Goal: Information Seeking & Learning: Learn about a topic

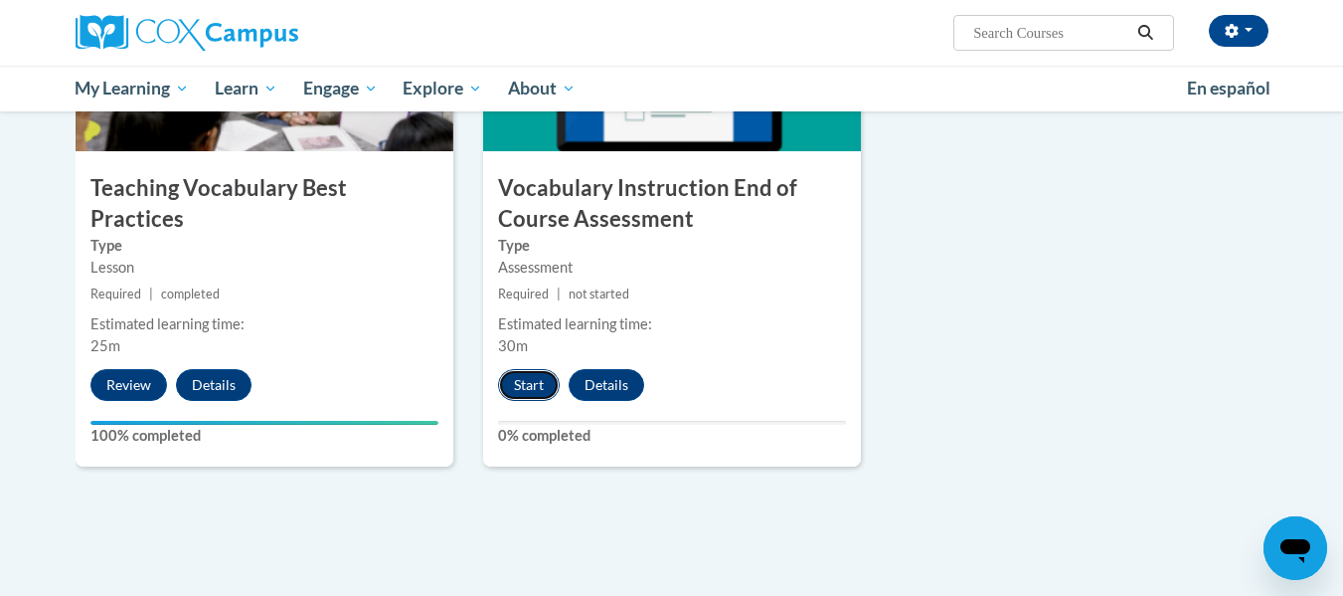
click at [524, 389] on button "Start" at bounding box center [529, 385] width 62 height 32
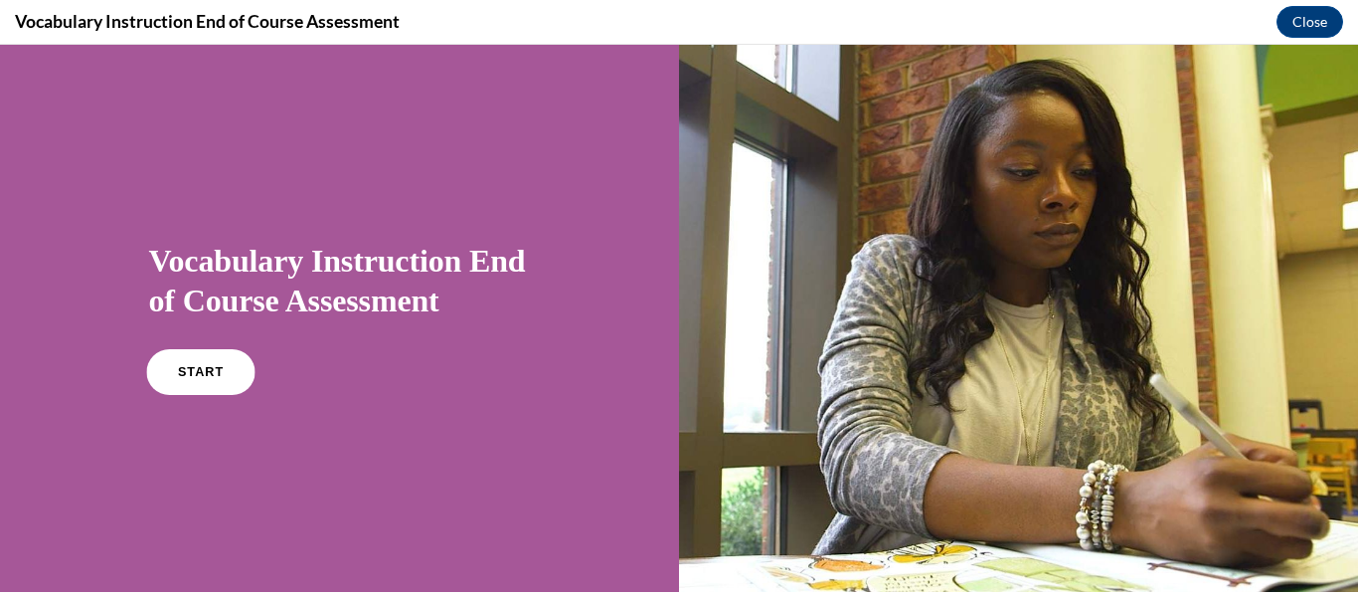
click at [203, 373] on span "START" at bounding box center [200, 372] width 46 height 15
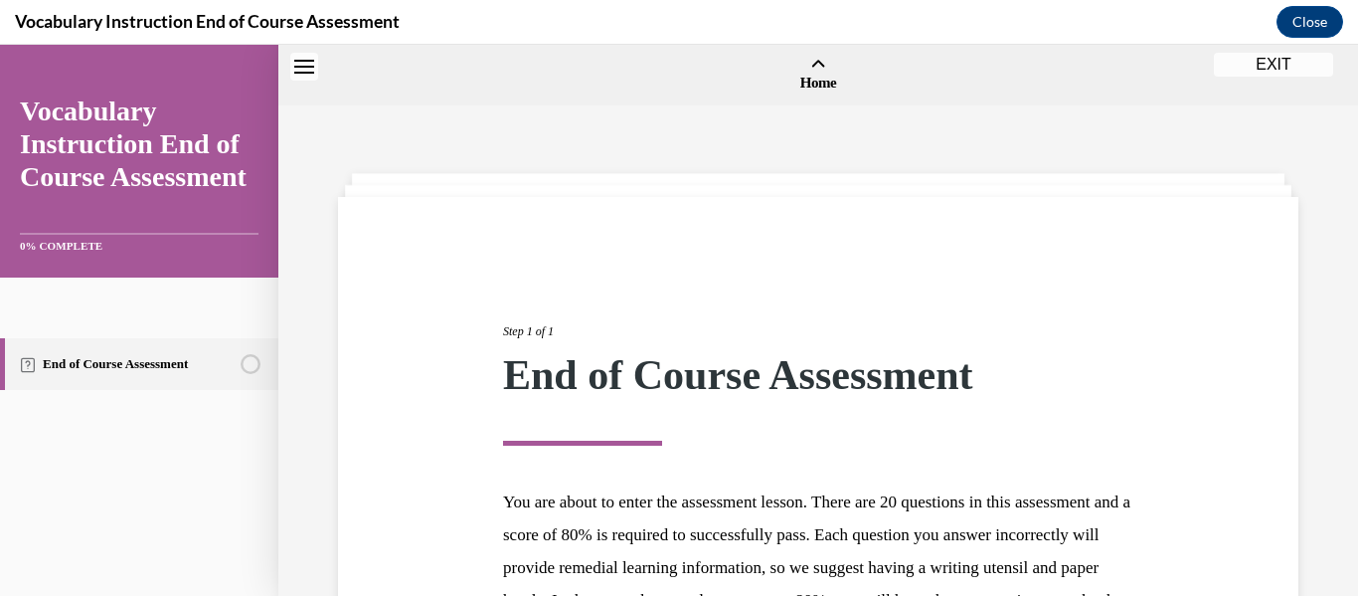
scroll to position [62, 0]
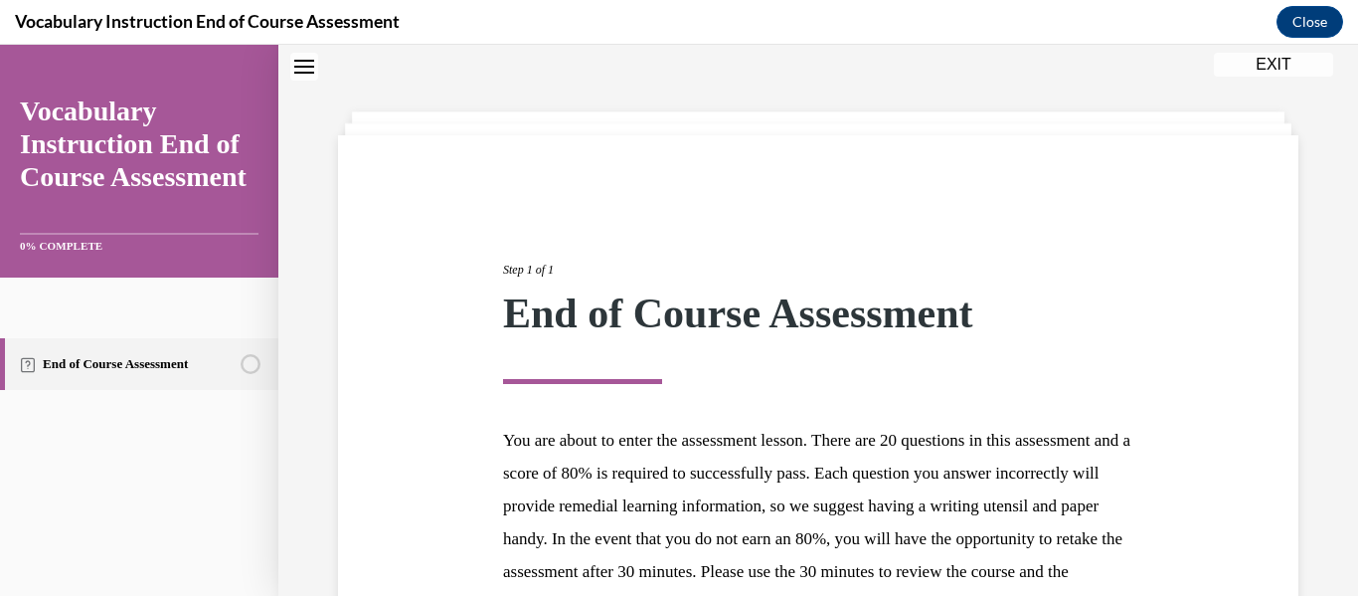
click at [840, 306] on div "End of Course Assessment" at bounding box center [818, 313] width 630 height 42
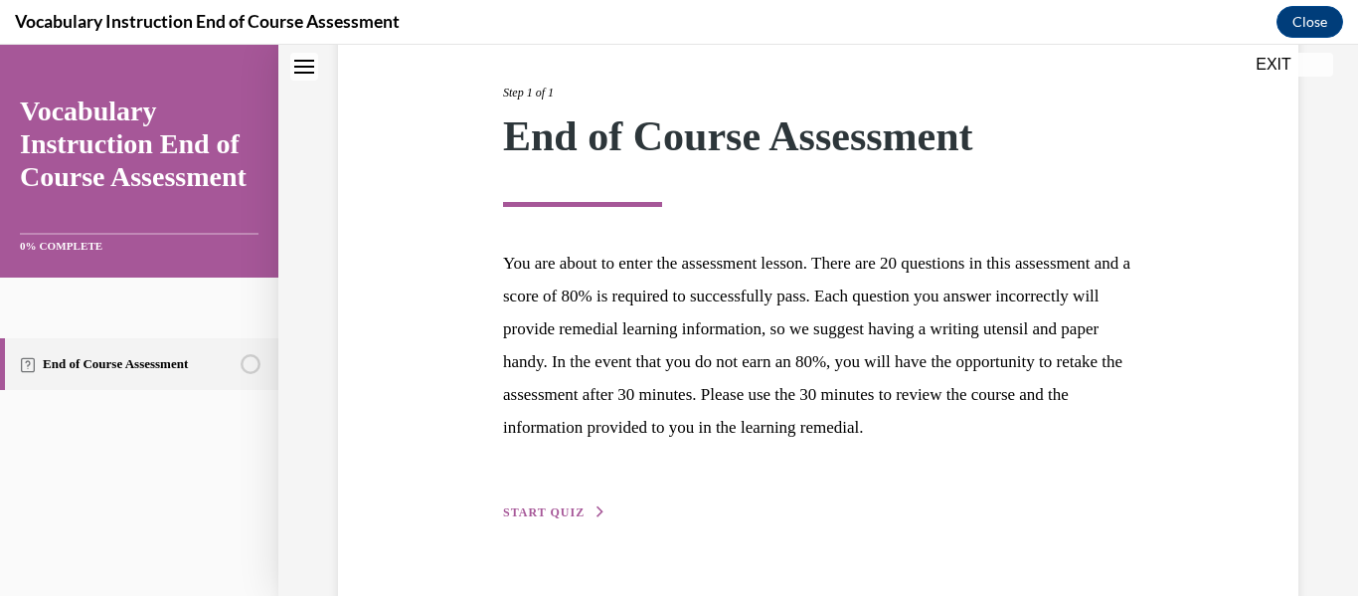
scroll to position [318, 0]
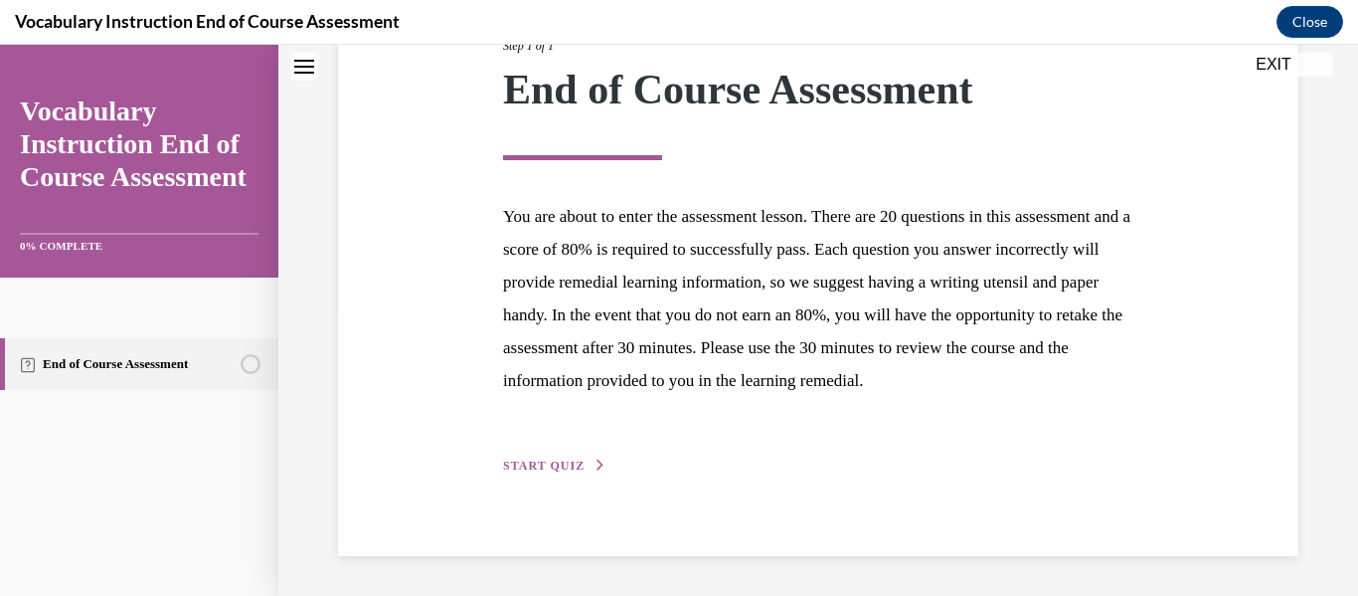
click at [536, 465] on span "START QUIZ" at bounding box center [544, 465] width 82 height 14
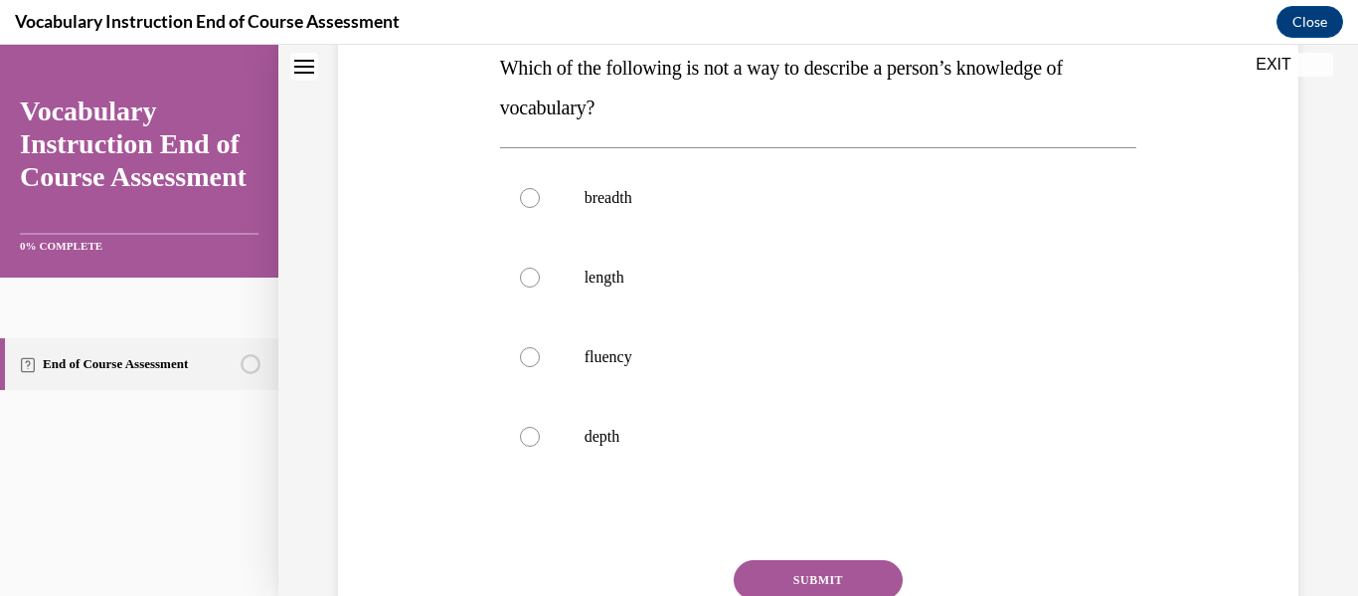
scroll to position [343, 0]
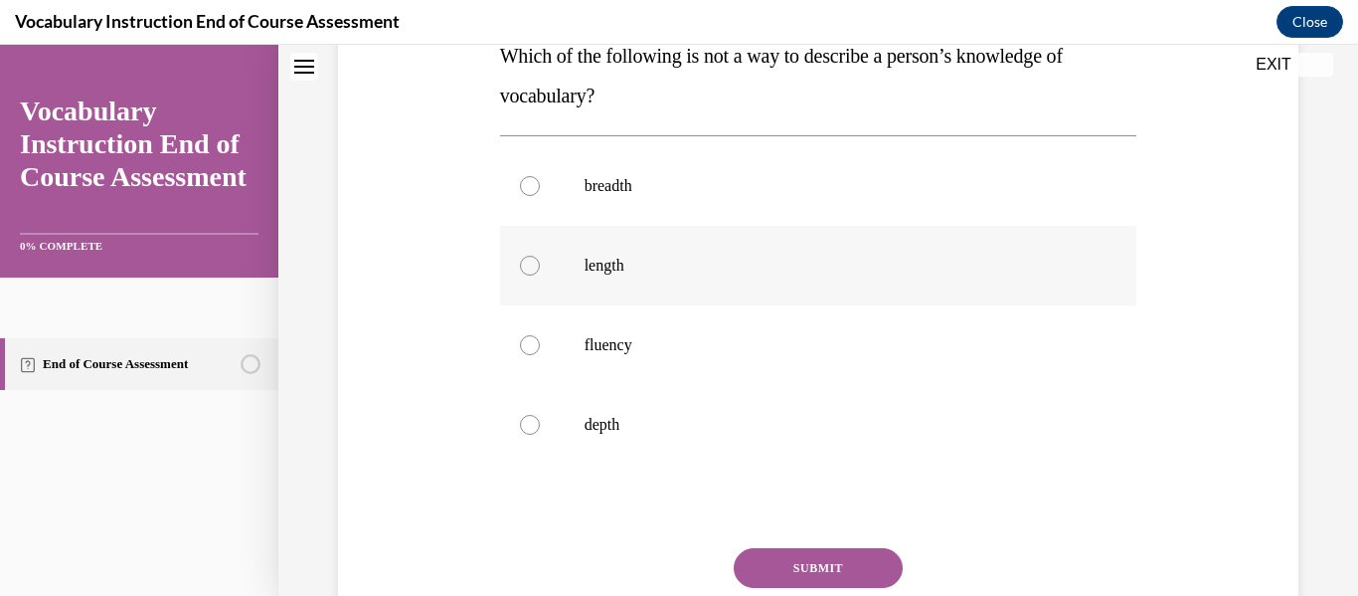
click at [526, 272] on div at bounding box center [530, 266] width 20 height 20
click at [526, 272] on input "length" at bounding box center [530, 266] width 20 height 20
radio input "true"
click at [828, 576] on button "SUBMIT" at bounding box center [818, 568] width 169 height 40
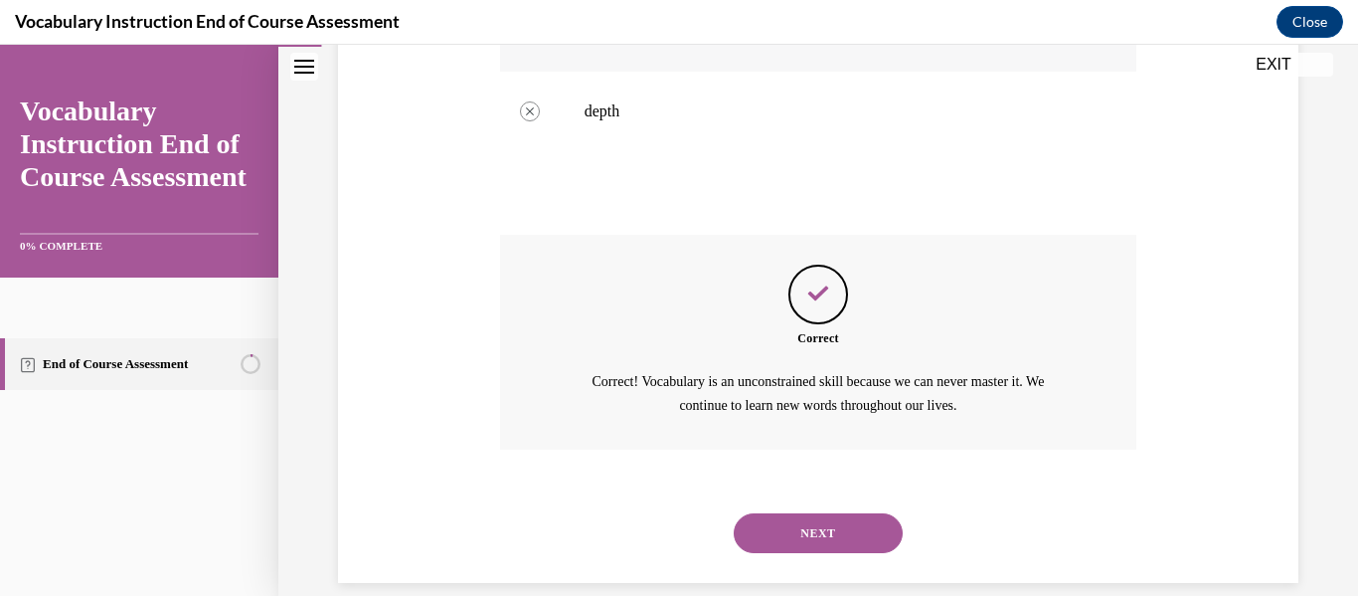
scroll to position [683, 0]
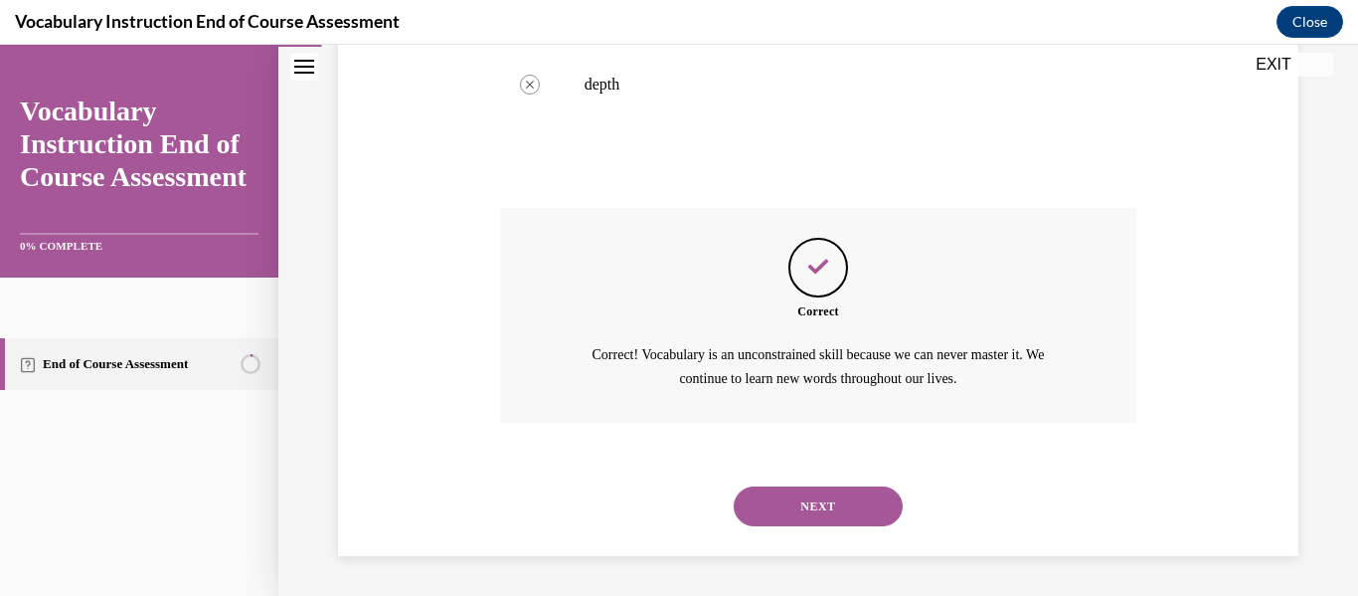
click at [838, 503] on button "NEXT" at bounding box center [818, 506] width 169 height 40
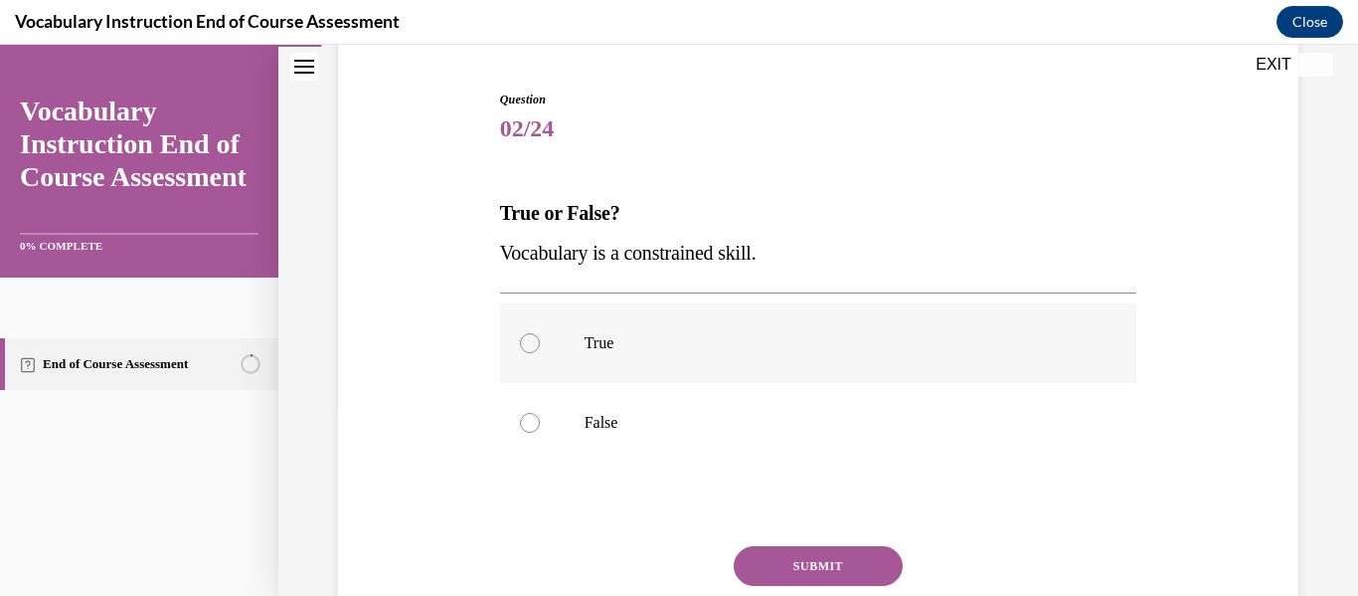
scroll to position [188, 0]
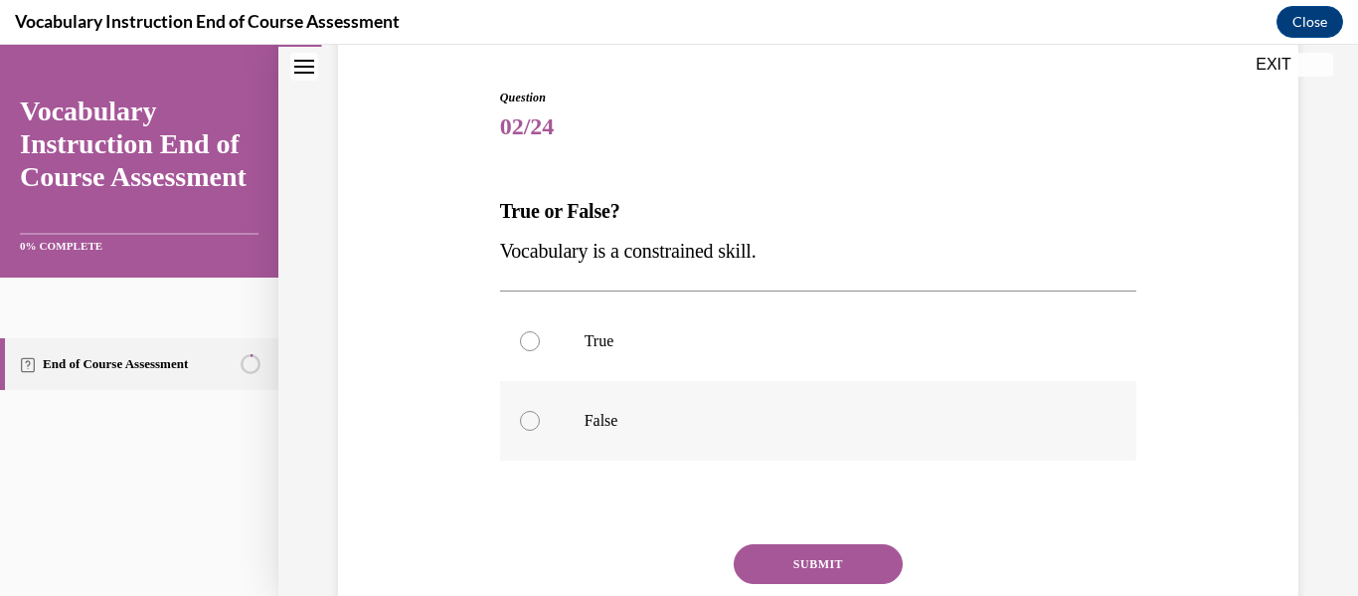
click at [511, 419] on label "False" at bounding box center [818, 421] width 637 height 80
click at [520, 419] on input "False" at bounding box center [530, 421] width 20 height 20
radio input "true"
click at [820, 557] on button "SUBMIT" at bounding box center [818, 564] width 169 height 40
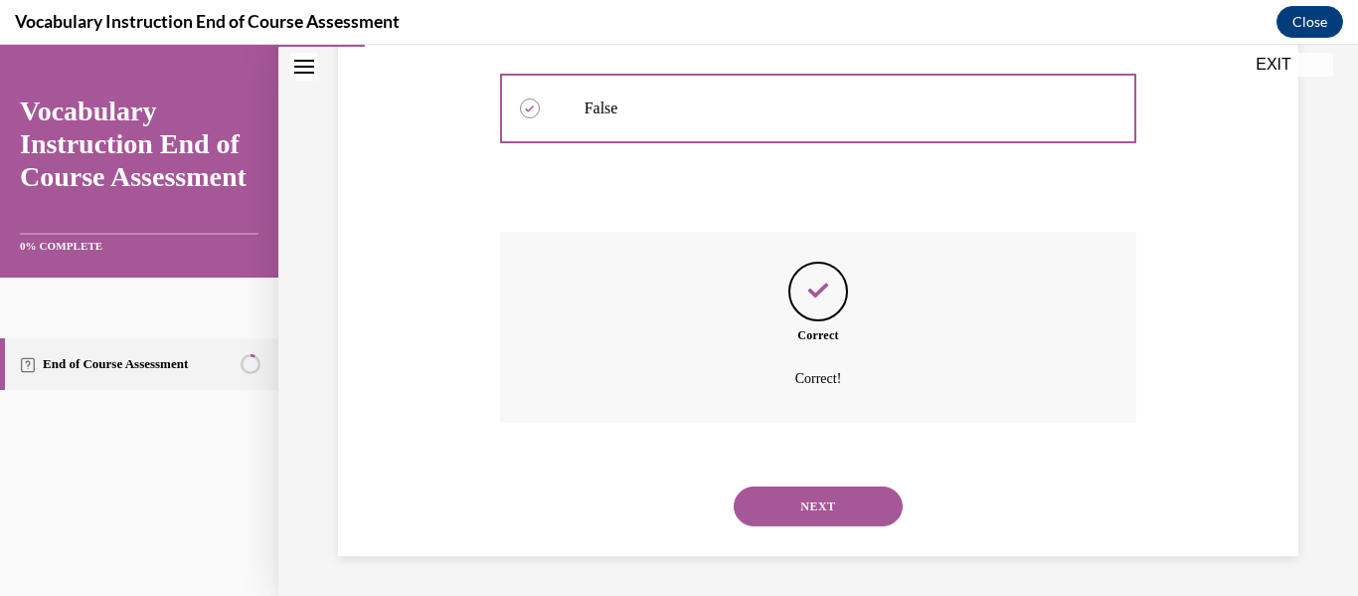
click at [841, 496] on button "NEXT" at bounding box center [818, 506] width 169 height 40
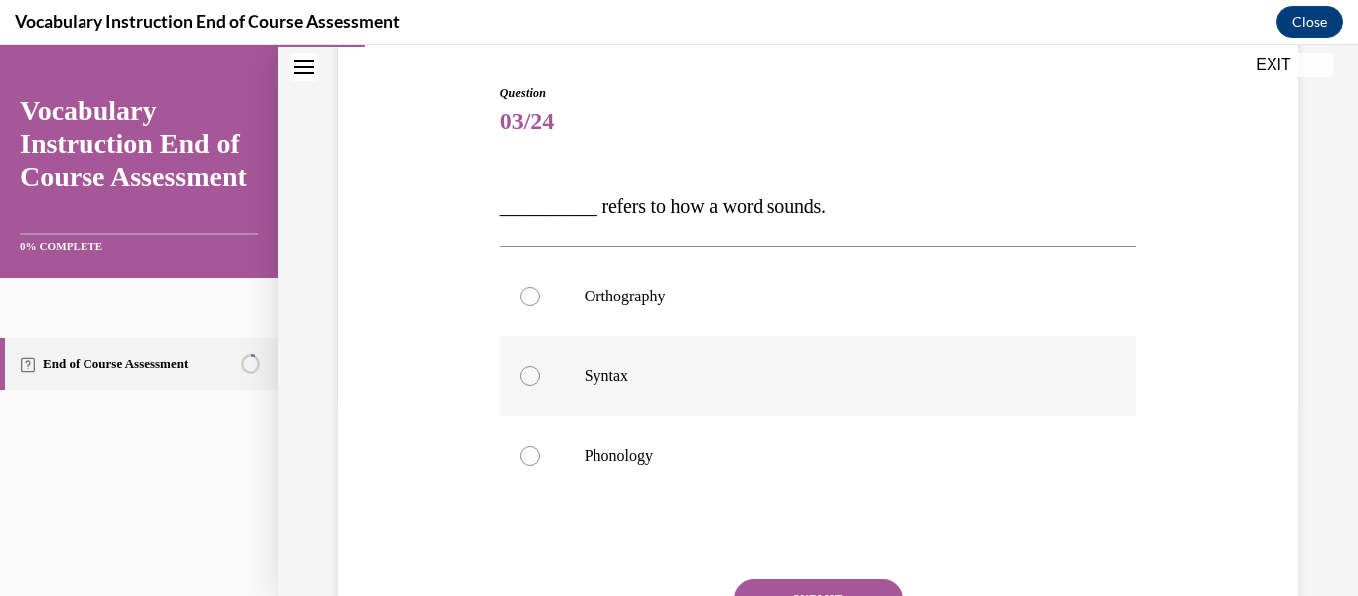
scroll to position [199, 0]
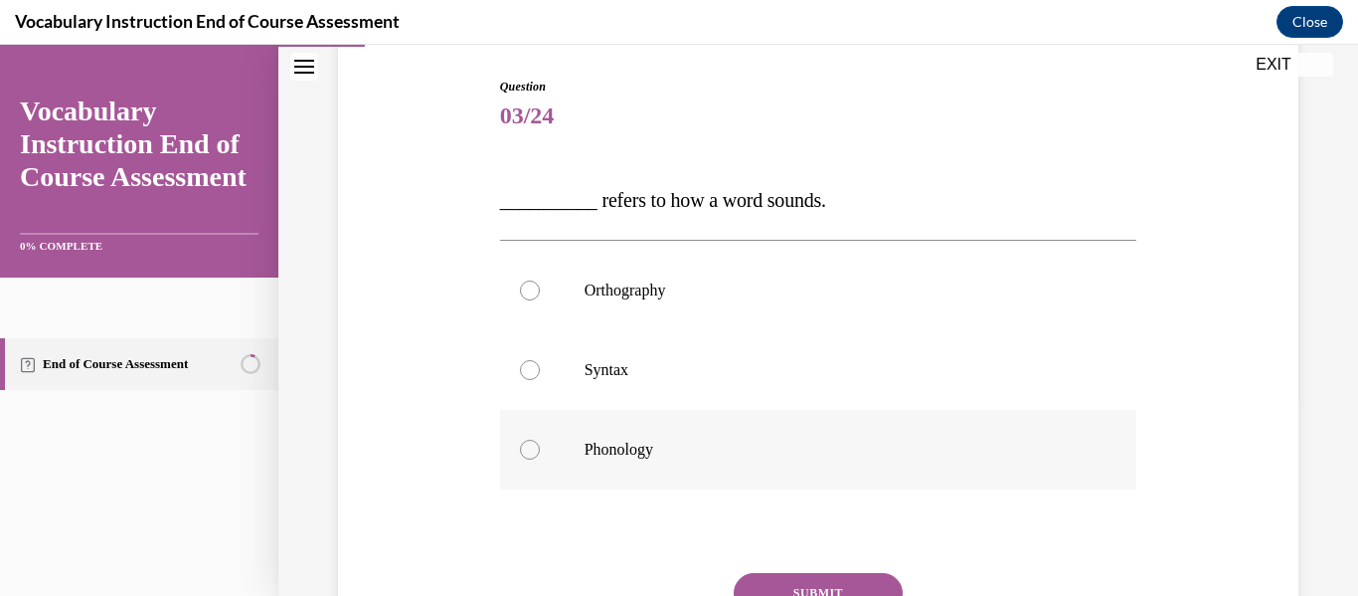
click at [532, 451] on div at bounding box center [530, 449] width 20 height 20
click at [532, 451] on input "Phonology" at bounding box center [530, 449] width 20 height 20
radio input "true"
click at [819, 580] on button "SUBMIT" at bounding box center [818, 593] width 169 height 40
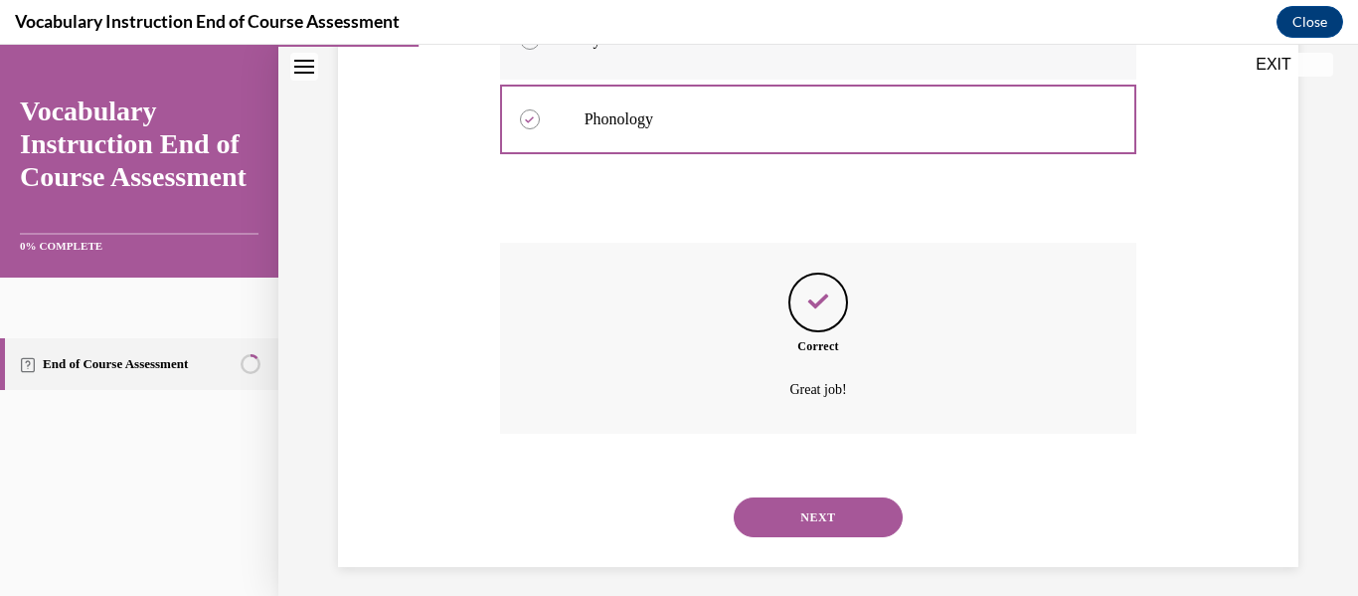
scroll to position [540, 0]
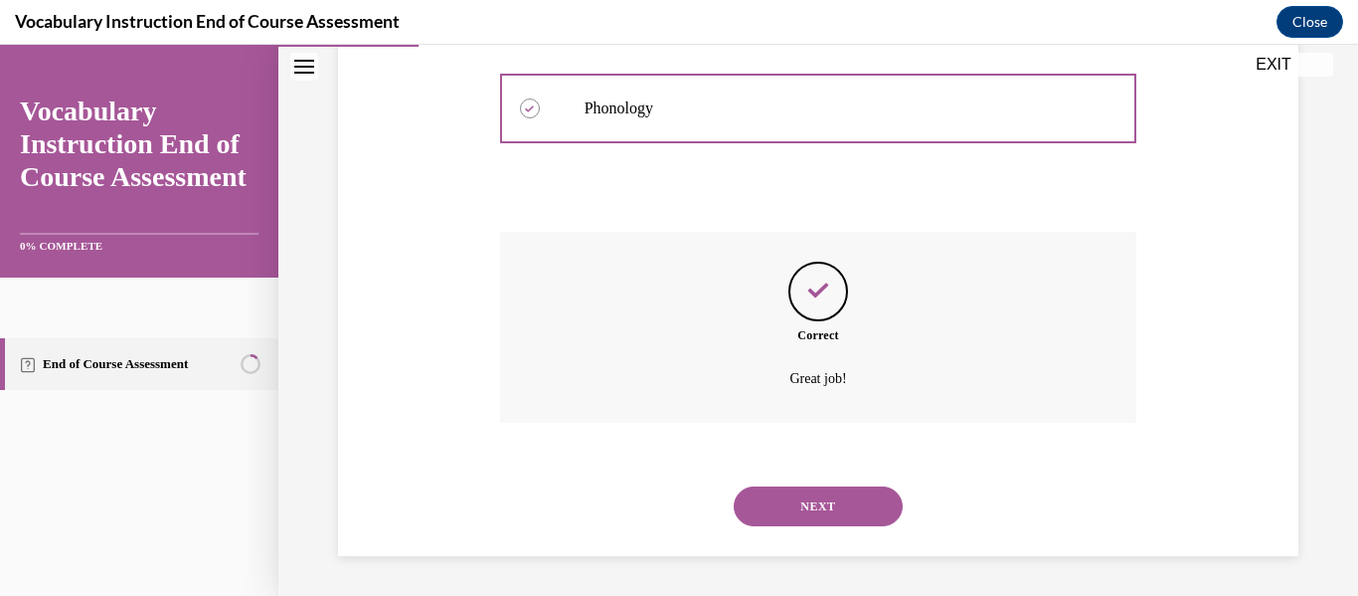
click at [857, 507] on button "NEXT" at bounding box center [818, 506] width 169 height 40
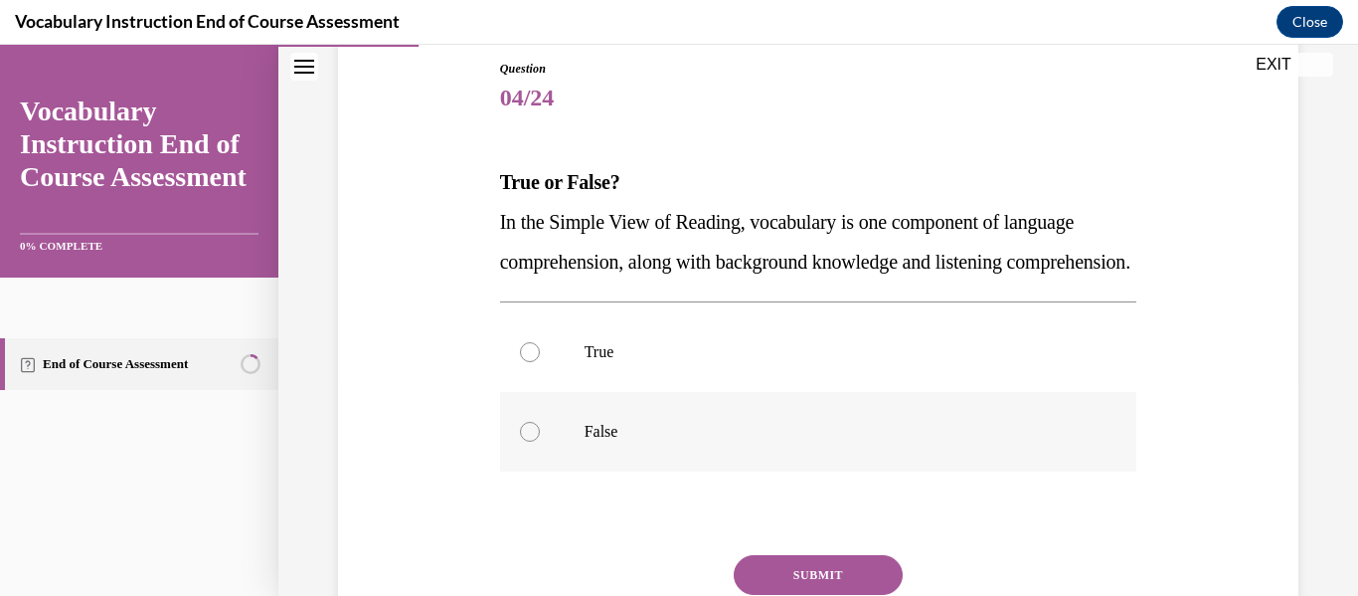
scroll to position [218, 0]
click at [529, 361] on div at bounding box center [530, 351] width 20 height 20
click at [529, 361] on input "True" at bounding box center [530, 351] width 20 height 20
radio input "true"
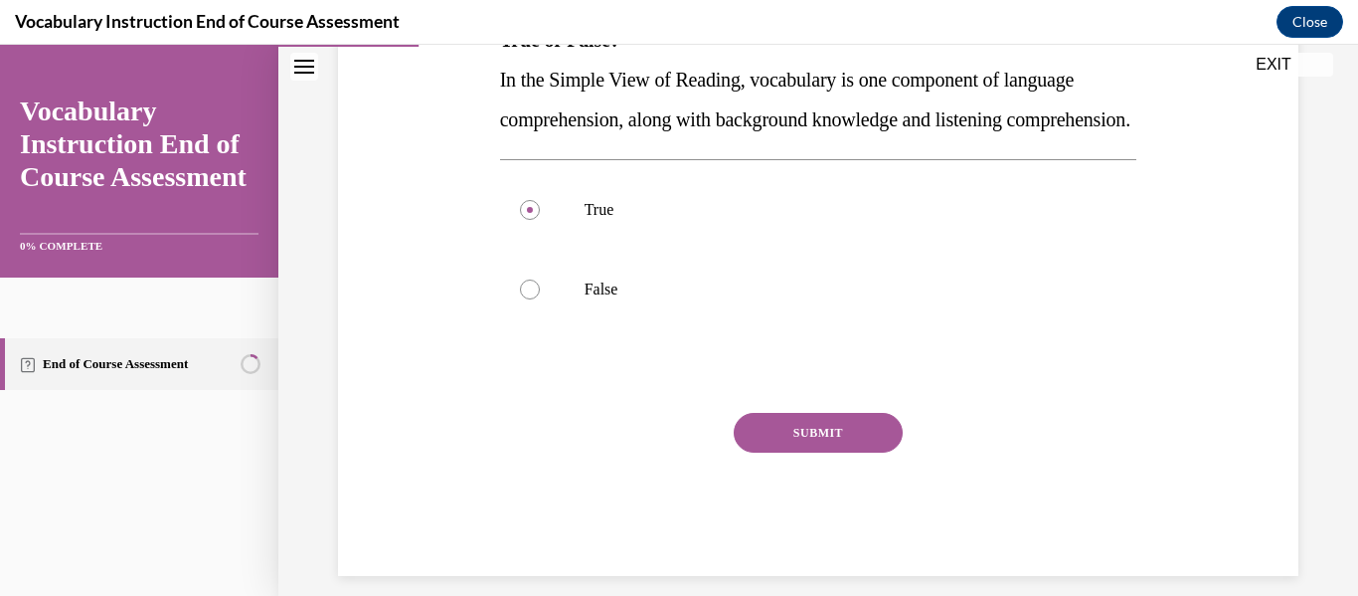
click at [841, 452] on button "SUBMIT" at bounding box center [818, 433] width 169 height 40
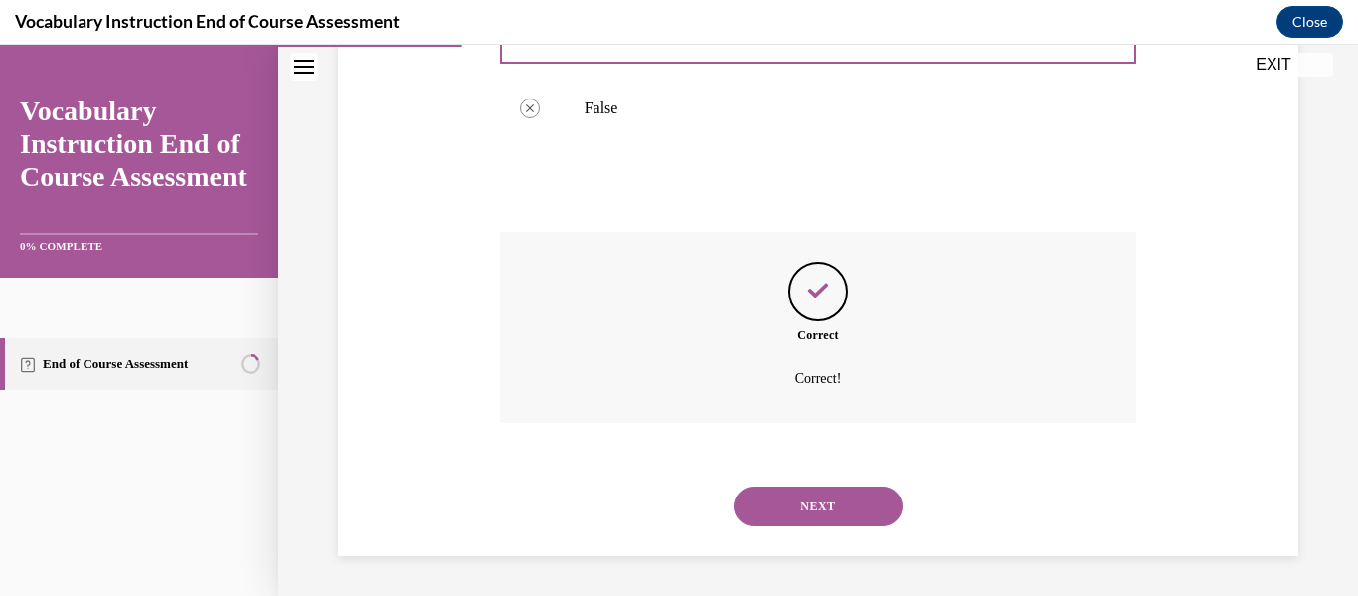
click at [824, 508] on button "NEXT" at bounding box center [818, 506] width 169 height 40
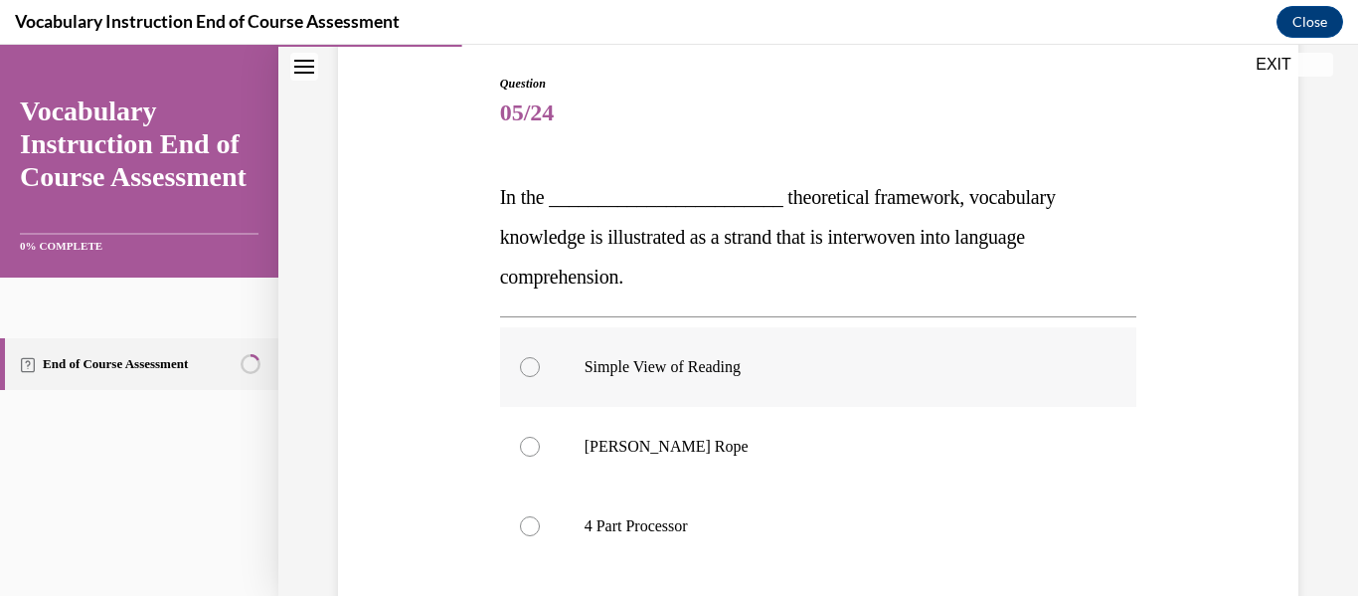
scroll to position [203, 0]
click at [522, 443] on div at bounding box center [530, 445] width 20 height 20
click at [522, 443] on input "Scarborough's Rope" at bounding box center [530, 445] width 20 height 20
radio input "true"
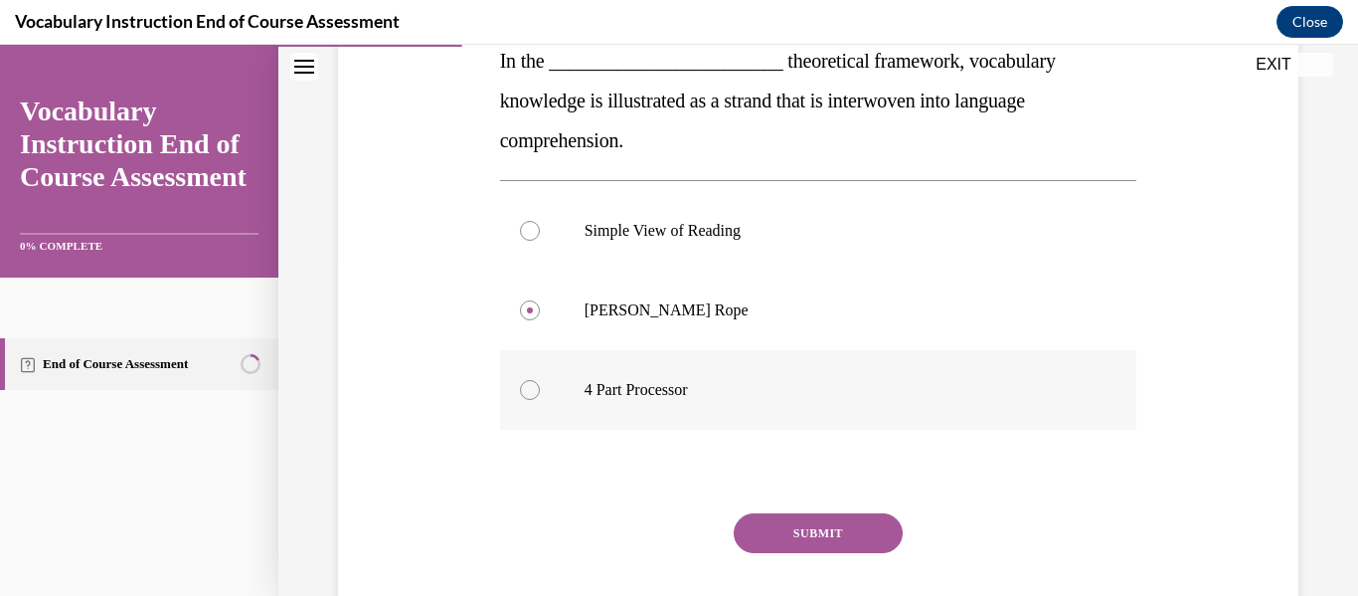
scroll to position [399, 0]
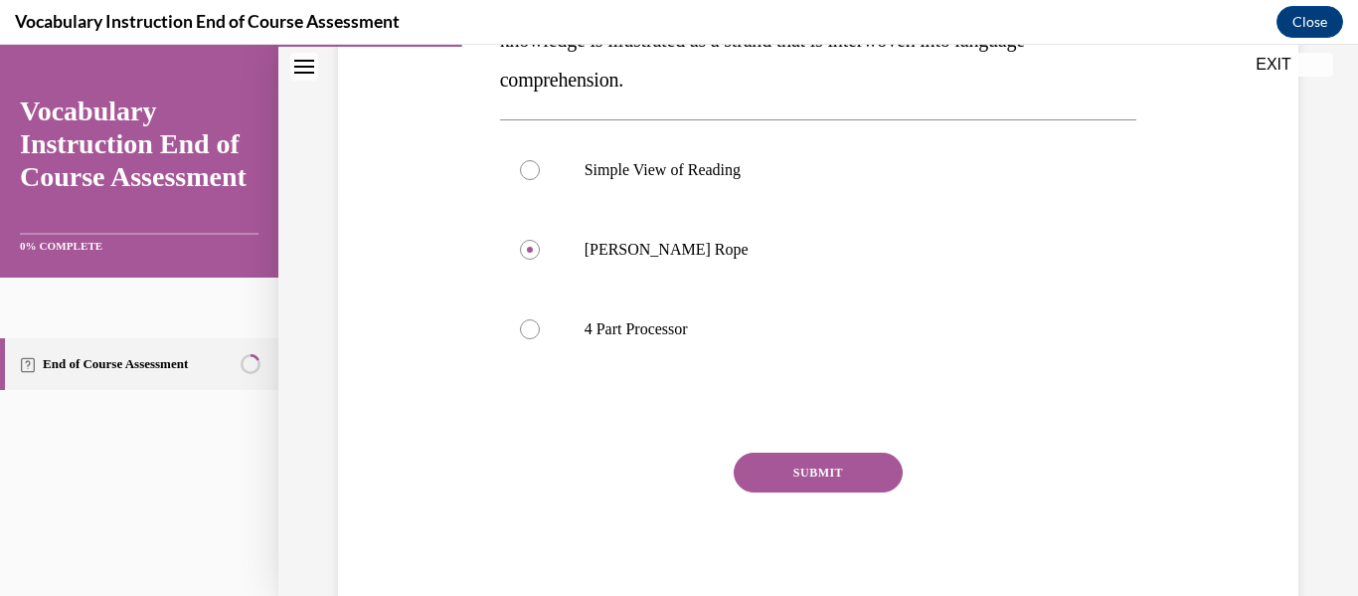
click at [812, 474] on button "SUBMIT" at bounding box center [818, 472] width 169 height 40
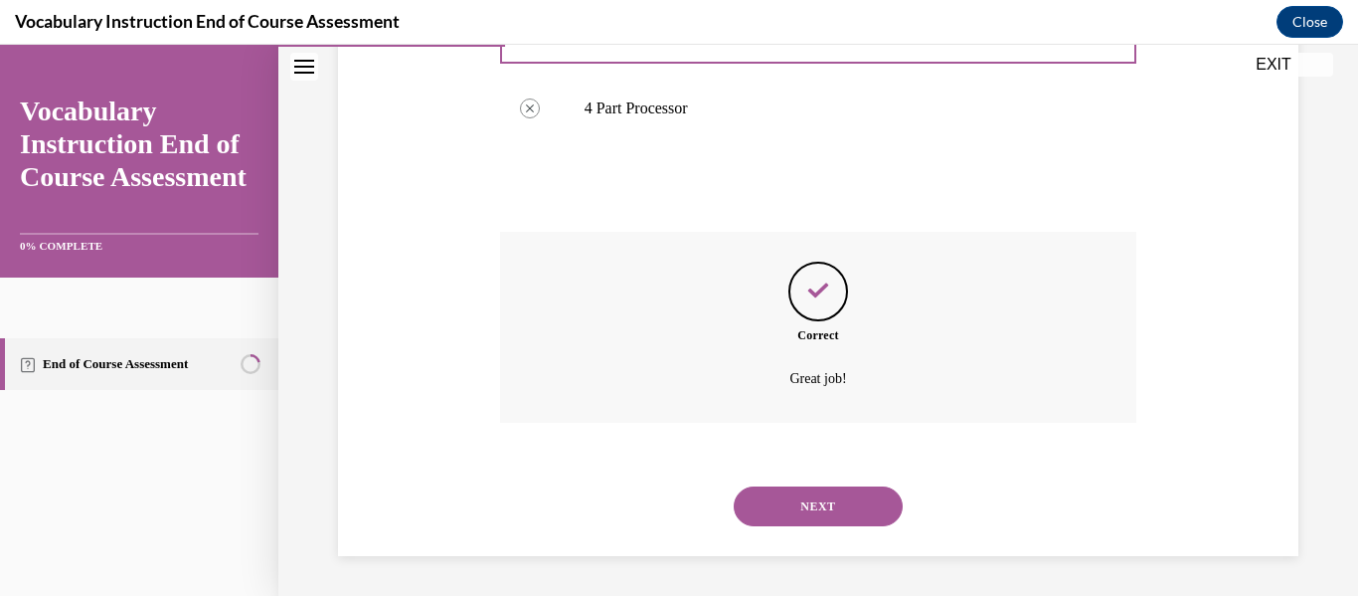
click at [854, 504] on button "NEXT" at bounding box center [818, 506] width 169 height 40
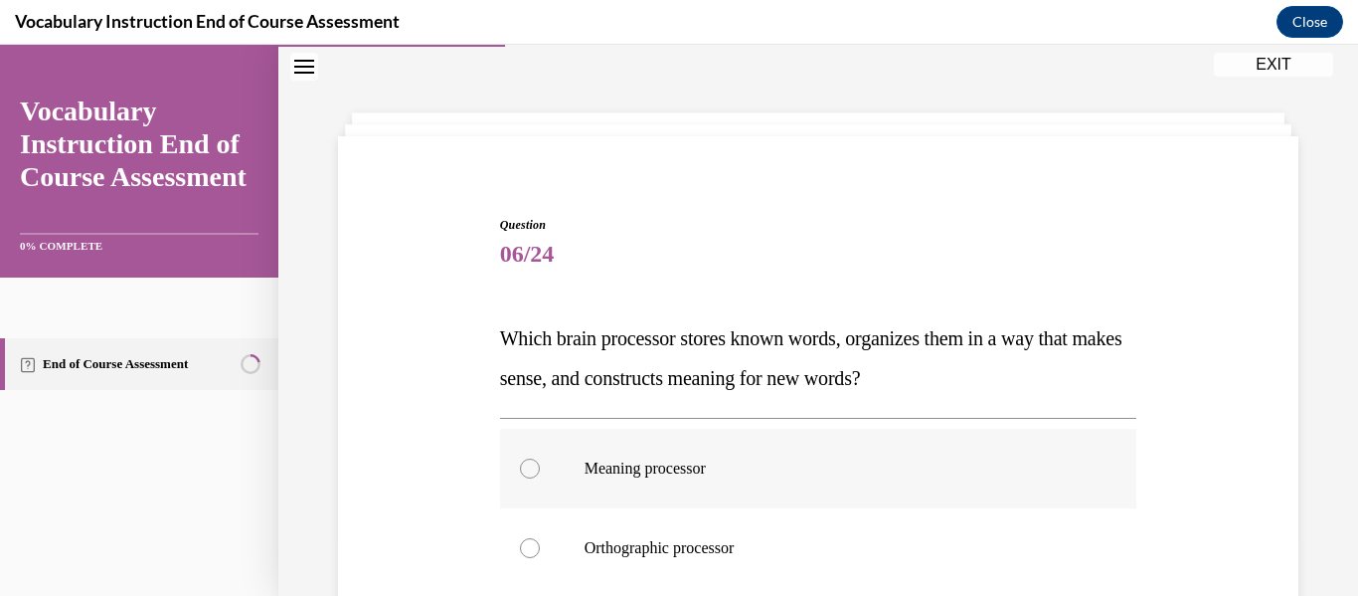
click at [530, 465] on div at bounding box center [530, 468] width 20 height 20
click at [530, 465] on input "Meaning processor" at bounding box center [530, 468] width 20 height 20
radio input "true"
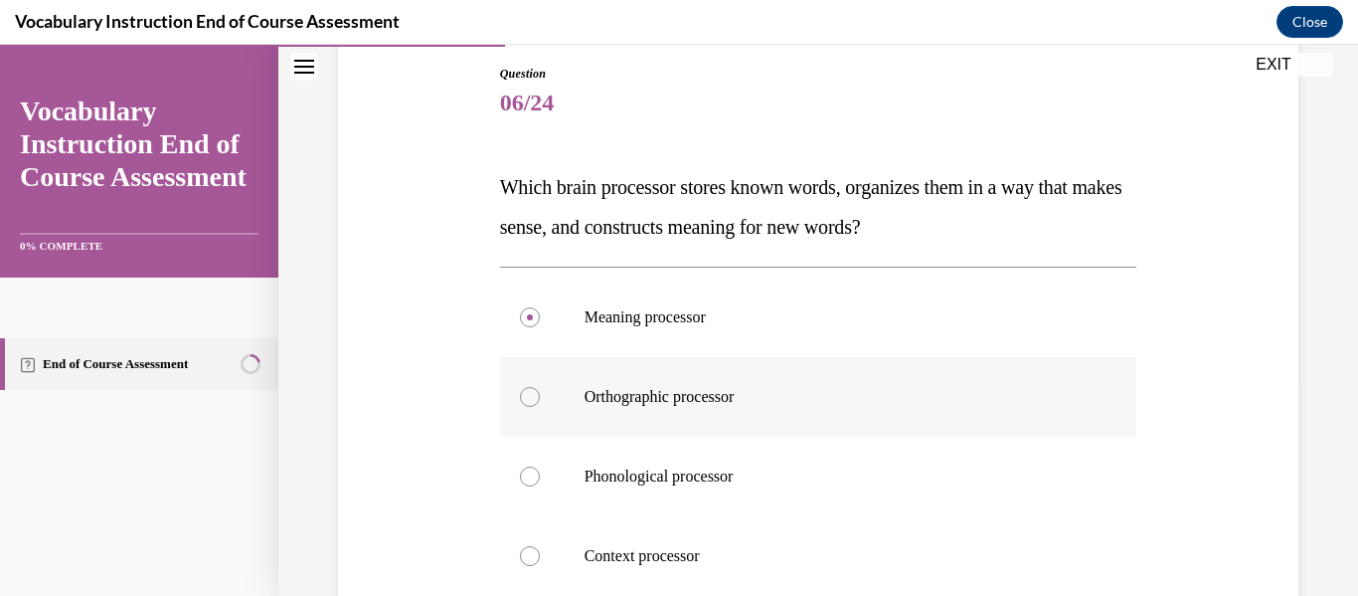
scroll to position [438, 0]
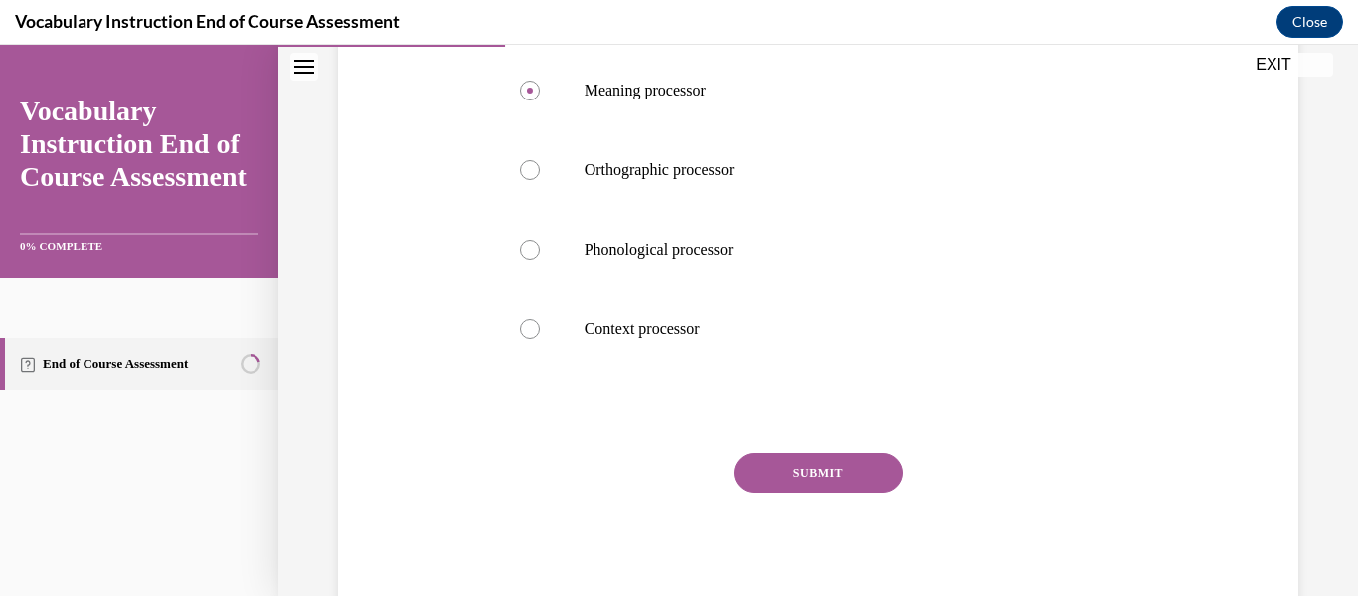
click at [876, 476] on button "SUBMIT" at bounding box center [818, 472] width 169 height 40
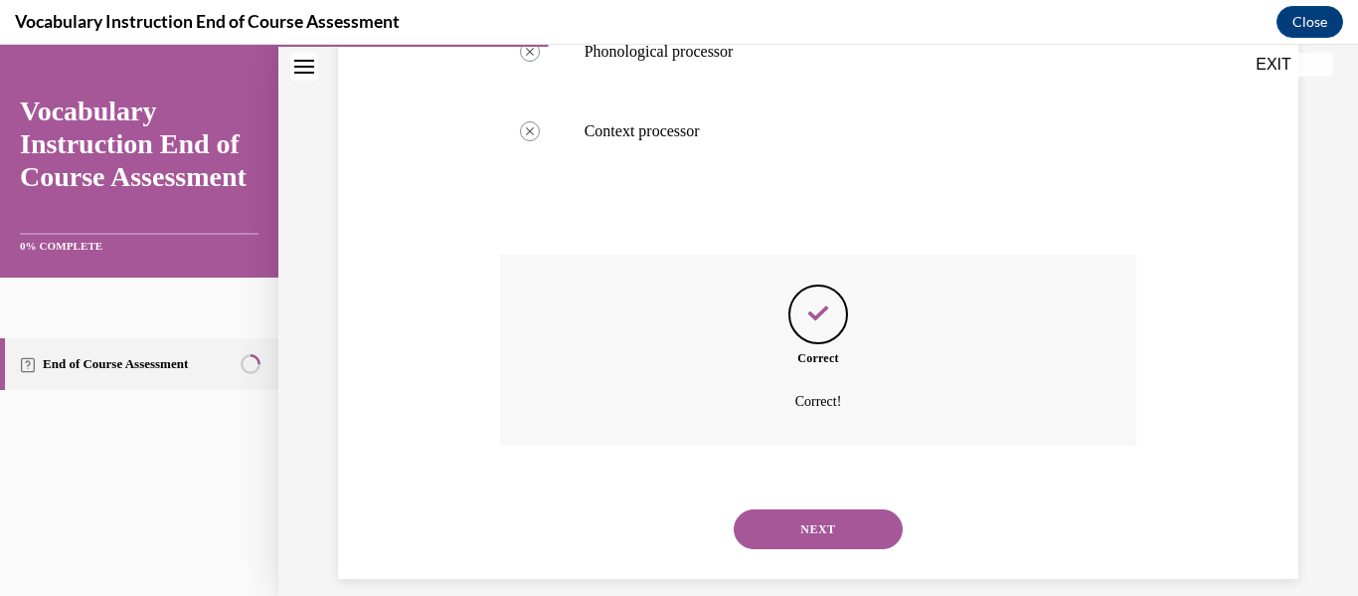
click at [832, 534] on button "NEXT" at bounding box center [818, 529] width 169 height 40
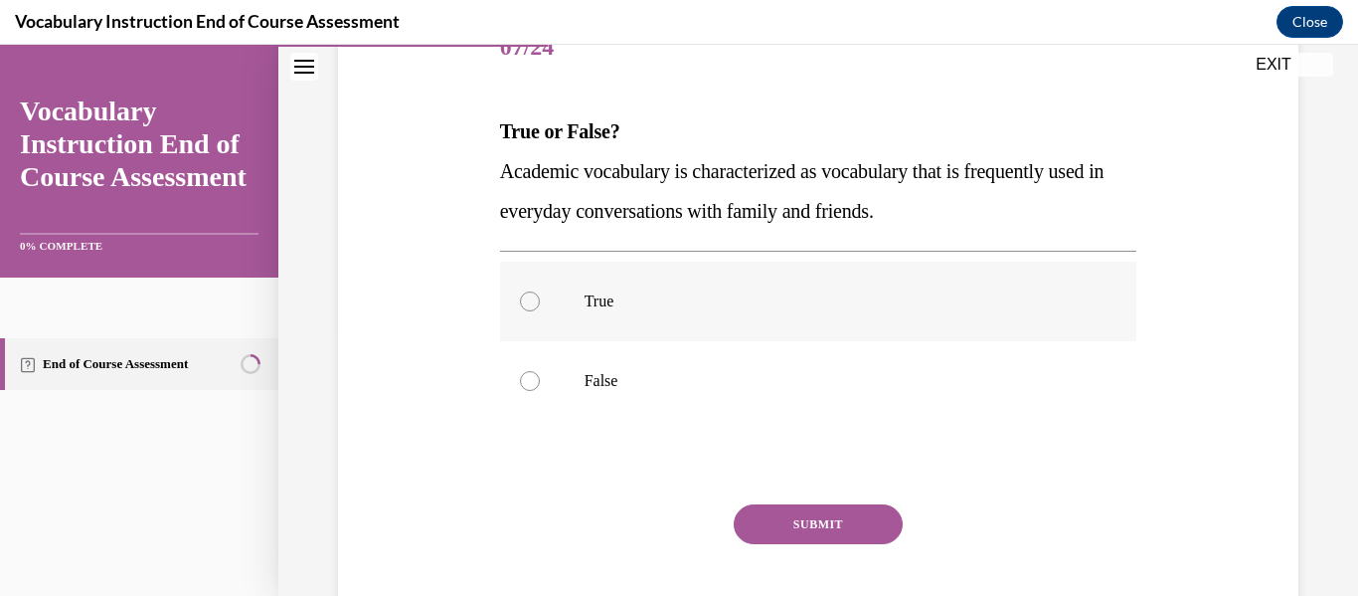
scroll to position [280, 0]
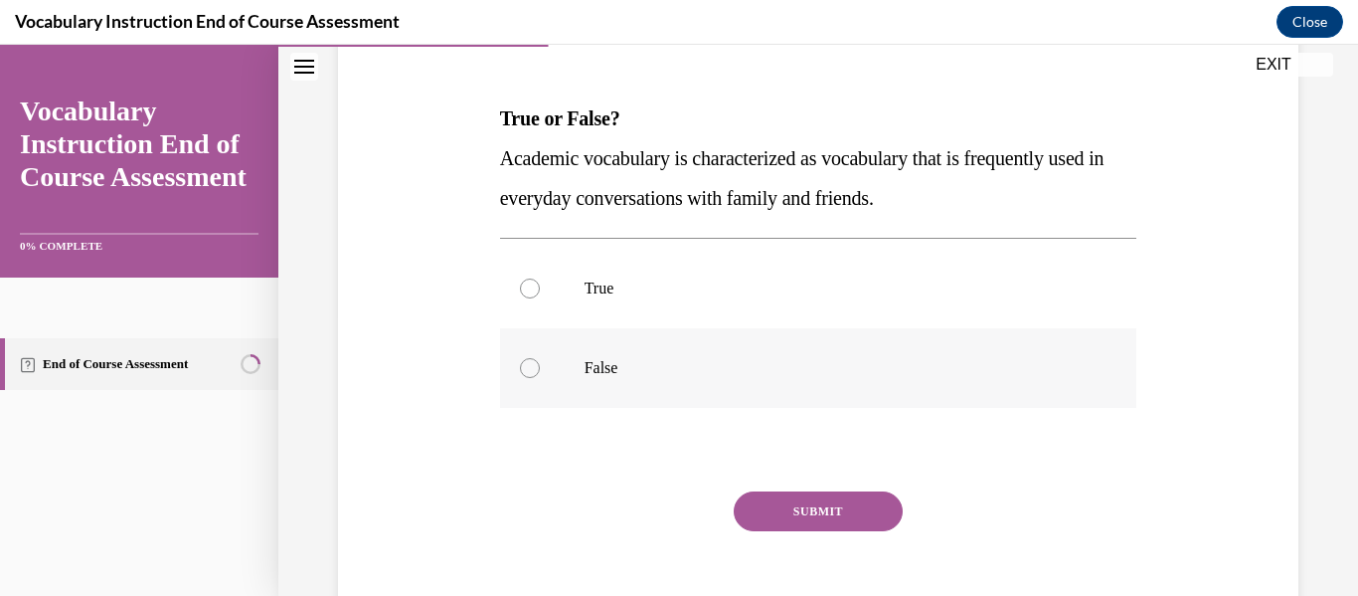
click at [520, 374] on div at bounding box center [530, 368] width 20 height 20
click at [520, 374] on input "False" at bounding box center [530, 368] width 20 height 20
radio input "true"
click at [800, 512] on button "SUBMIT" at bounding box center [818, 511] width 169 height 40
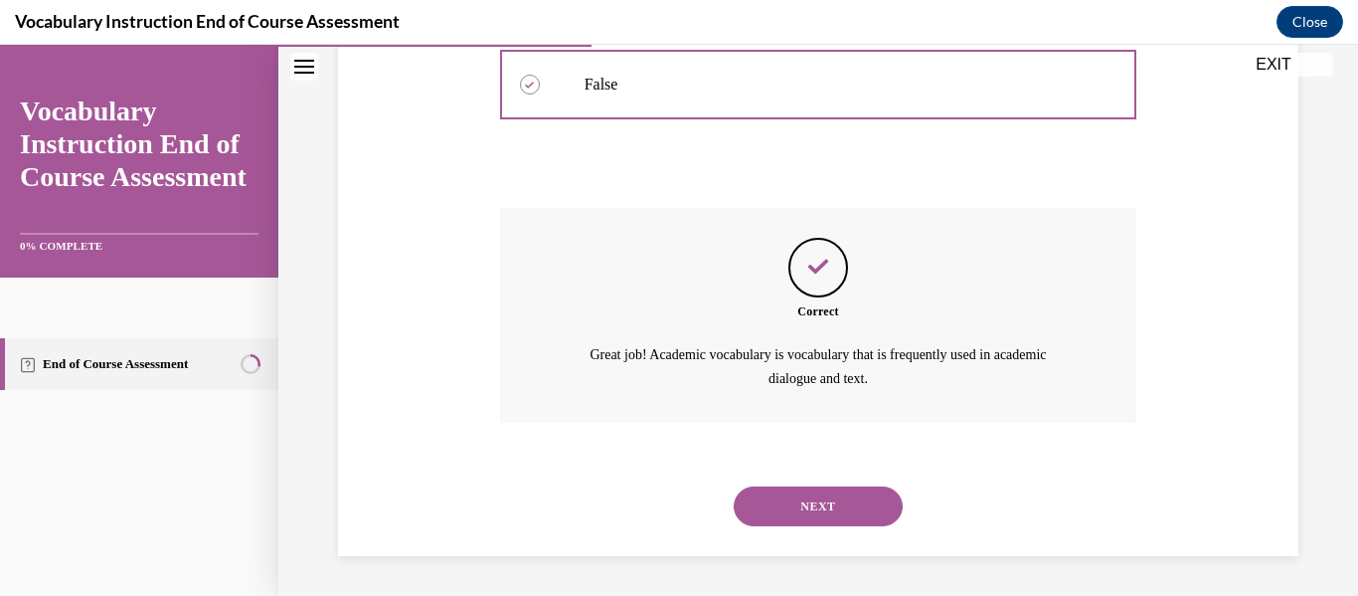
click at [813, 513] on button "NEXT" at bounding box center [818, 506] width 169 height 40
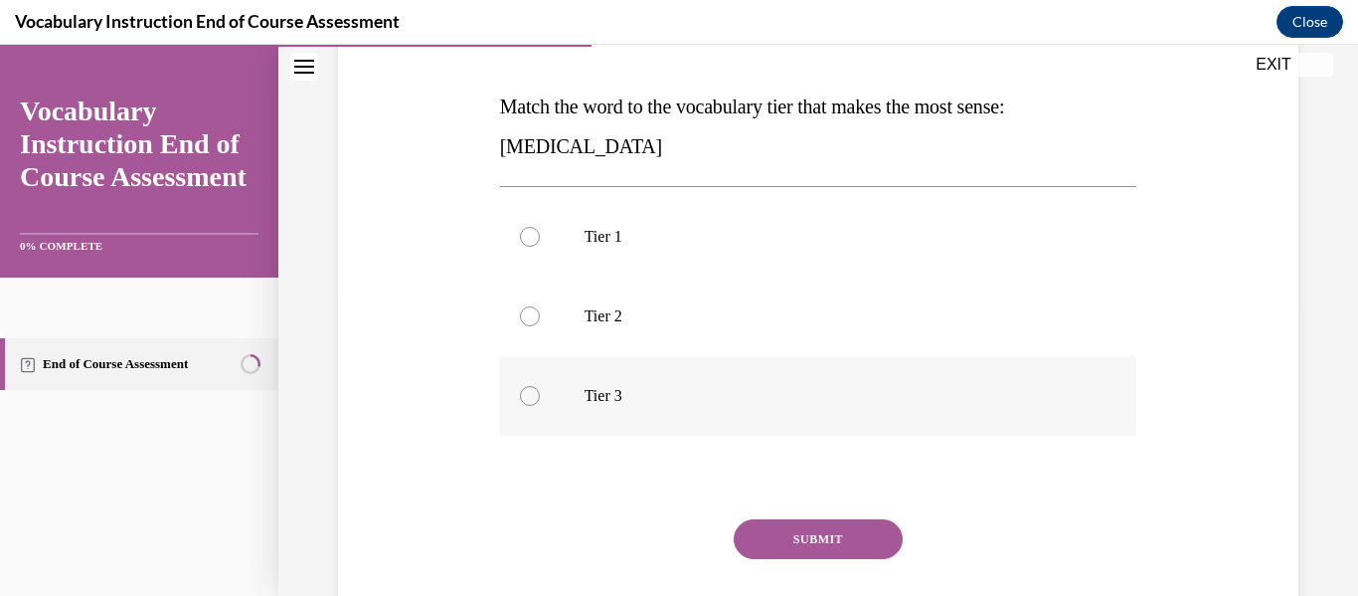
scroll to position [293, 0]
click at [531, 398] on div at bounding box center [530, 395] width 20 height 20
click at [531, 398] on input "Tier 3" at bounding box center [530, 395] width 20 height 20
radio input "true"
click at [834, 546] on button "SUBMIT" at bounding box center [818, 538] width 169 height 40
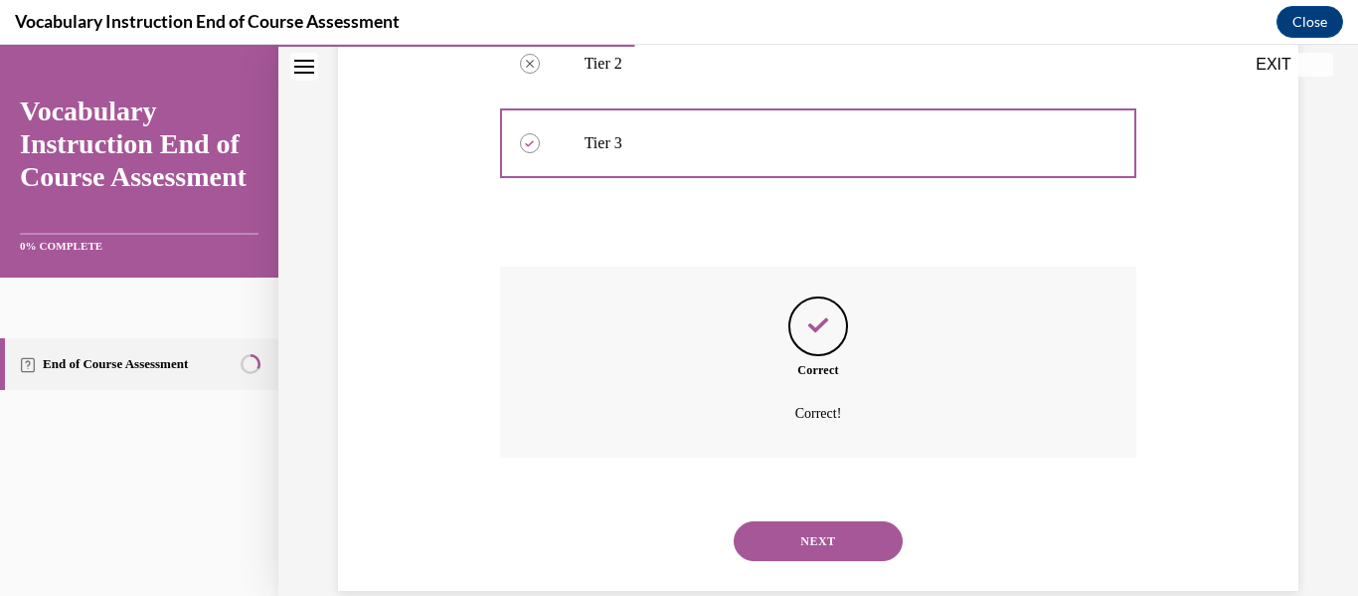
scroll to position [548, 0]
click at [815, 550] on button "NEXT" at bounding box center [818, 538] width 169 height 40
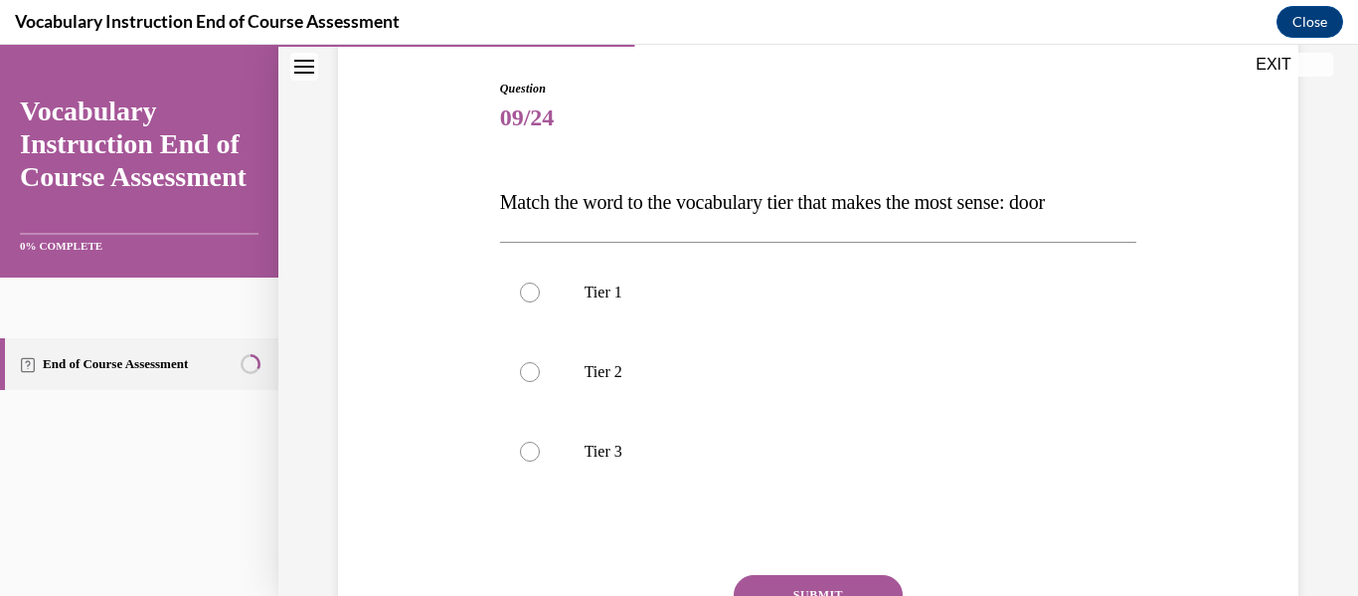
scroll to position [198, 0]
click at [523, 299] on div at bounding box center [530, 291] width 20 height 20
click at [523, 299] on input "Tier 1" at bounding box center [530, 291] width 20 height 20
radio input "true"
click at [825, 585] on button "SUBMIT" at bounding box center [818, 594] width 169 height 40
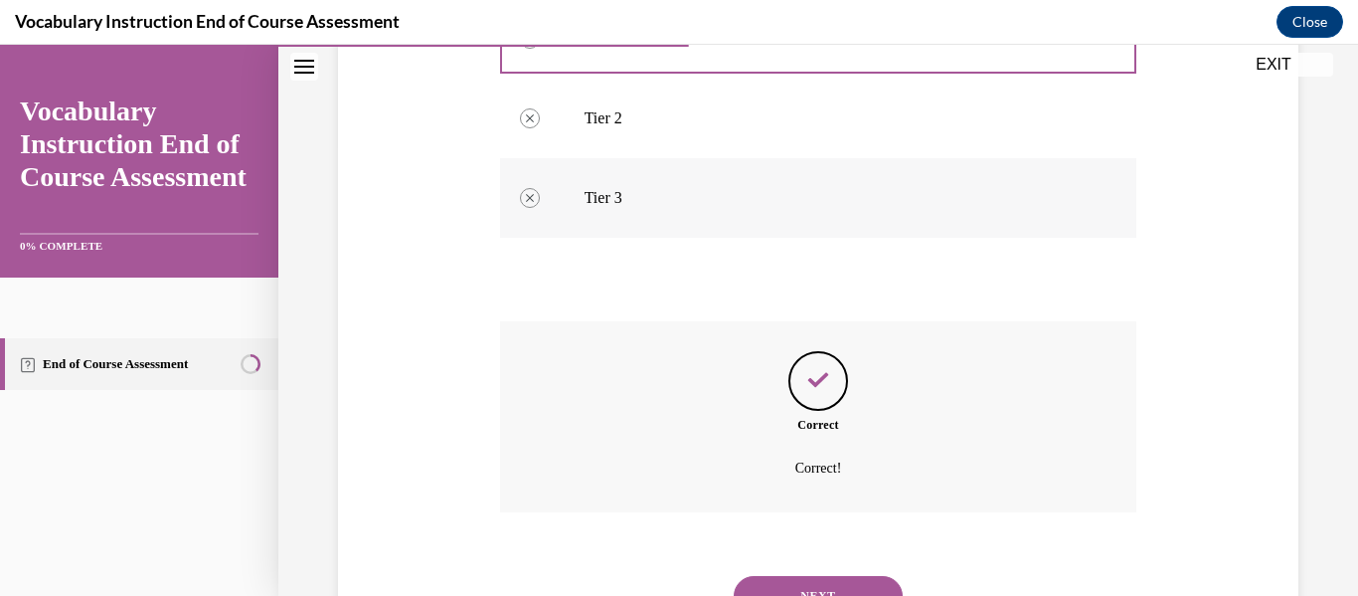
scroll to position [451, 0]
click at [805, 588] on button "NEXT" at bounding box center [818, 595] width 169 height 40
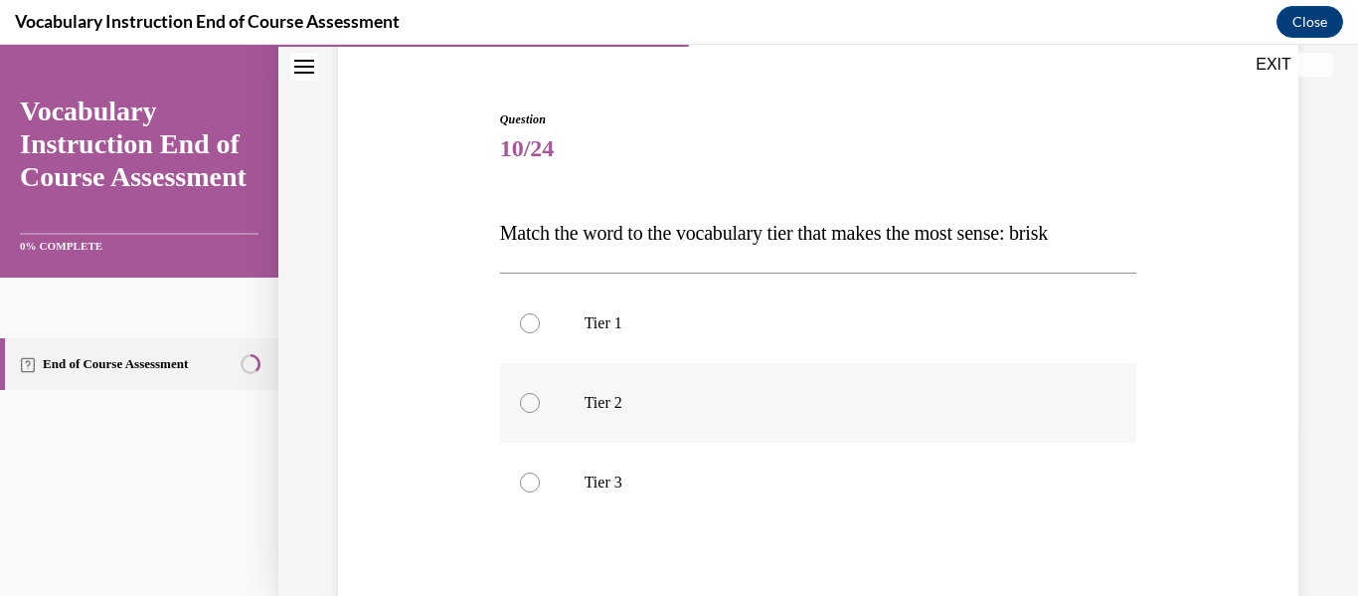
scroll to position [319, 0]
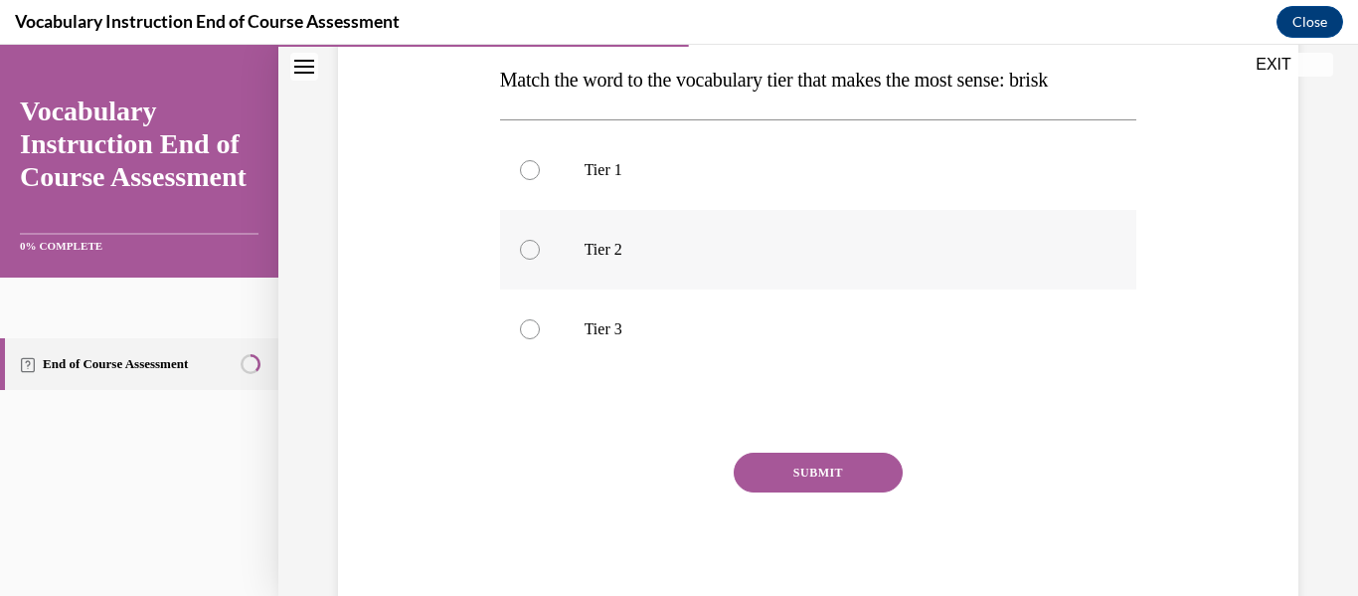
click at [530, 237] on label "Tier 2" at bounding box center [818, 250] width 637 height 80
click at [530, 240] on input "Tier 2" at bounding box center [530, 250] width 20 height 20
radio input "true"
click at [857, 462] on button "SUBMIT" at bounding box center [818, 472] width 169 height 40
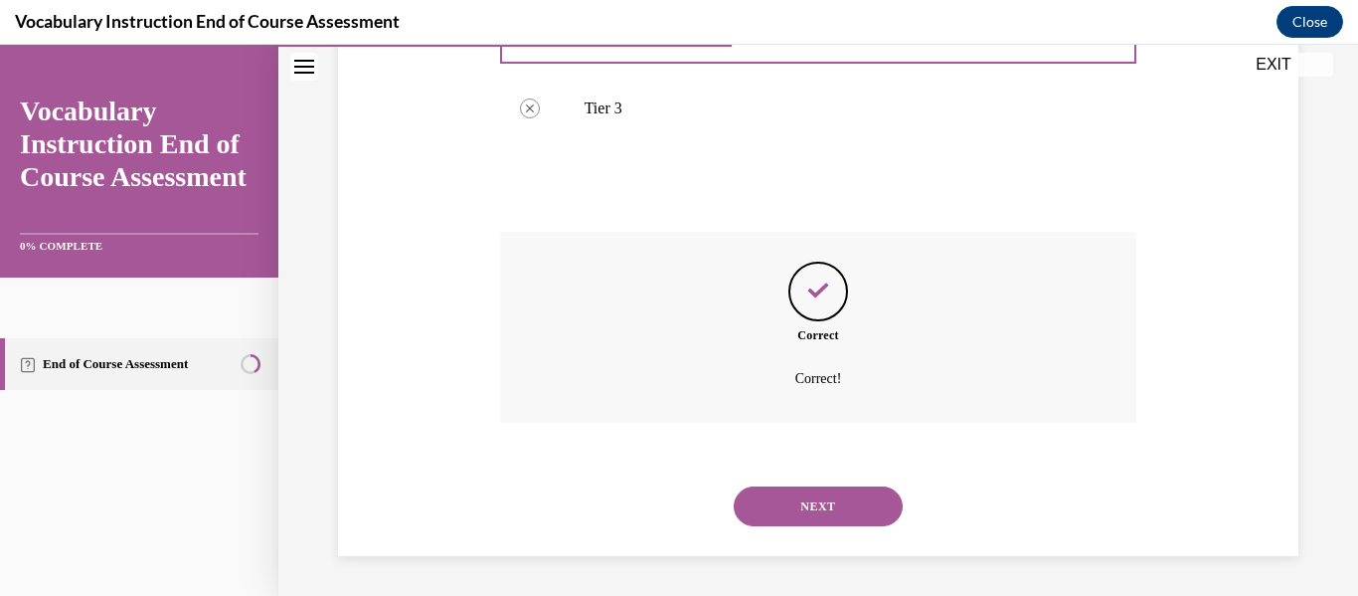
scroll to position [540, 0]
click at [863, 503] on button "NEXT" at bounding box center [818, 506] width 169 height 40
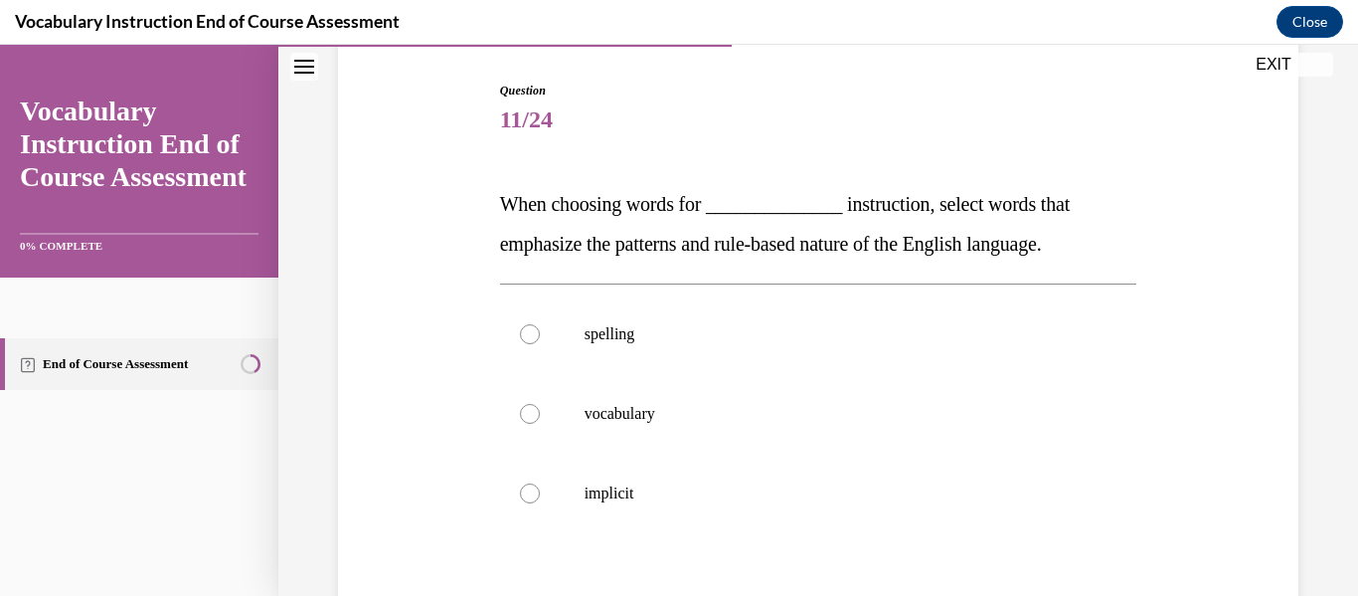
scroll to position [201, 0]
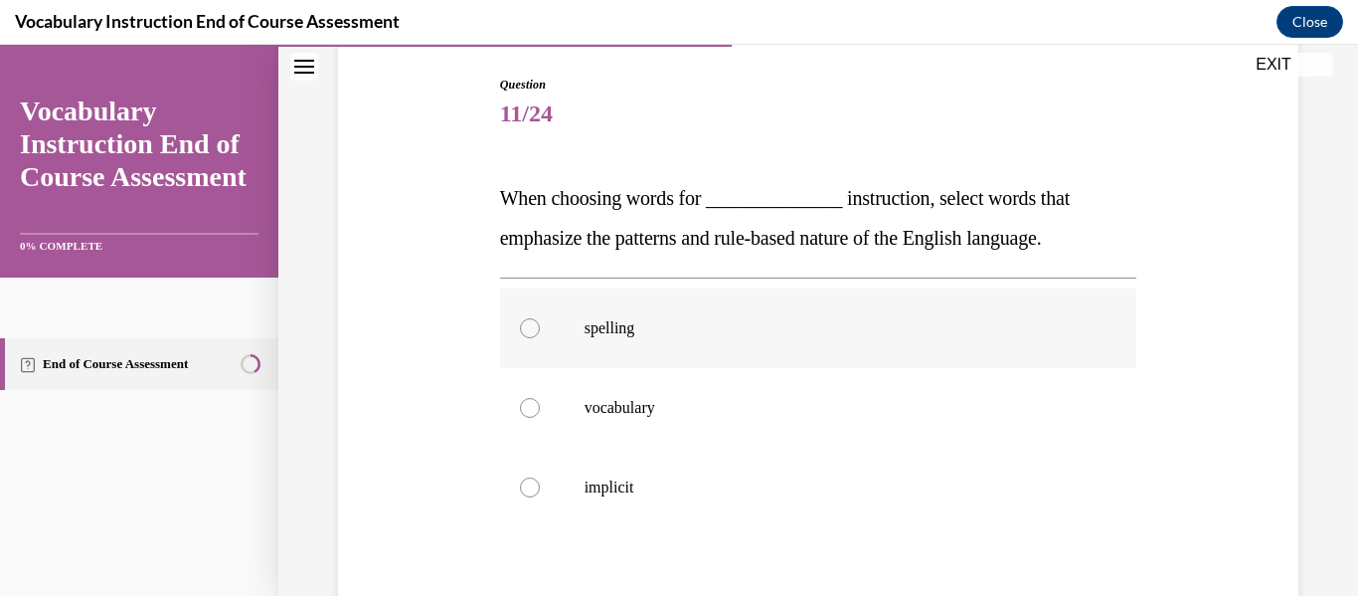
click at [532, 326] on div at bounding box center [530, 328] width 20 height 20
click at [532, 326] on input "spelling" at bounding box center [530, 328] width 20 height 20
radio input "true"
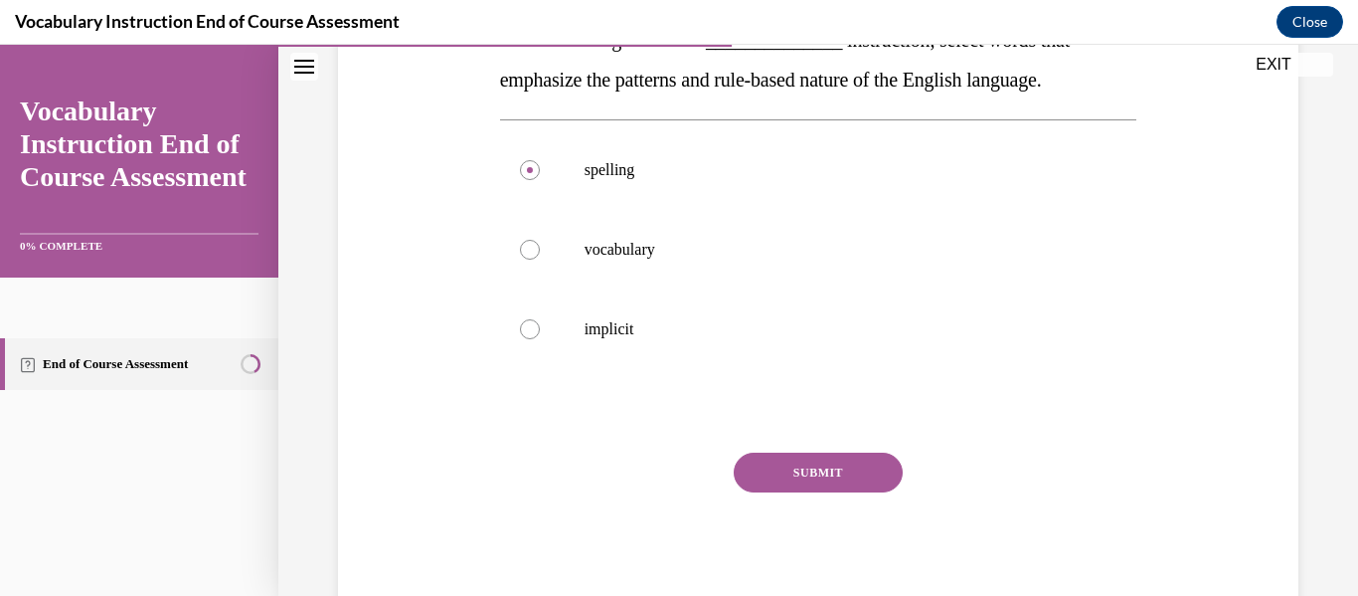
click at [821, 464] on button "SUBMIT" at bounding box center [818, 472] width 169 height 40
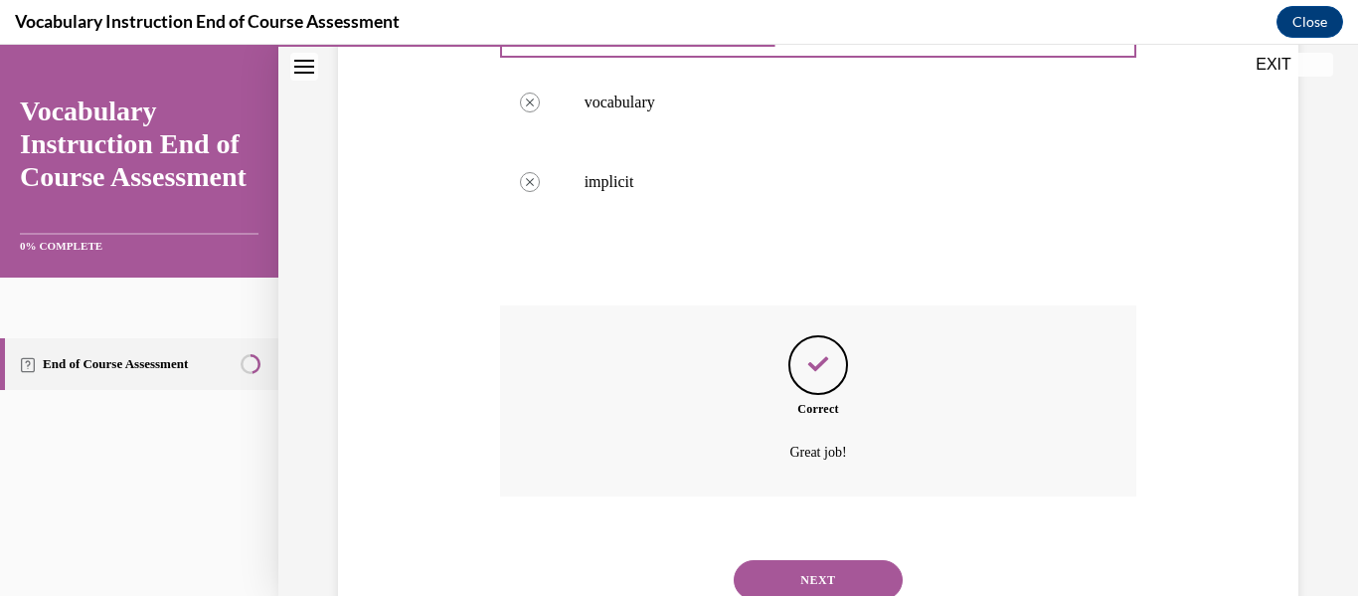
scroll to position [580, 0]
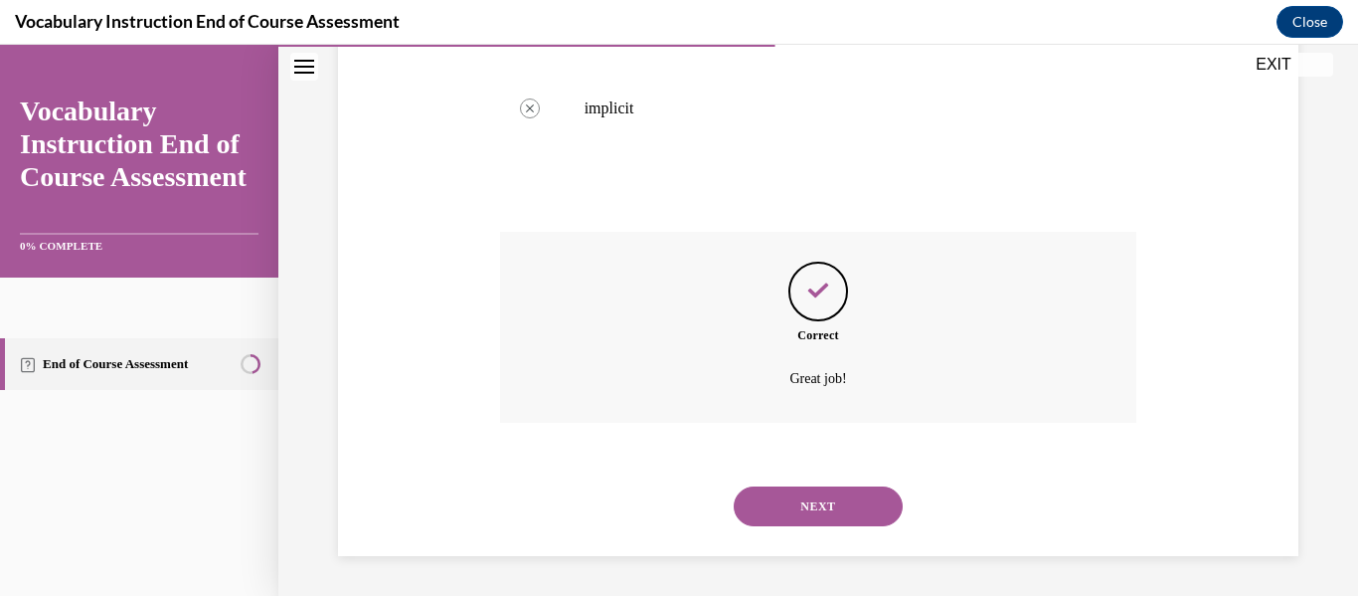
click at [841, 509] on button "NEXT" at bounding box center [818, 506] width 169 height 40
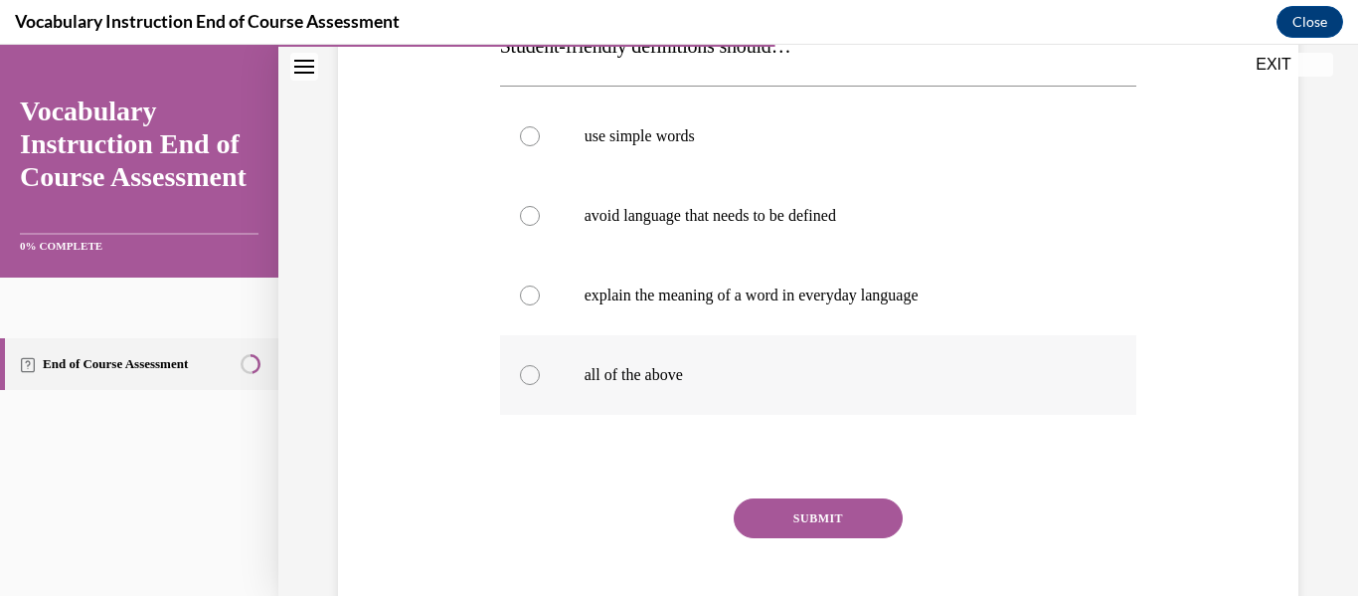
scroll to position [354, 0]
click at [523, 376] on div at bounding box center [530, 374] width 20 height 20
click at [523, 376] on input "all of the above" at bounding box center [530, 374] width 20 height 20
radio input "true"
click at [866, 528] on button "SUBMIT" at bounding box center [818, 517] width 169 height 40
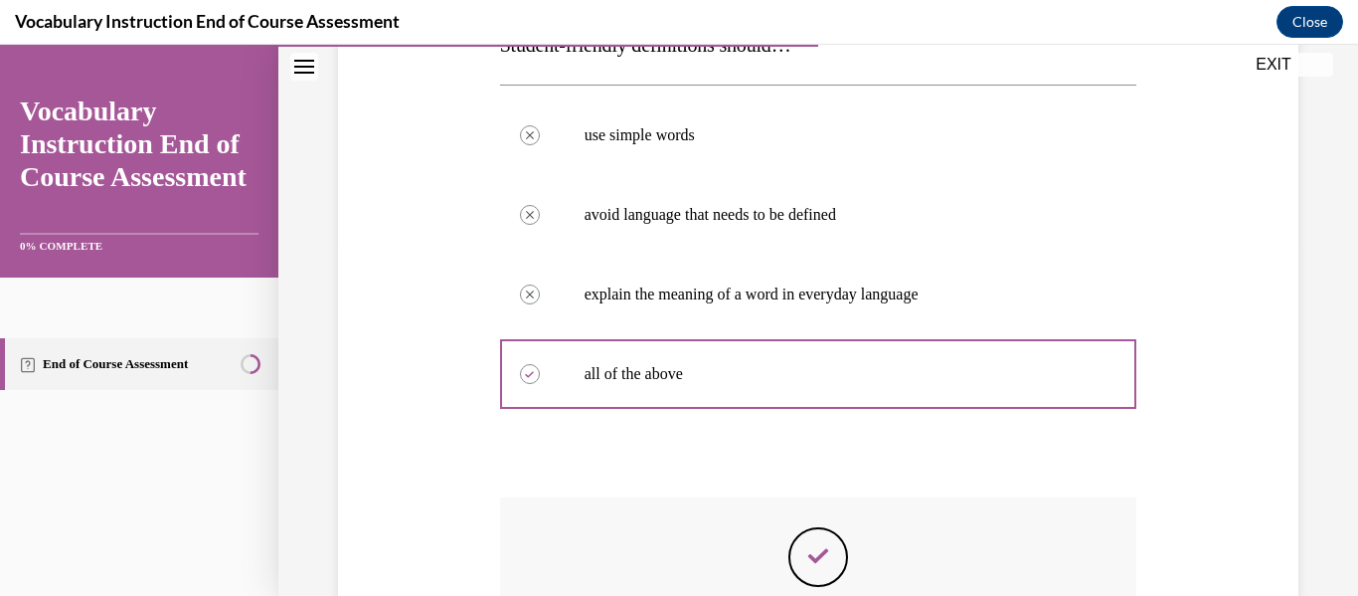
scroll to position [619, 0]
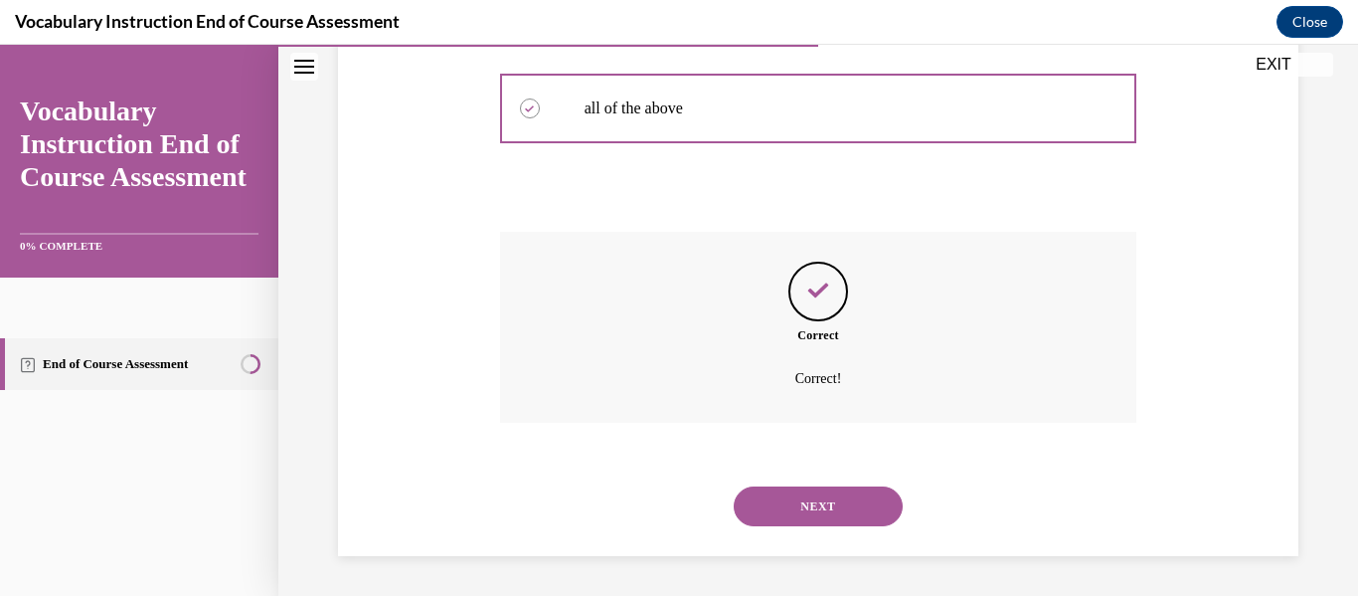
click at [812, 506] on button "NEXT" at bounding box center [818, 506] width 169 height 40
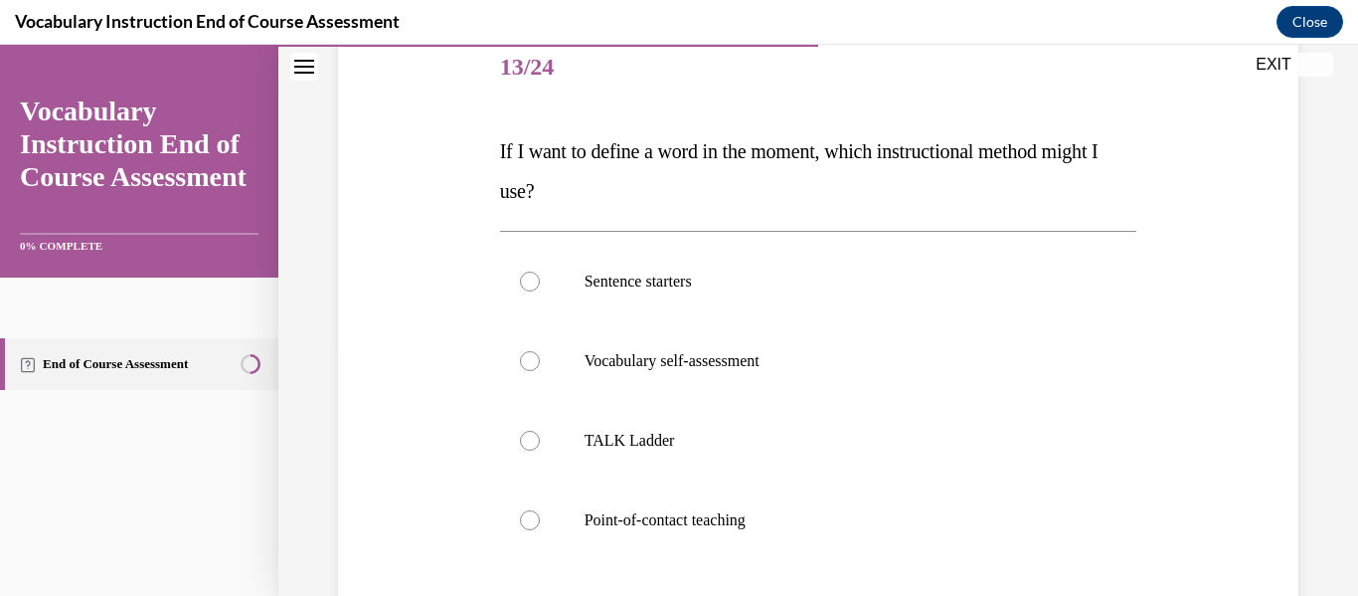
scroll to position [253, 0]
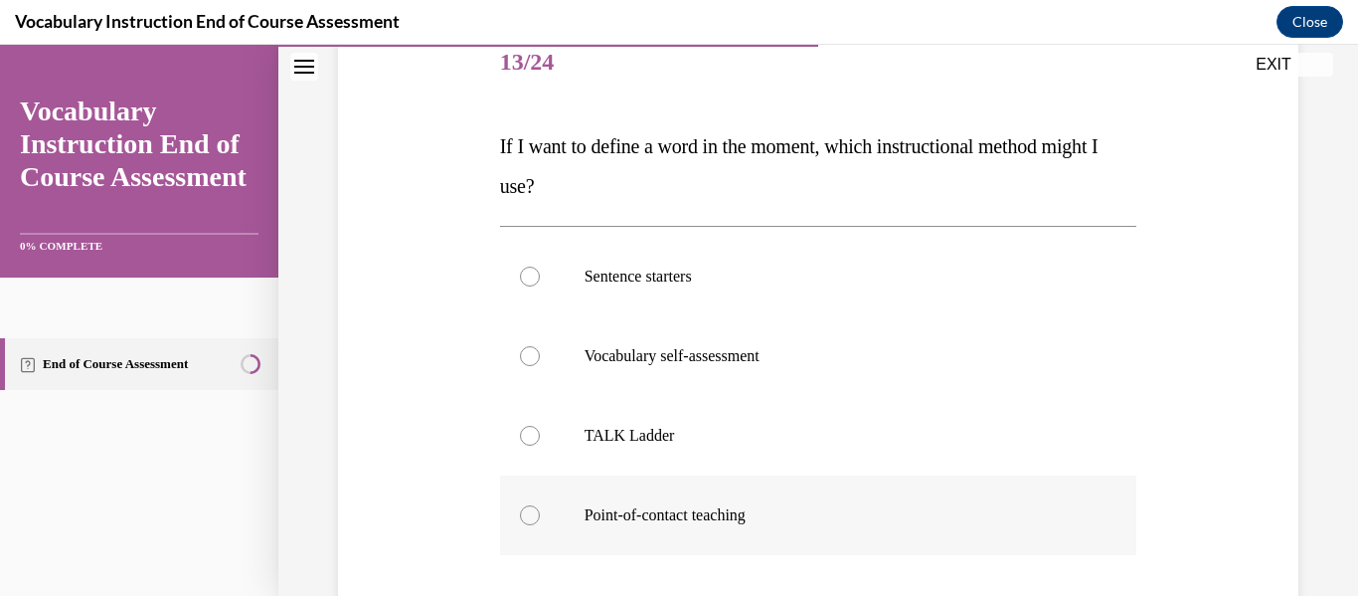
click at [521, 520] on div at bounding box center [530, 515] width 20 height 20
click at [521, 520] on input "Point-of-contact teaching" at bounding box center [530, 515] width 20 height 20
radio input "true"
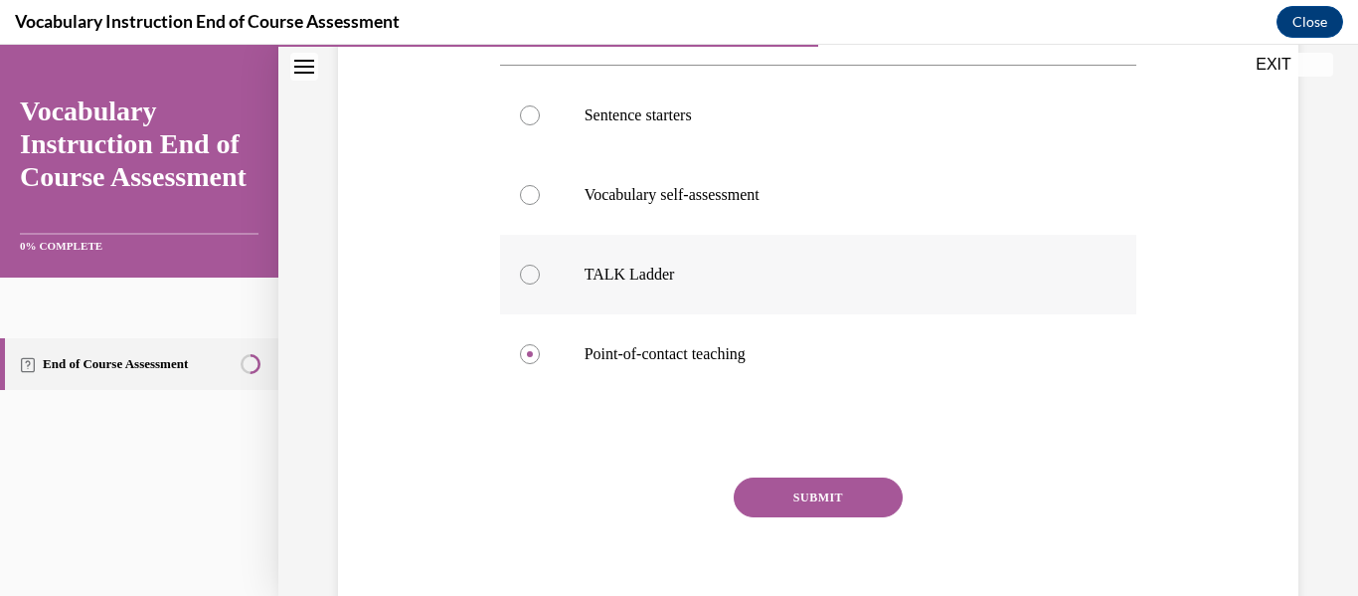
scroll to position [438, 0]
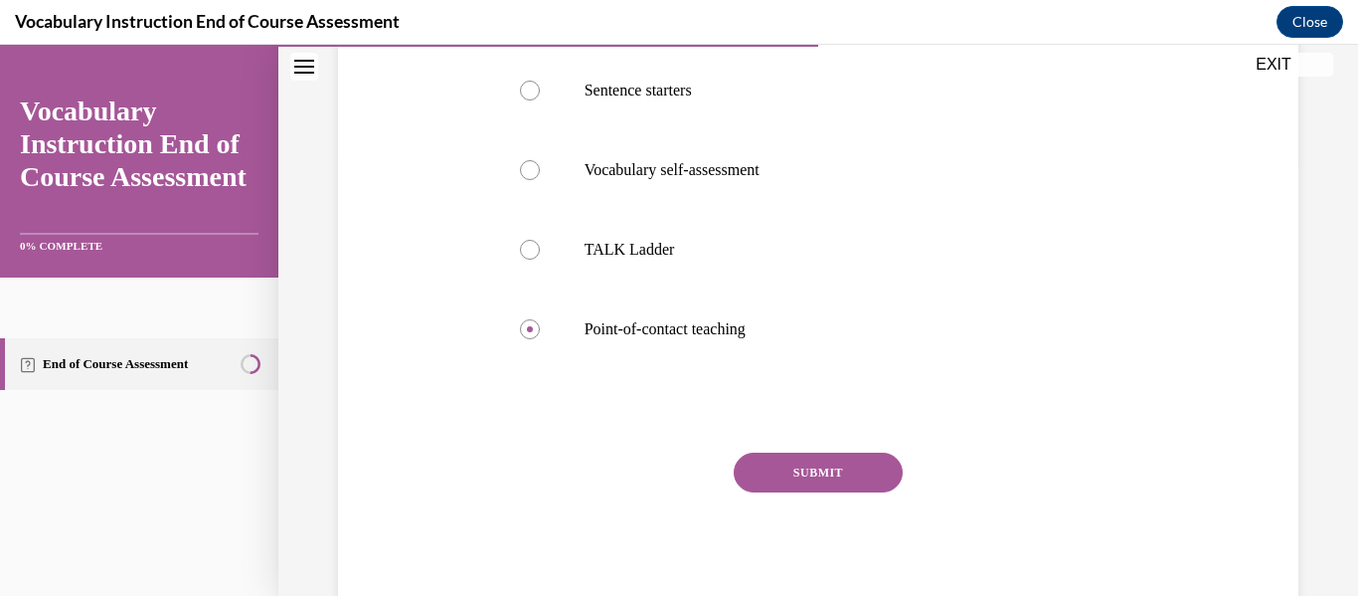
click at [779, 475] on button "SUBMIT" at bounding box center [818, 472] width 169 height 40
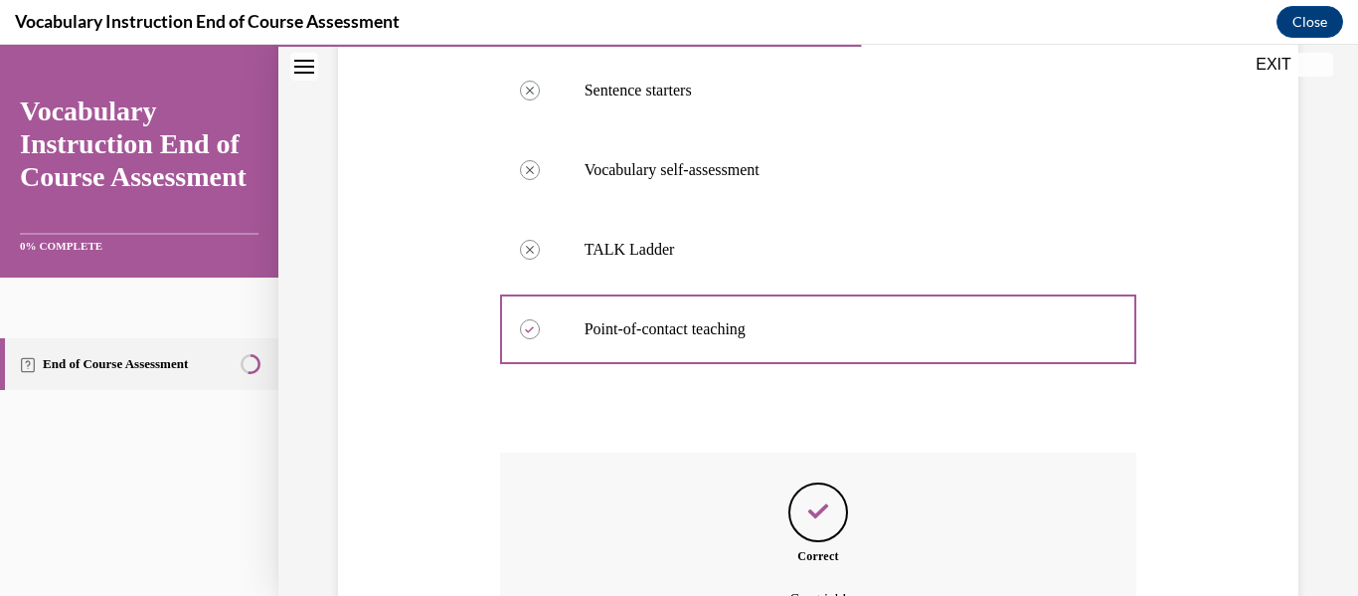
scroll to position [659, 0]
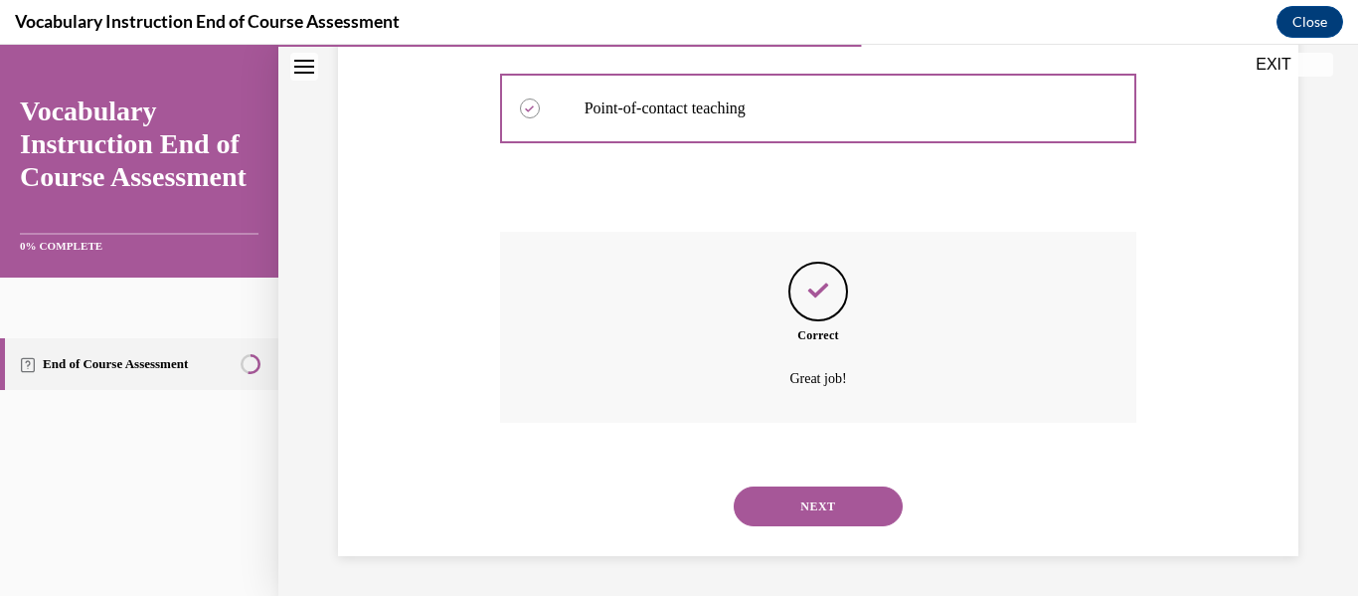
click at [837, 509] on button "NEXT" at bounding box center [818, 506] width 169 height 40
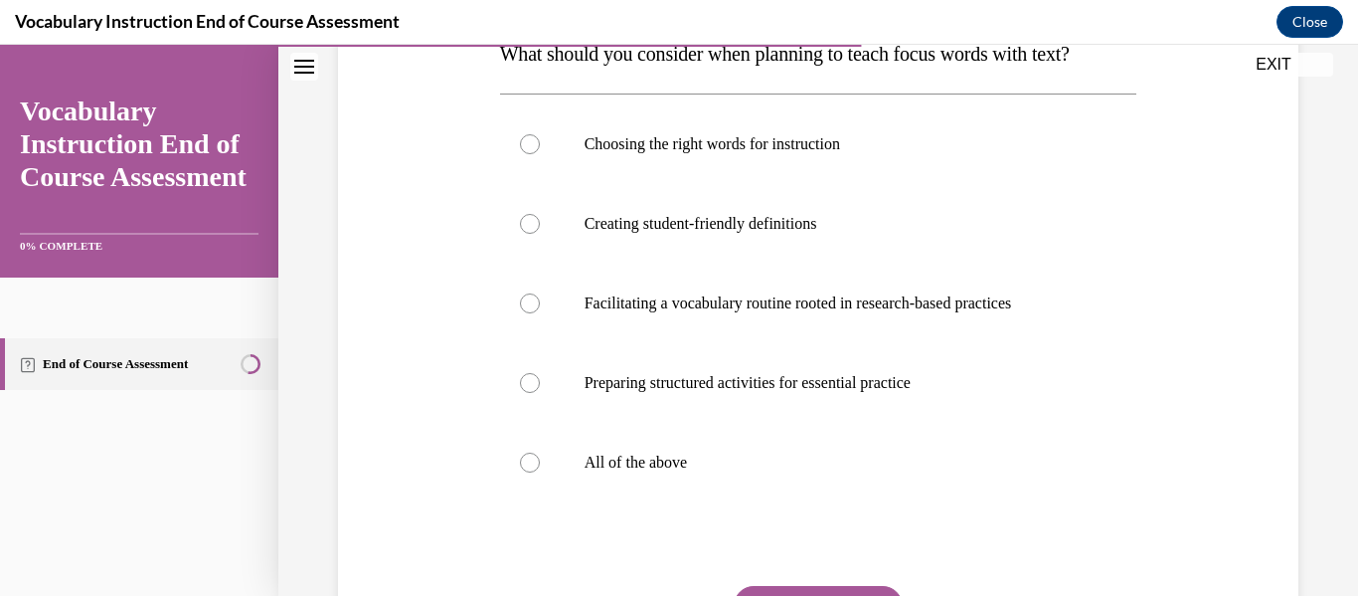
scroll to position [390, 0]
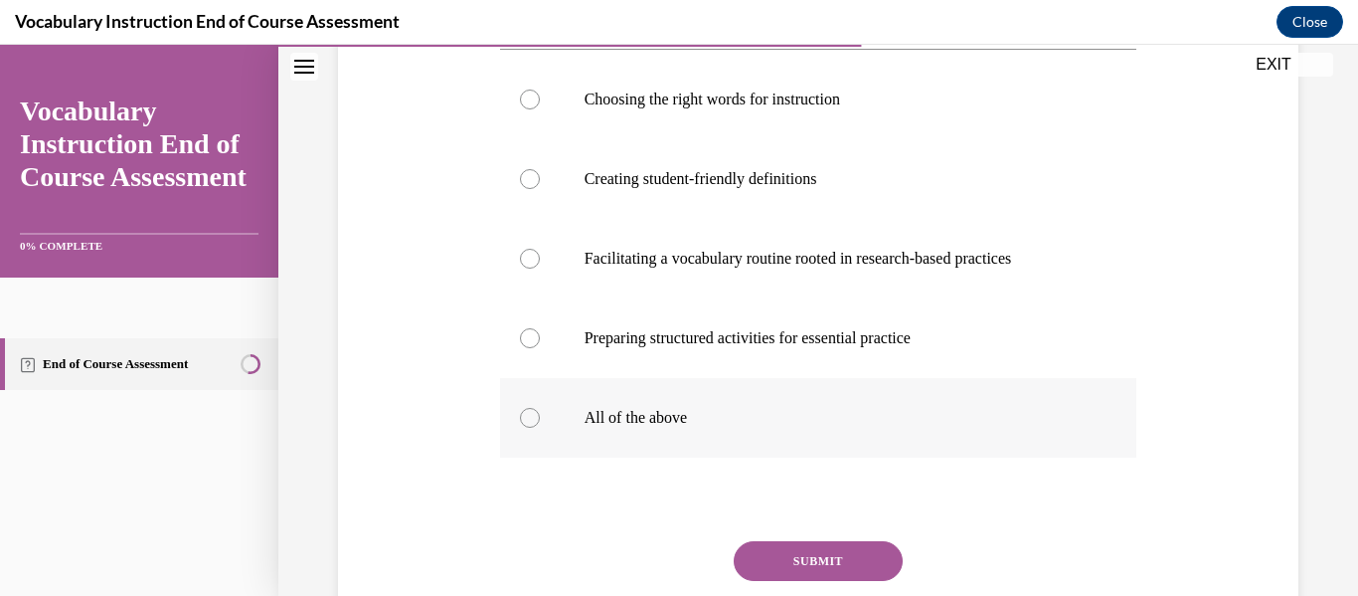
click at [528, 411] on div at bounding box center [530, 418] width 20 height 20
click at [528, 411] on input "All of the above" at bounding box center [530, 418] width 20 height 20
radio input "true"
click at [810, 558] on button "SUBMIT" at bounding box center [818, 561] width 169 height 40
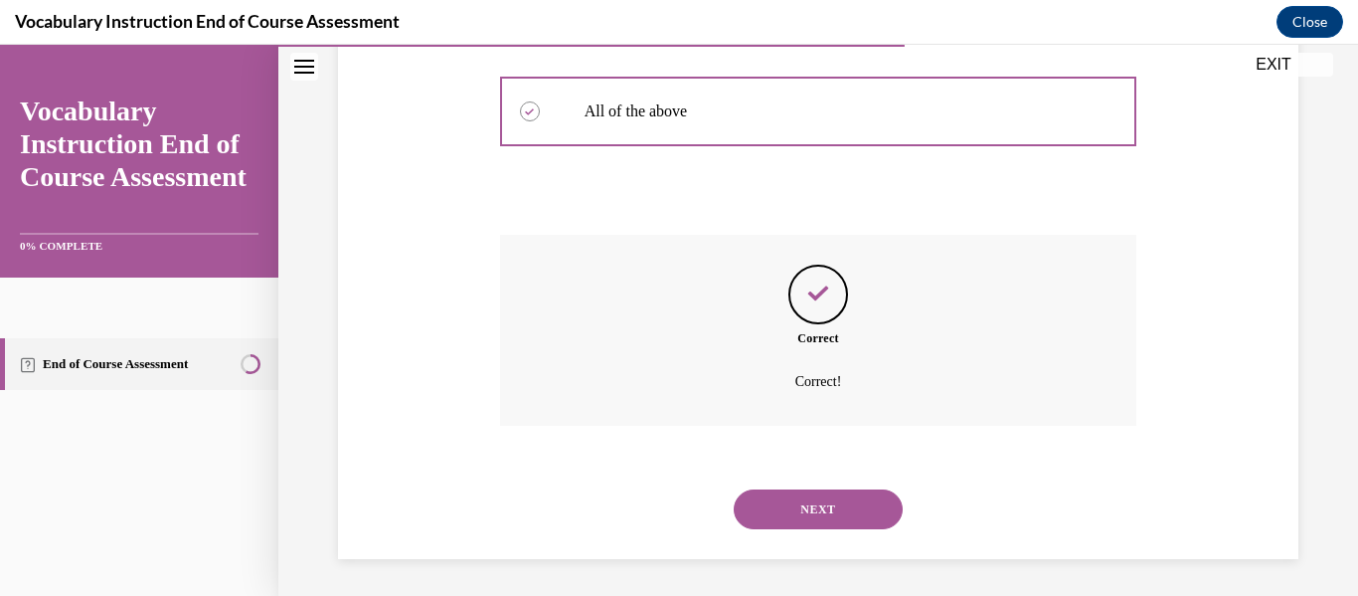
scroll to position [699, 0]
drag, startPoint x: 781, startPoint y: 497, endPoint x: 756, endPoint y: 519, distance: 33.9
click at [756, 519] on button "NEXT" at bounding box center [818, 506] width 169 height 40
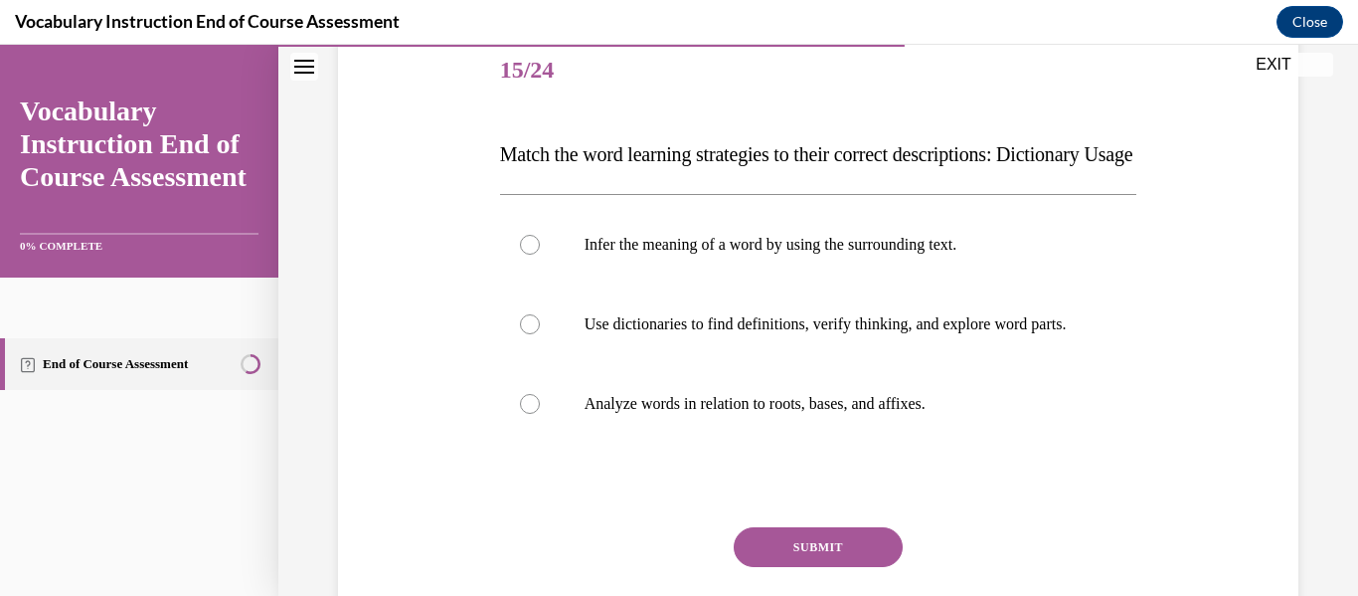
scroll to position [246, 0]
click at [528, 333] on div at bounding box center [530, 323] width 20 height 20
click at [528, 333] on input "Use dictionaries to find definitions, verify thinking, and explore word parts." at bounding box center [530, 323] width 20 height 20
radio input "true"
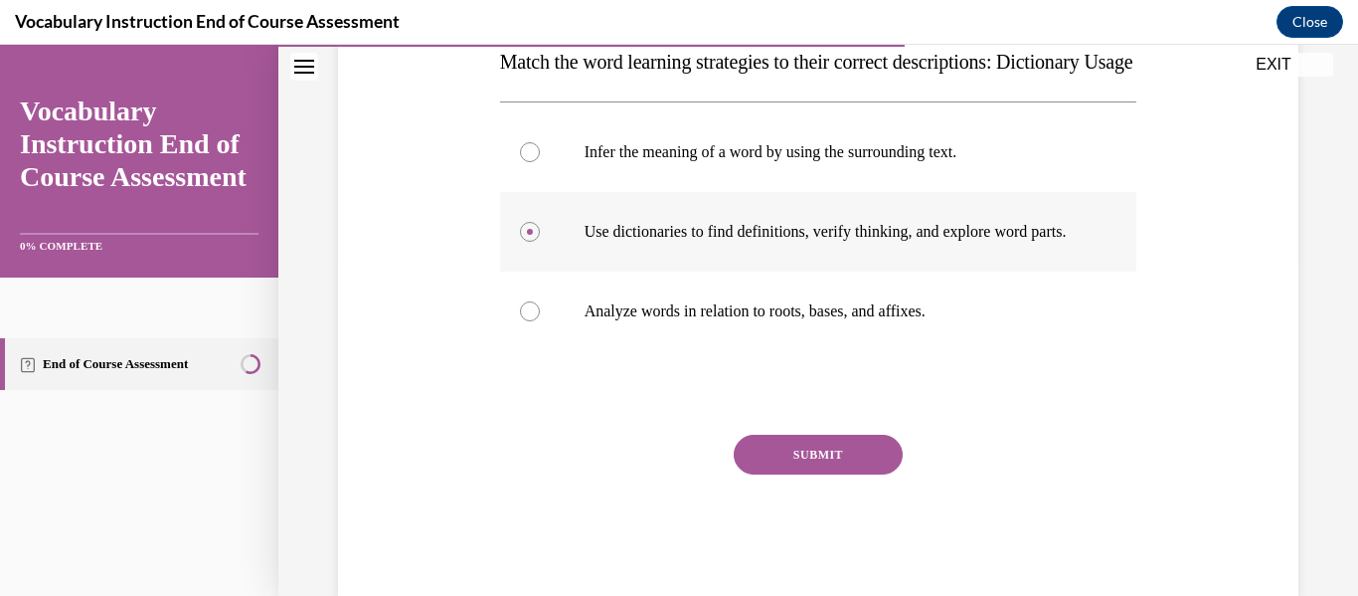
scroll to position [379, 0]
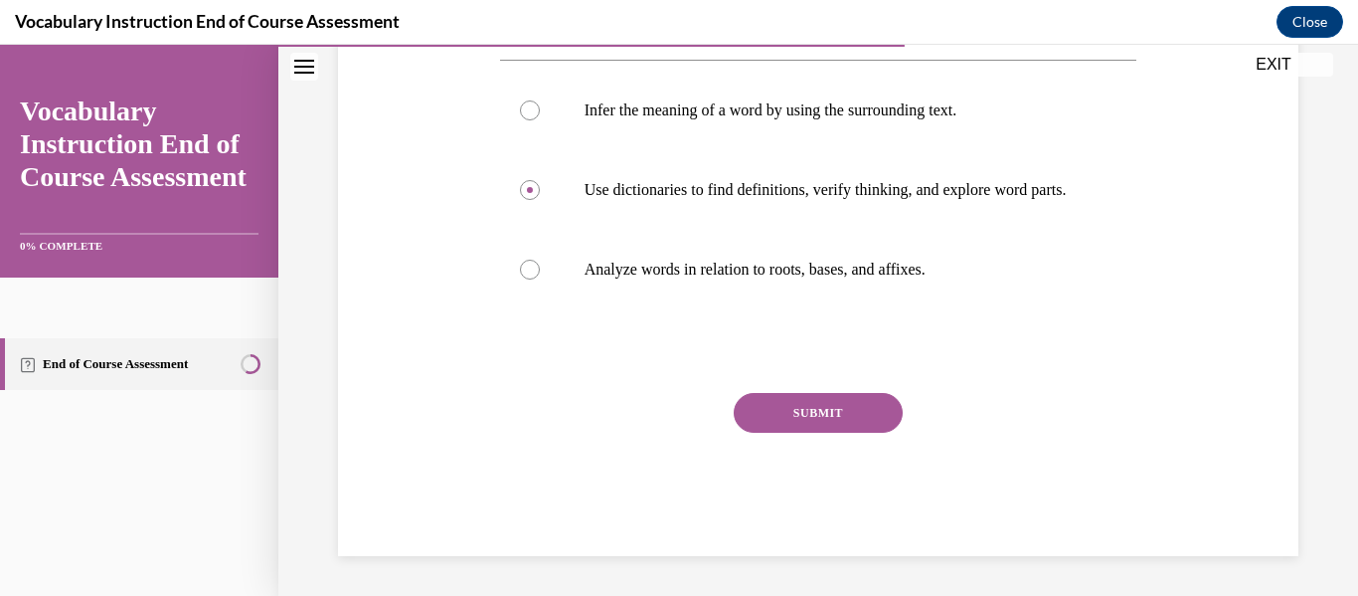
click at [784, 432] on button "SUBMIT" at bounding box center [818, 413] width 169 height 40
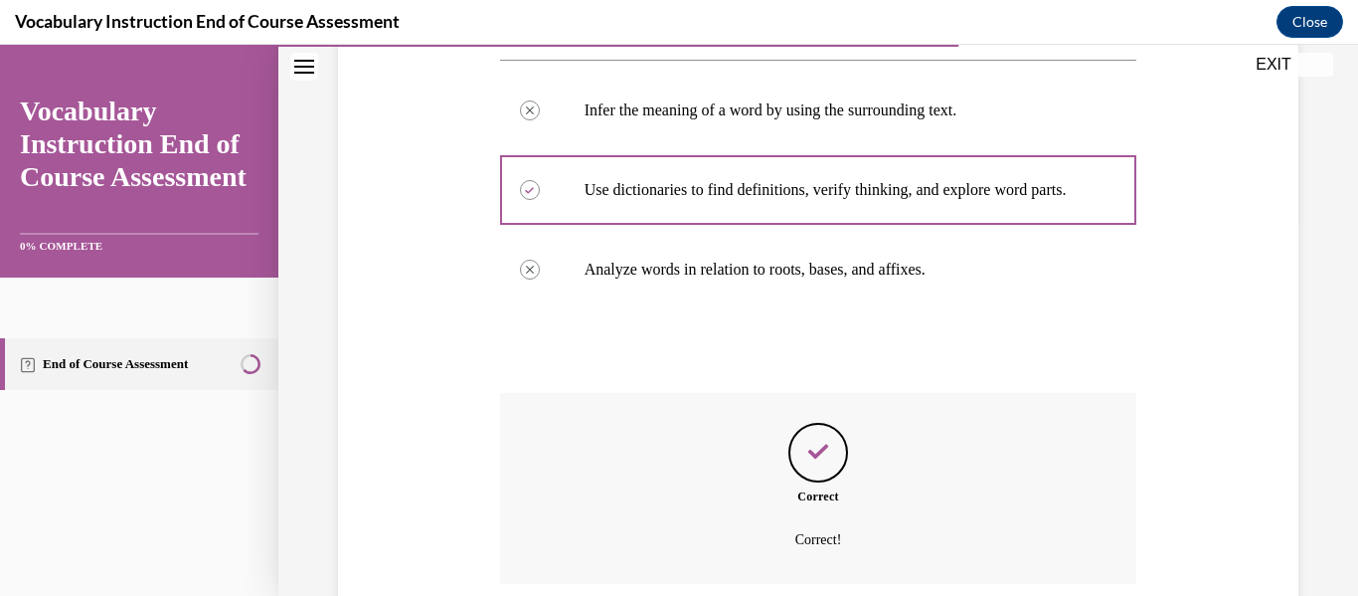
scroll to position [600, 0]
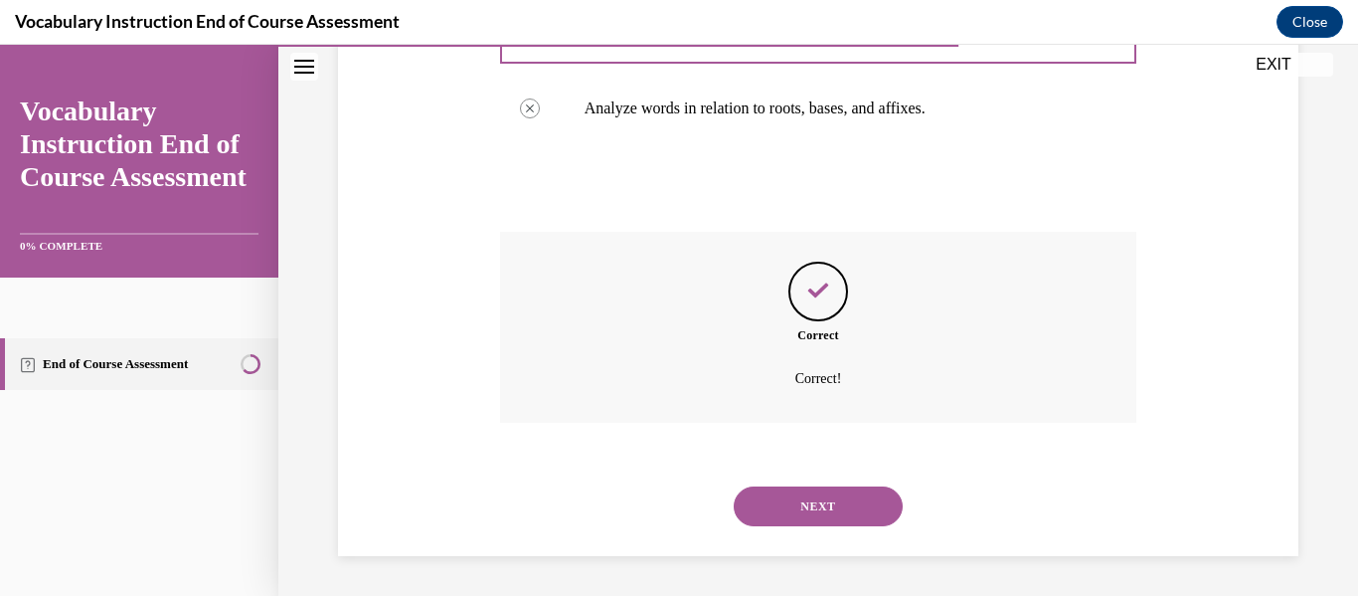
click at [788, 495] on button "NEXT" at bounding box center [818, 506] width 169 height 40
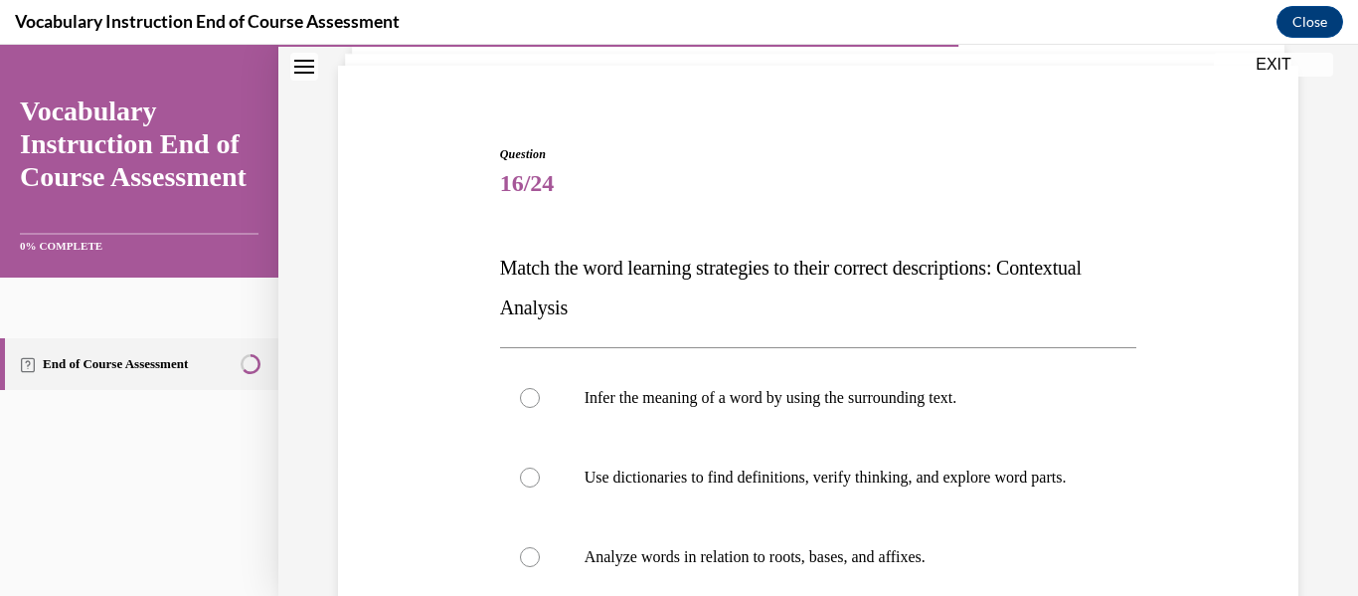
scroll to position [134, 0]
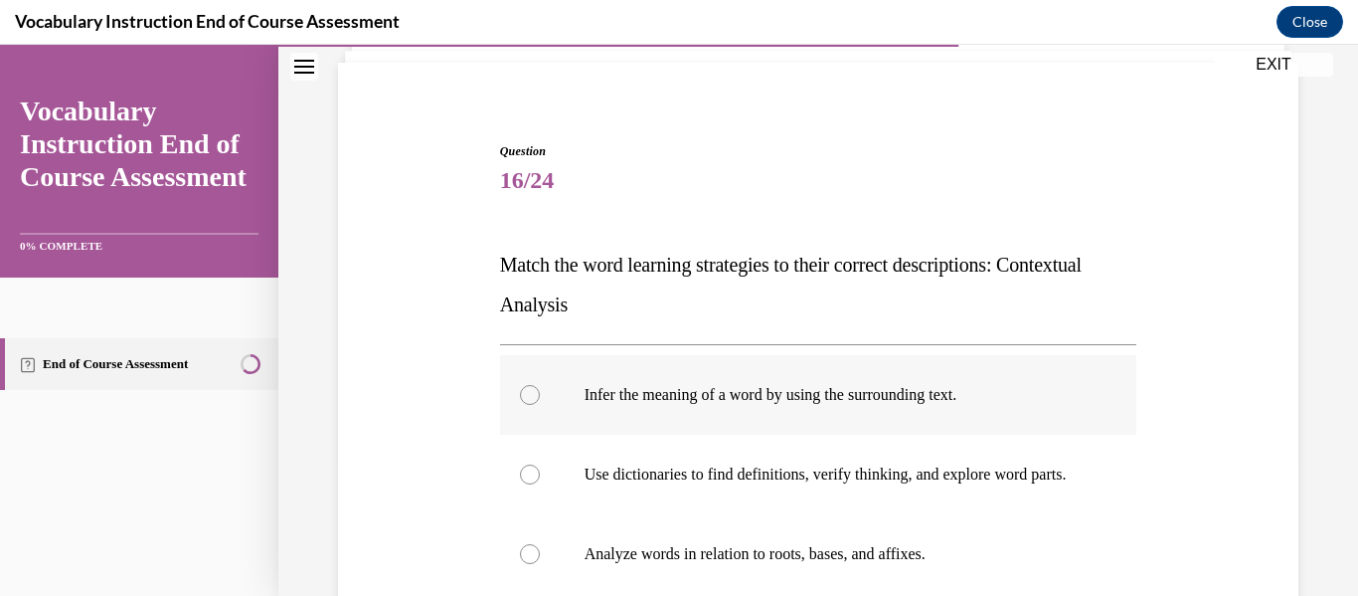
click at [533, 403] on div at bounding box center [530, 395] width 20 height 20
click at [533, 403] on input "Infer the meaning of a word by using the surrounding text." at bounding box center [530, 395] width 20 height 20
radio input "true"
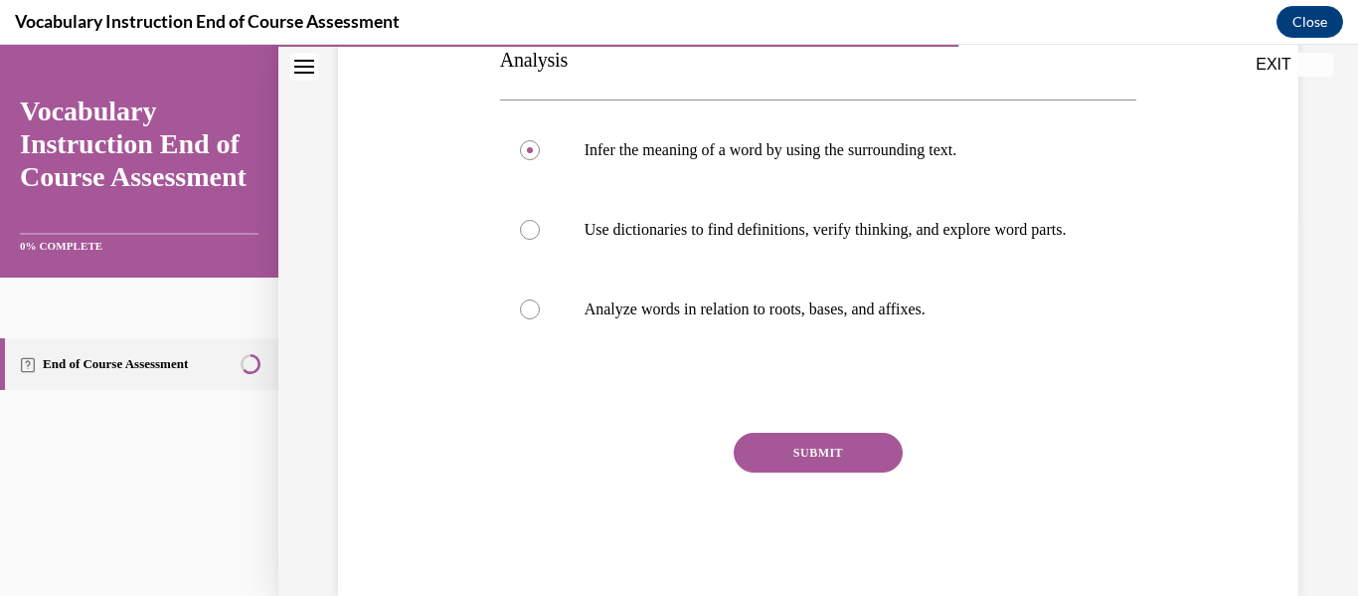
click at [808, 460] on button "SUBMIT" at bounding box center [818, 452] width 169 height 40
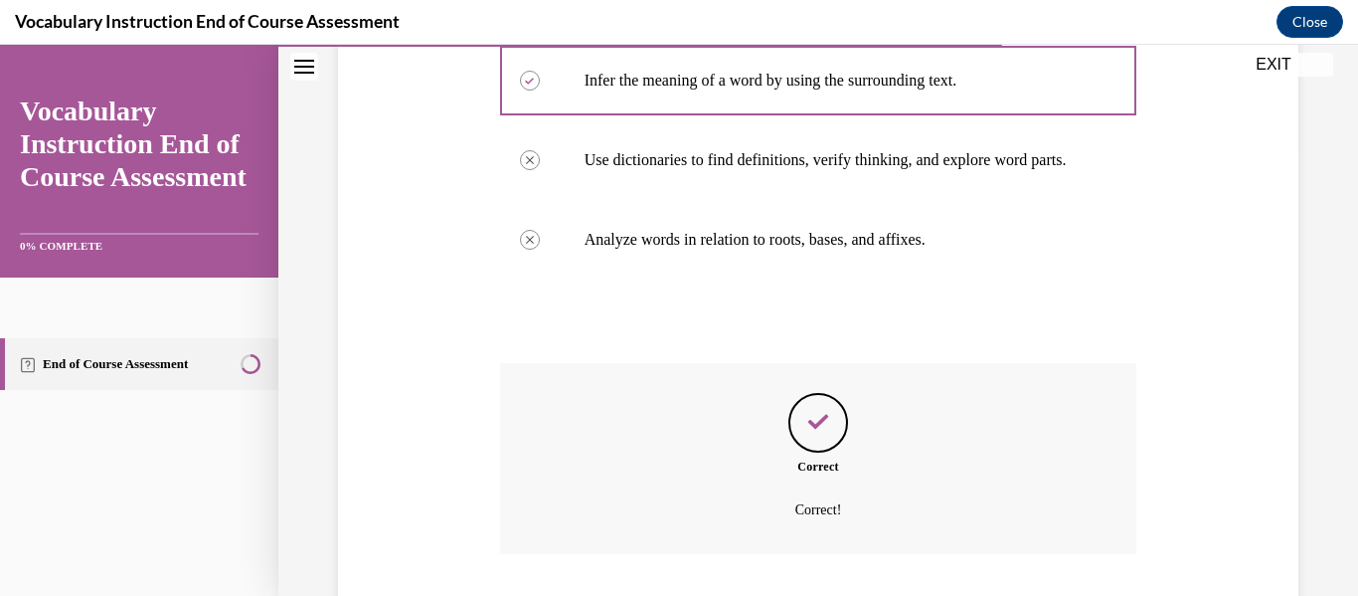
scroll to position [600, 0]
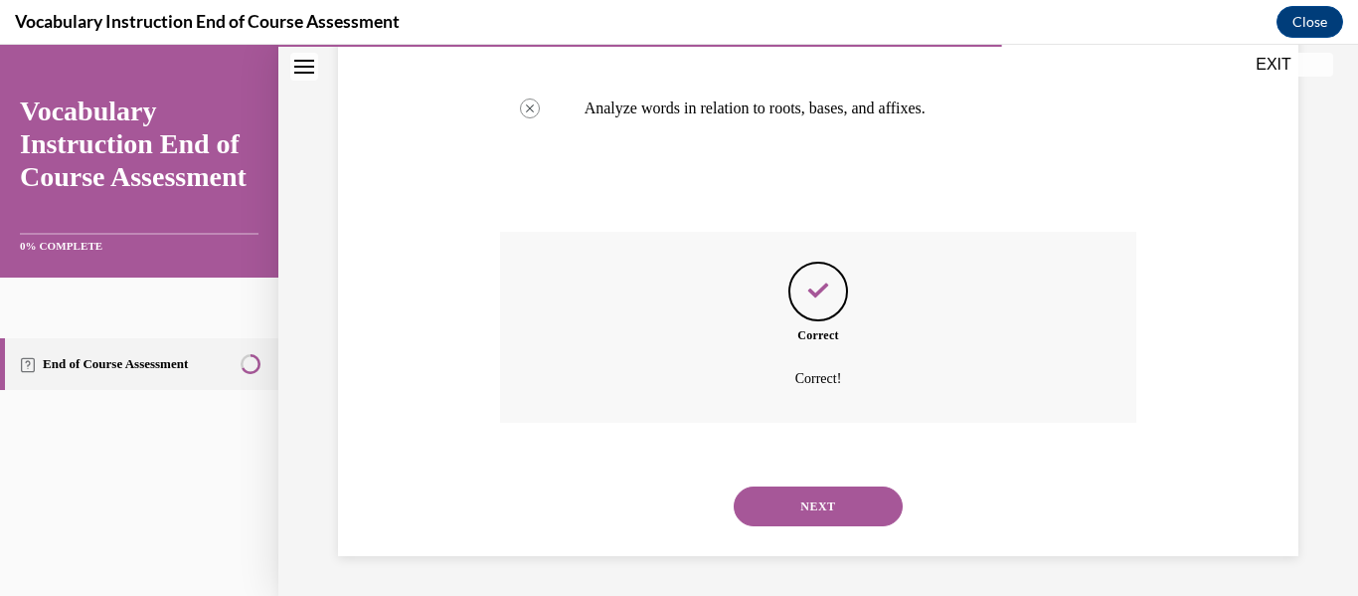
click at [802, 501] on button "NEXT" at bounding box center [818, 506] width 169 height 40
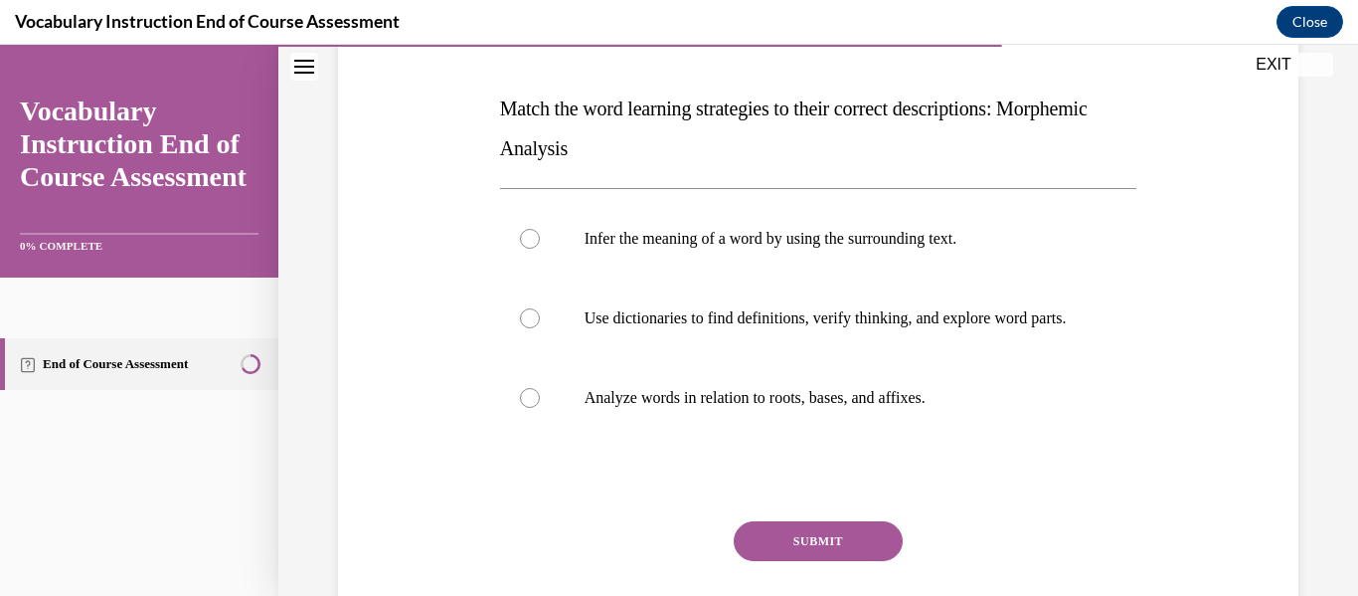
scroll to position [294, 0]
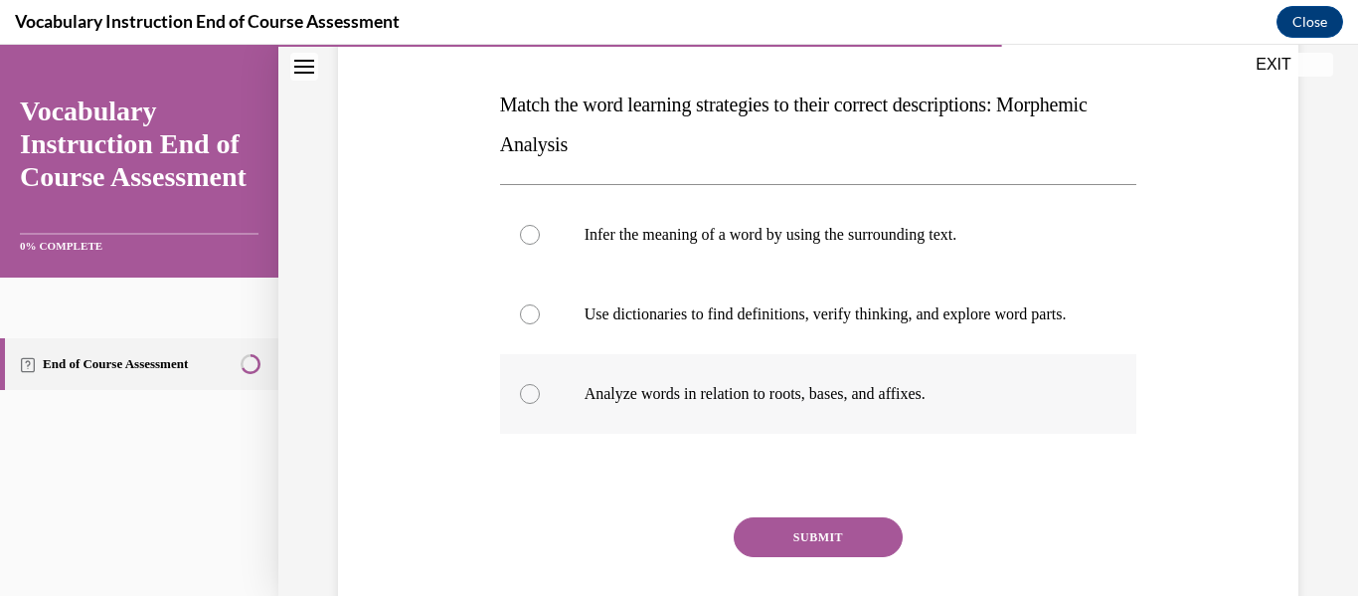
click at [521, 404] on div at bounding box center [530, 394] width 20 height 20
click at [521, 404] on input "Analyze words in relation to roots, bases, and affixes." at bounding box center [530, 394] width 20 height 20
radio input "true"
click at [816, 557] on button "SUBMIT" at bounding box center [818, 537] width 169 height 40
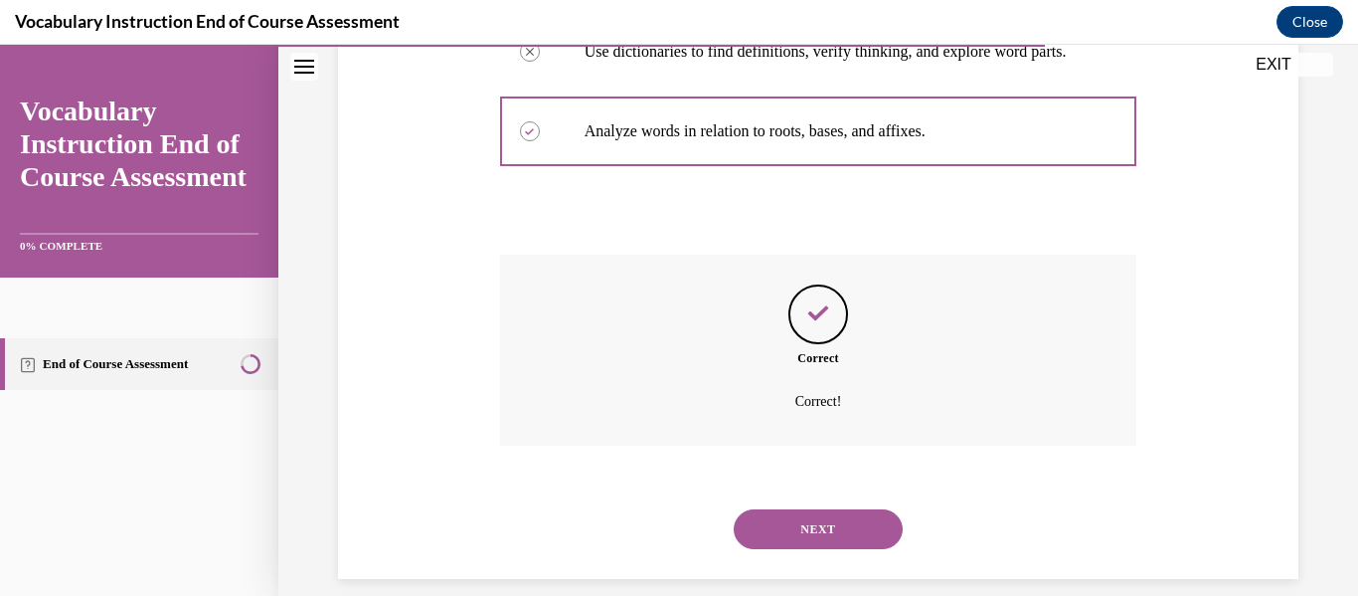
scroll to position [600, 0]
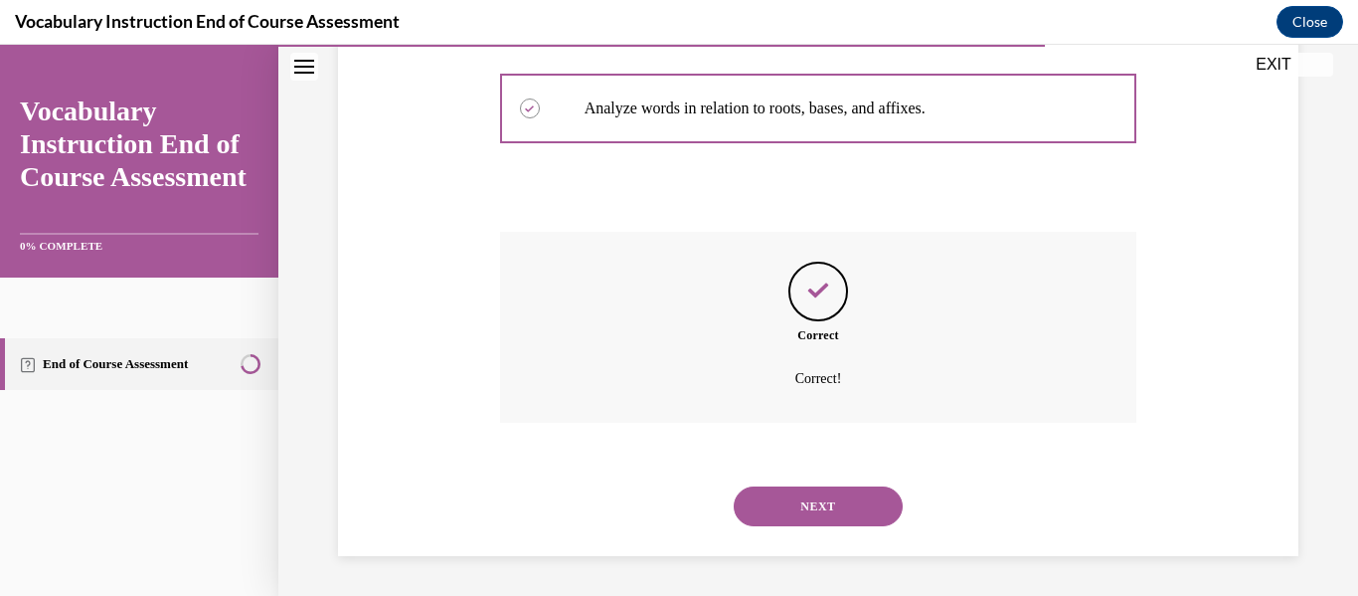
click at [841, 500] on button "NEXT" at bounding box center [818, 506] width 169 height 40
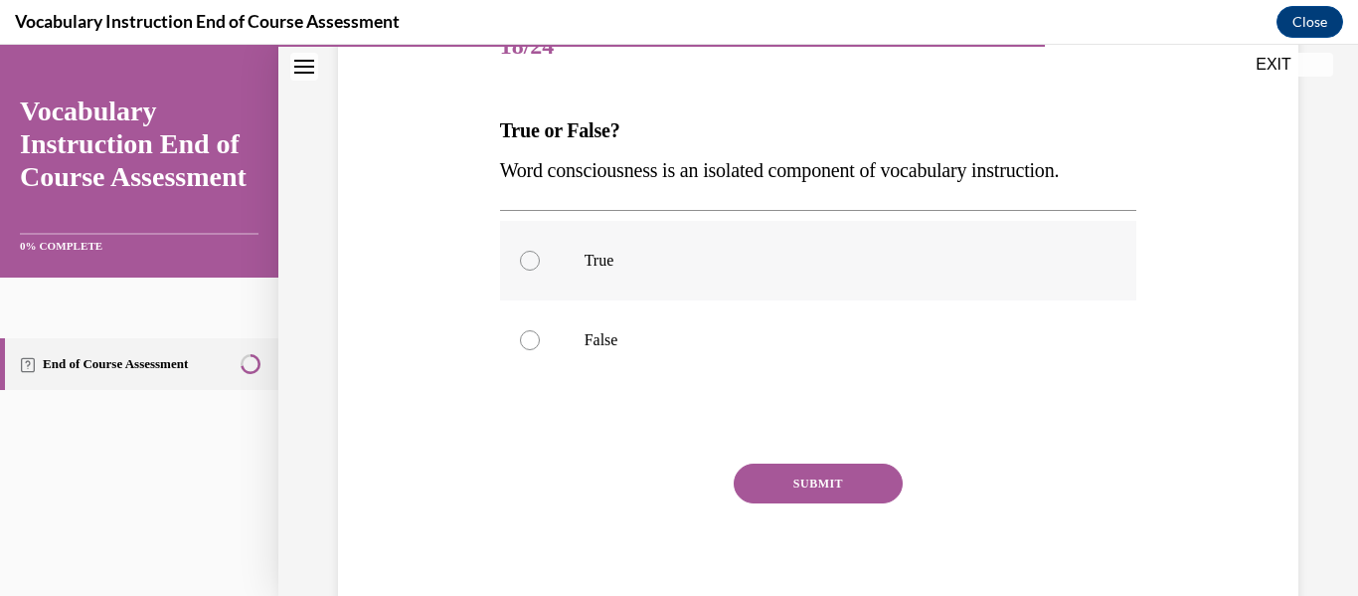
scroll to position [271, 0]
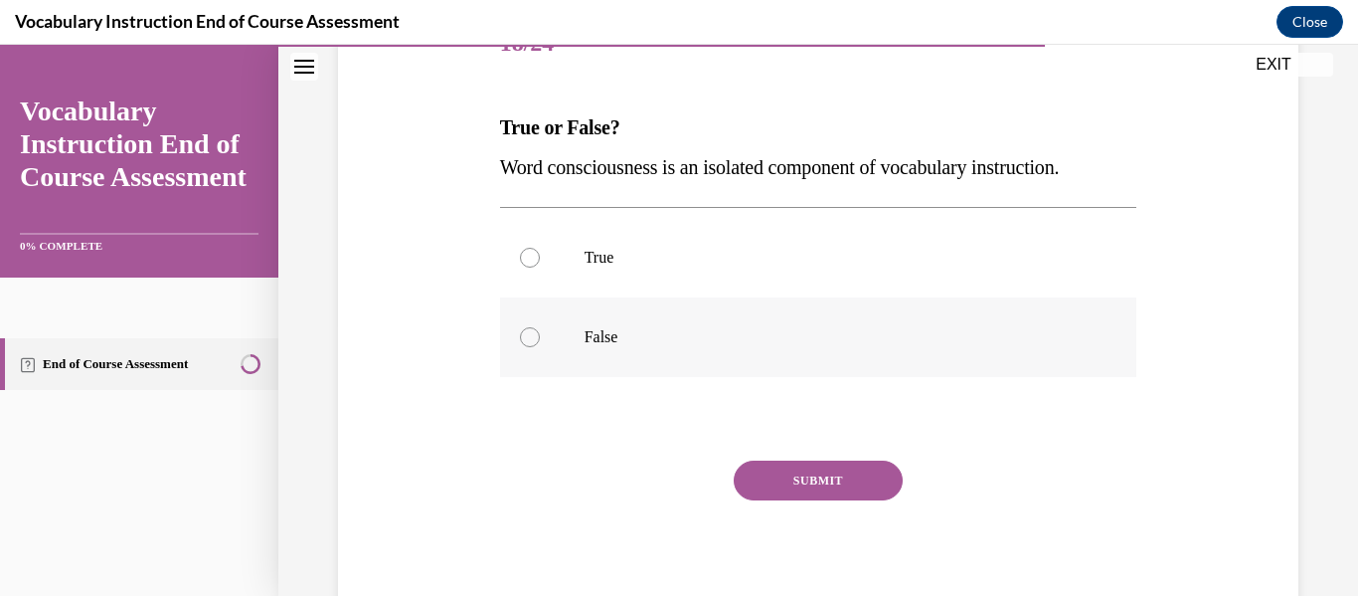
click at [527, 327] on div at bounding box center [530, 337] width 20 height 20
click at [527, 327] on input "False" at bounding box center [530, 337] width 20 height 20
radio input "true"
click at [845, 462] on button "SUBMIT" at bounding box center [818, 480] width 169 height 40
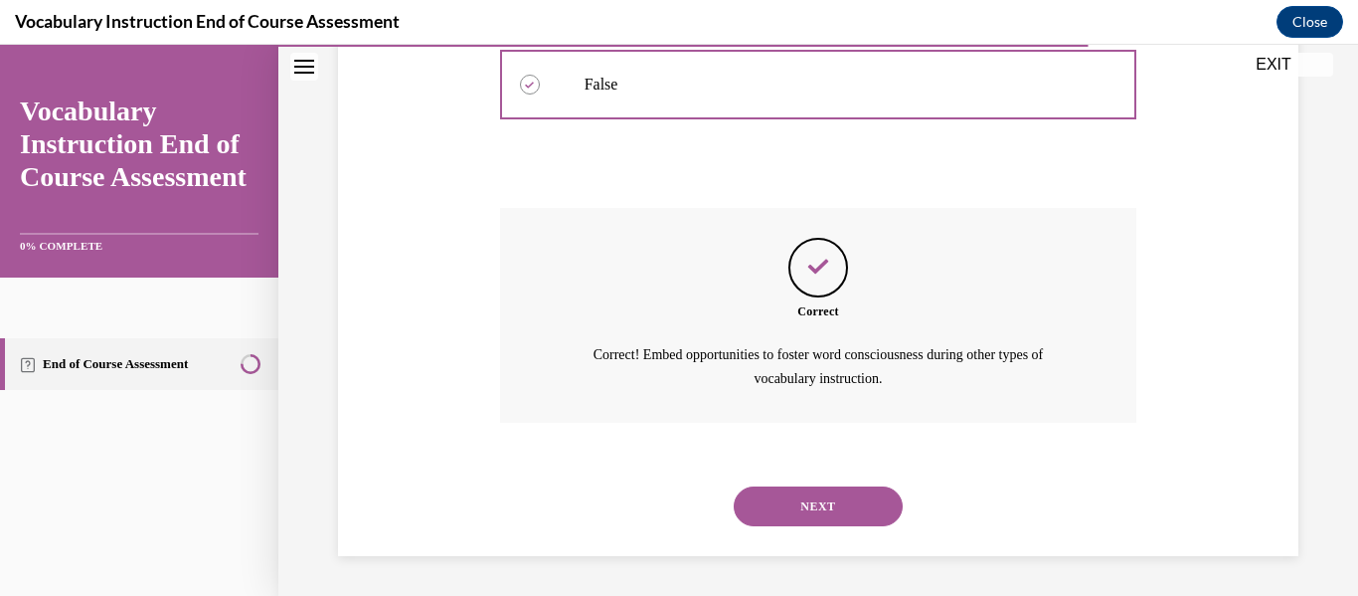
click at [809, 501] on button "NEXT" at bounding box center [818, 506] width 169 height 40
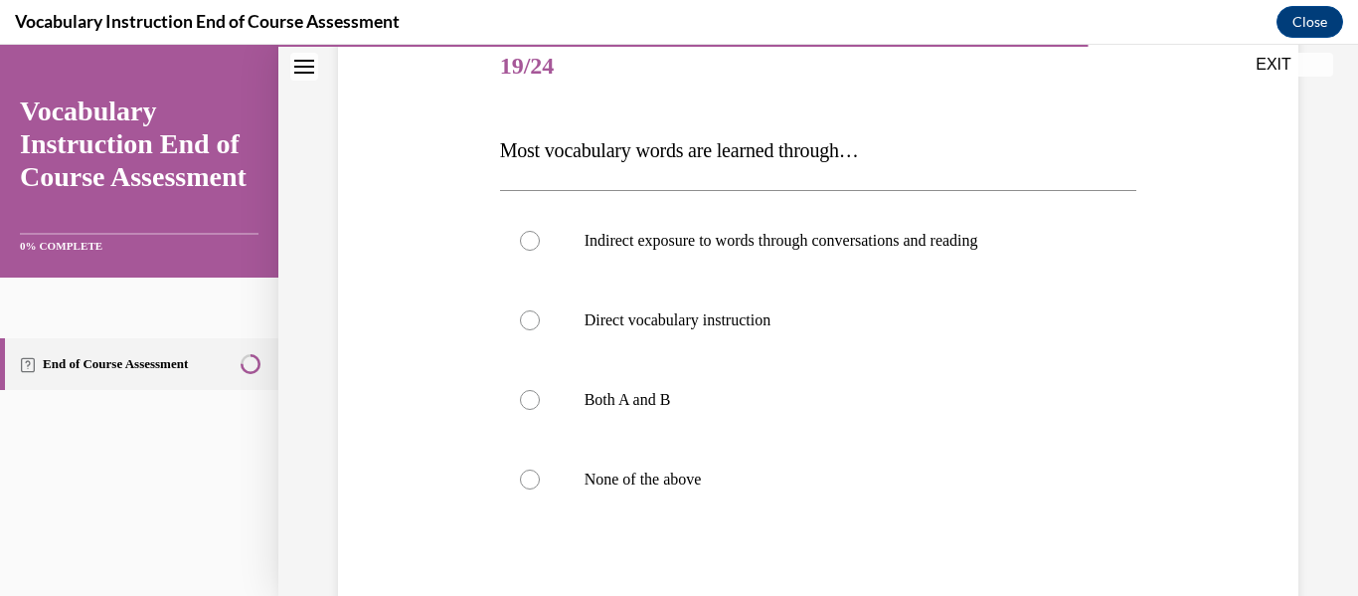
scroll to position [278, 0]
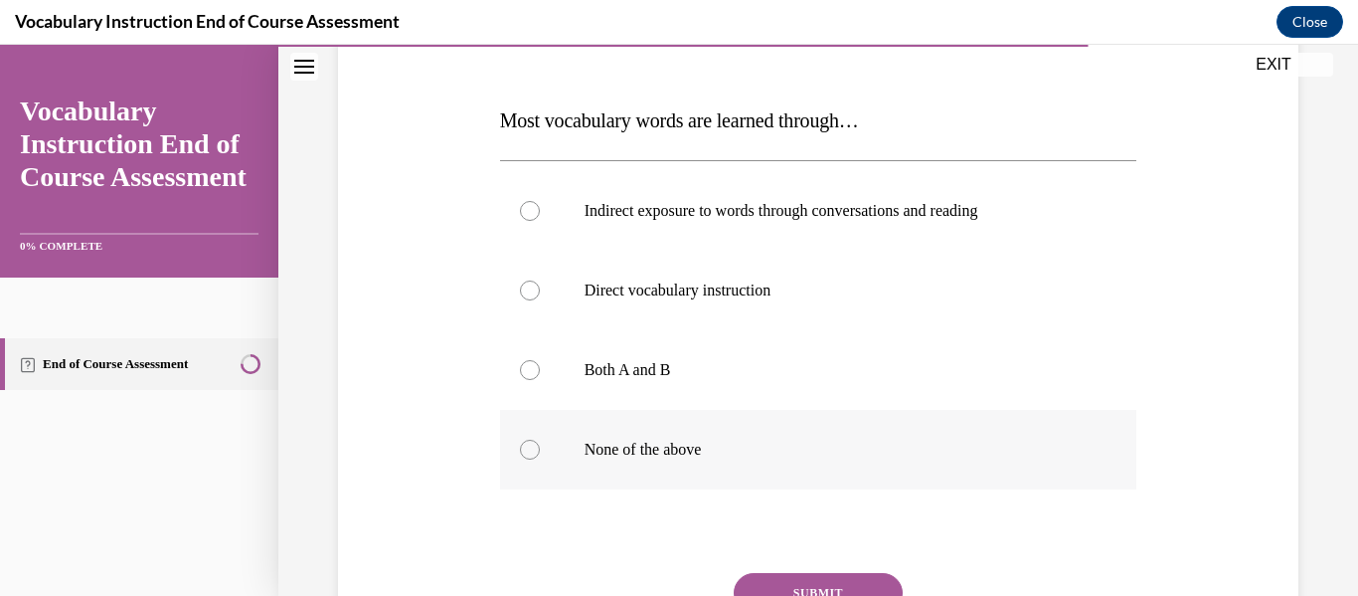
click at [516, 454] on label "None of the above" at bounding box center [818, 450] width 637 height 80
click at [520, 454] on input "None of the above" at bounding box center [530, 449] width 20 height 20
radio input "true"
click at [804, 586] on button "SUBMIT" at bounding box center [818, 593] width 169 height 40
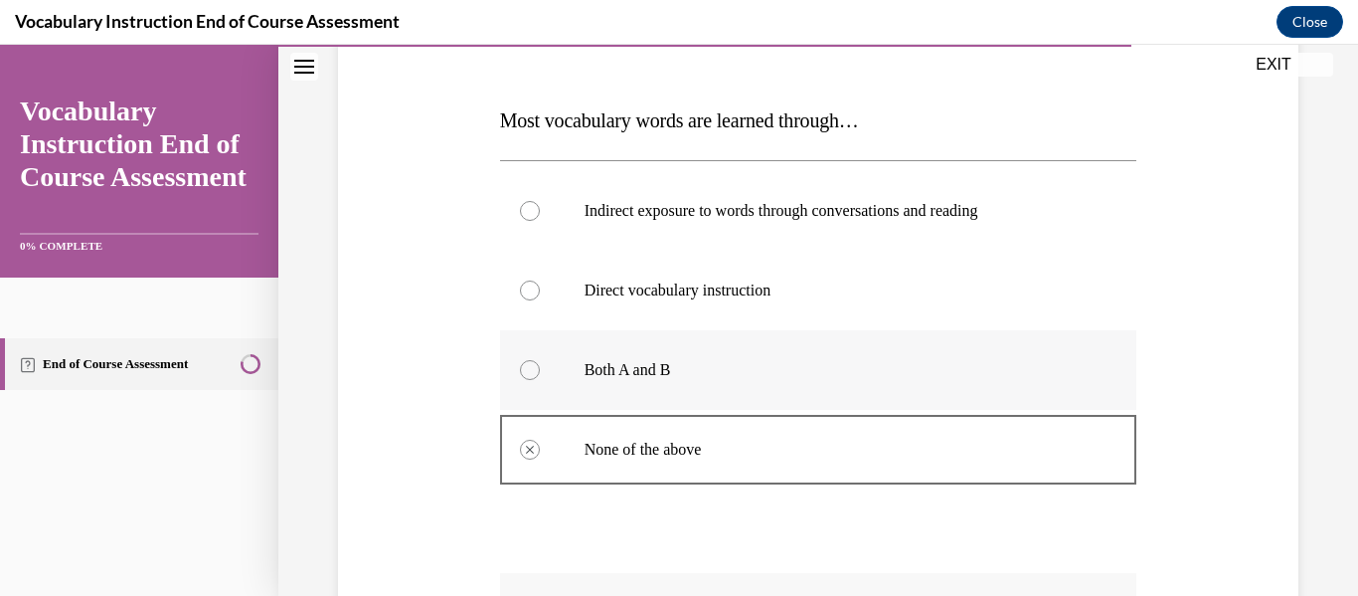
scroll to position [619, 0]
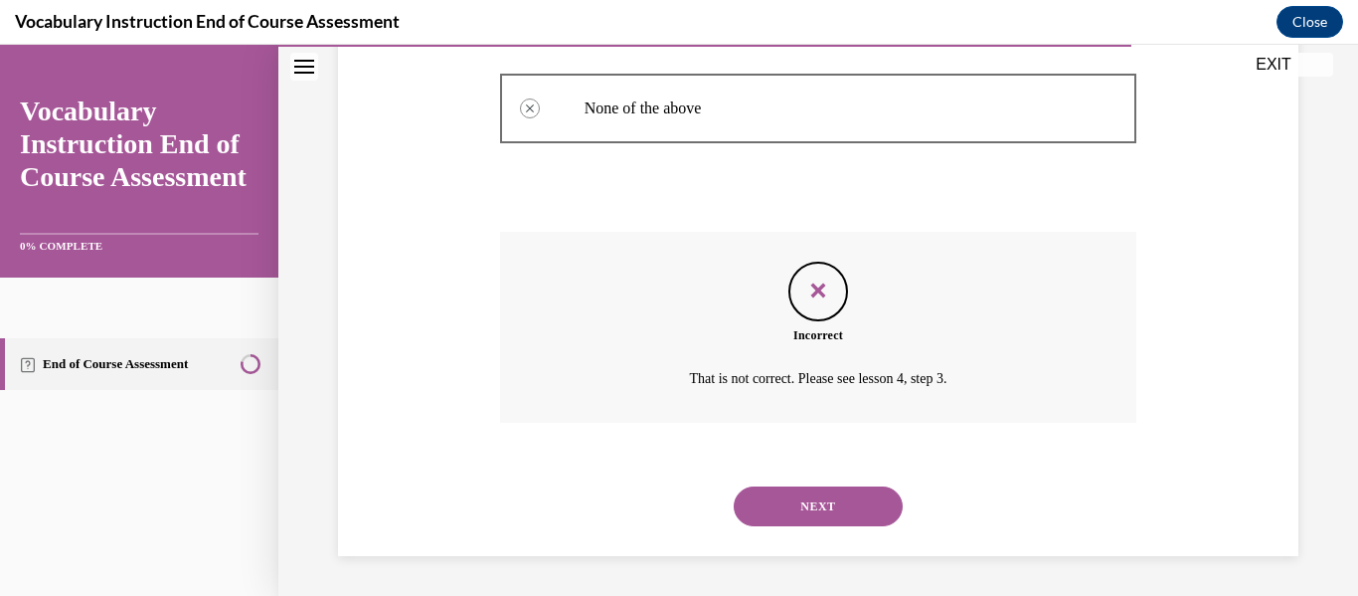
click at [839, 508] on button "NEXT" at bounding box center [818, 506] width 169 height 40
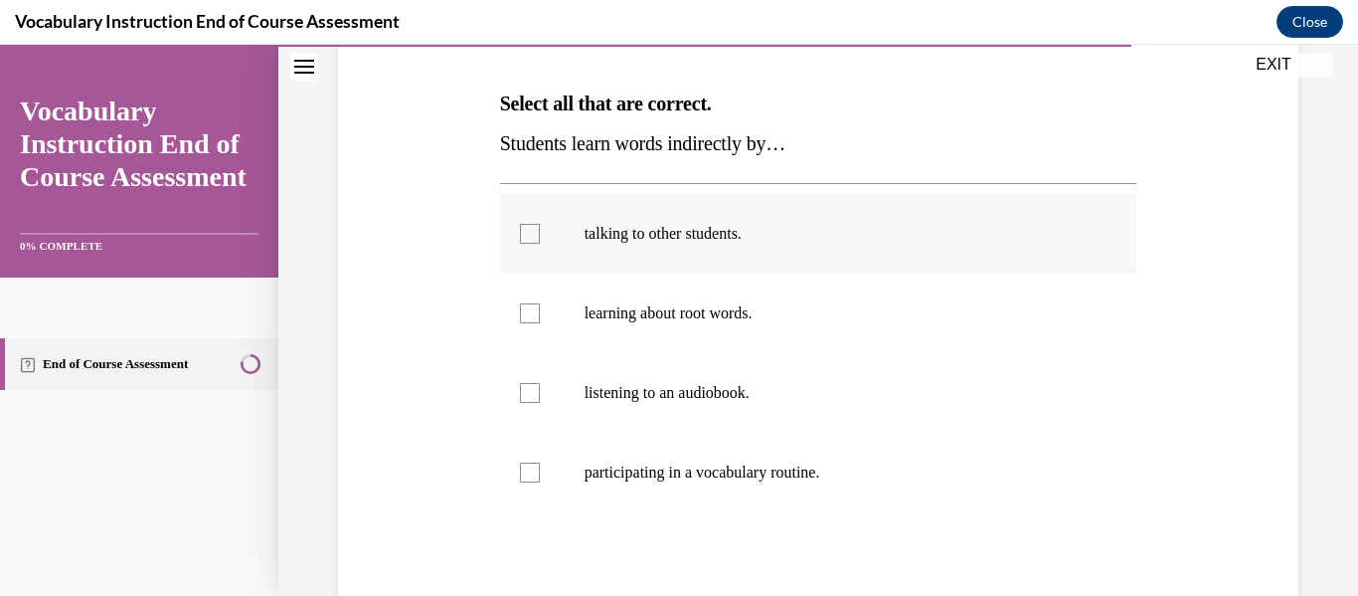
scroll to position [296, 0]
click at [525, 237] on div at bounding box center [530, 233] width 20 height 20
click at [525, 237] on input "talking to other students." at bounding box center [530, 233] width 20 height 20
checkbox input "true"
click at [530, 397] on div at bounding box center [530, 392] width 20 height 20
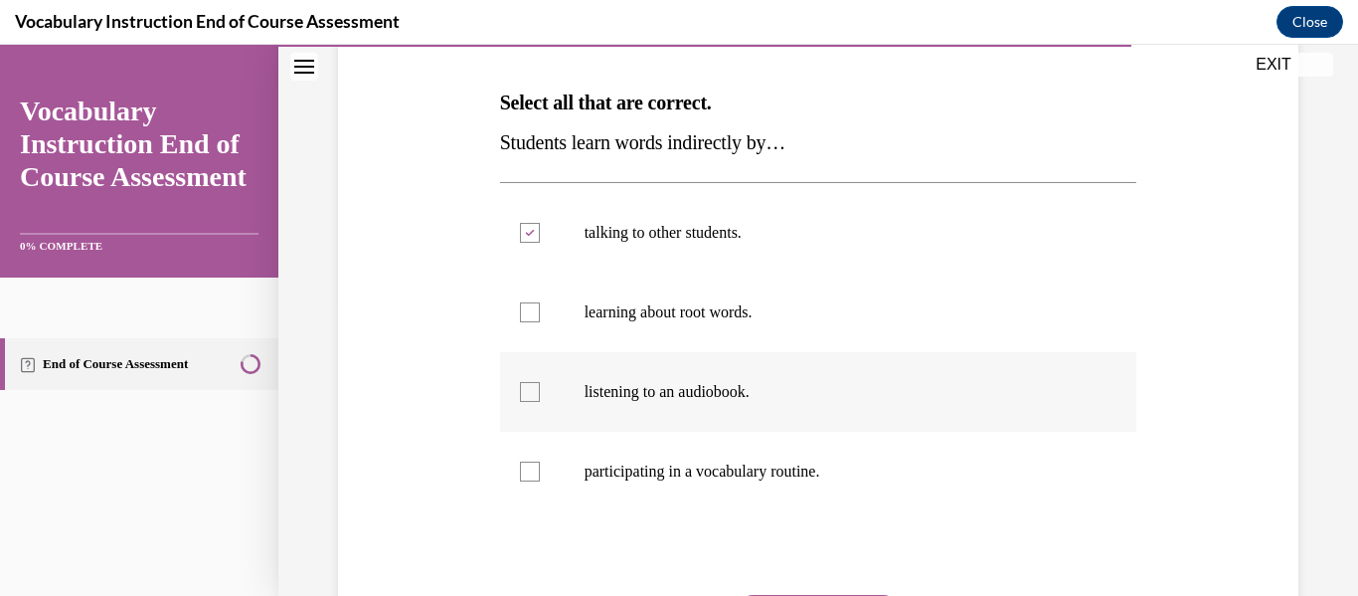
click at [530, 397] on input "listening to an audiobook." at bounding box center [530, 392] width 20 height 20
checkbox input "true"
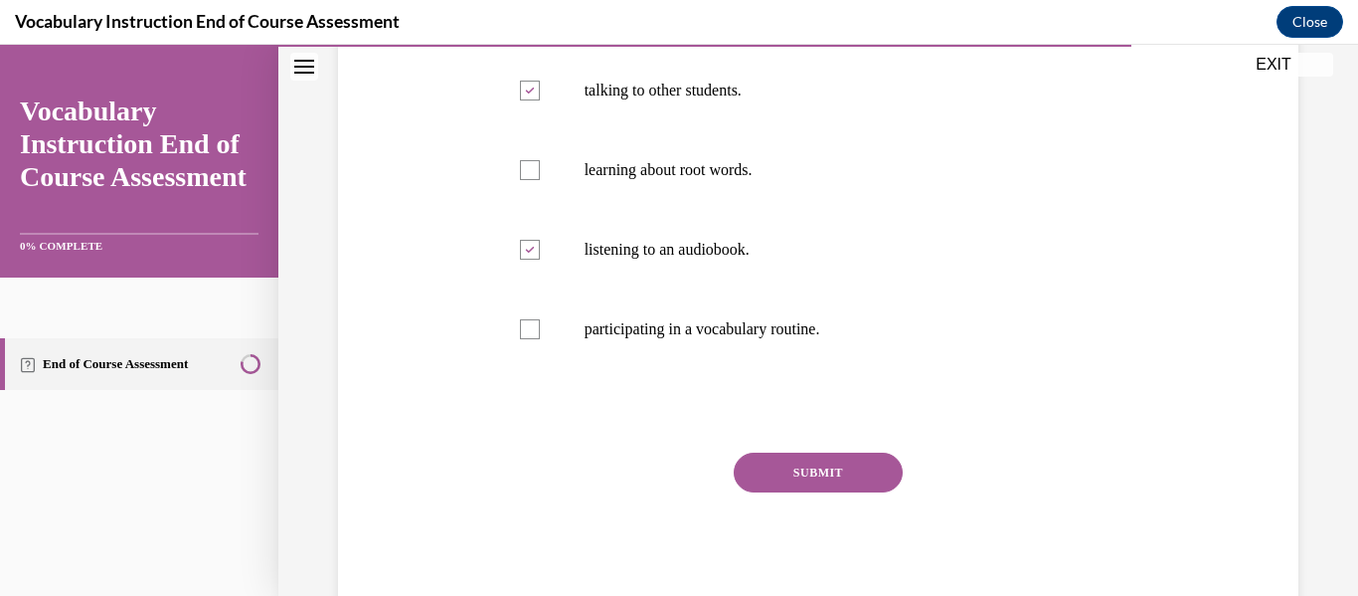
click at [801, 469] on button "SUBMIT" at bounding box center [818, 472] width 169 height 40
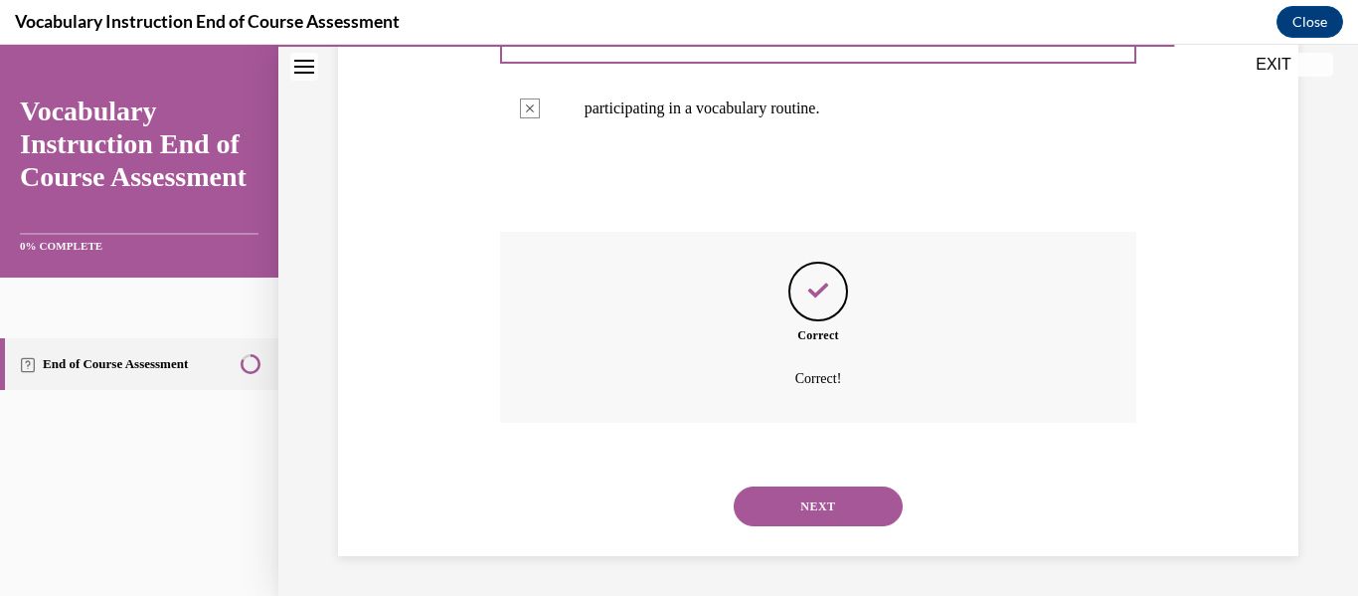
click at [837, 494] on button "NEXT" at bounding box center [818, 506] width 169 height 40
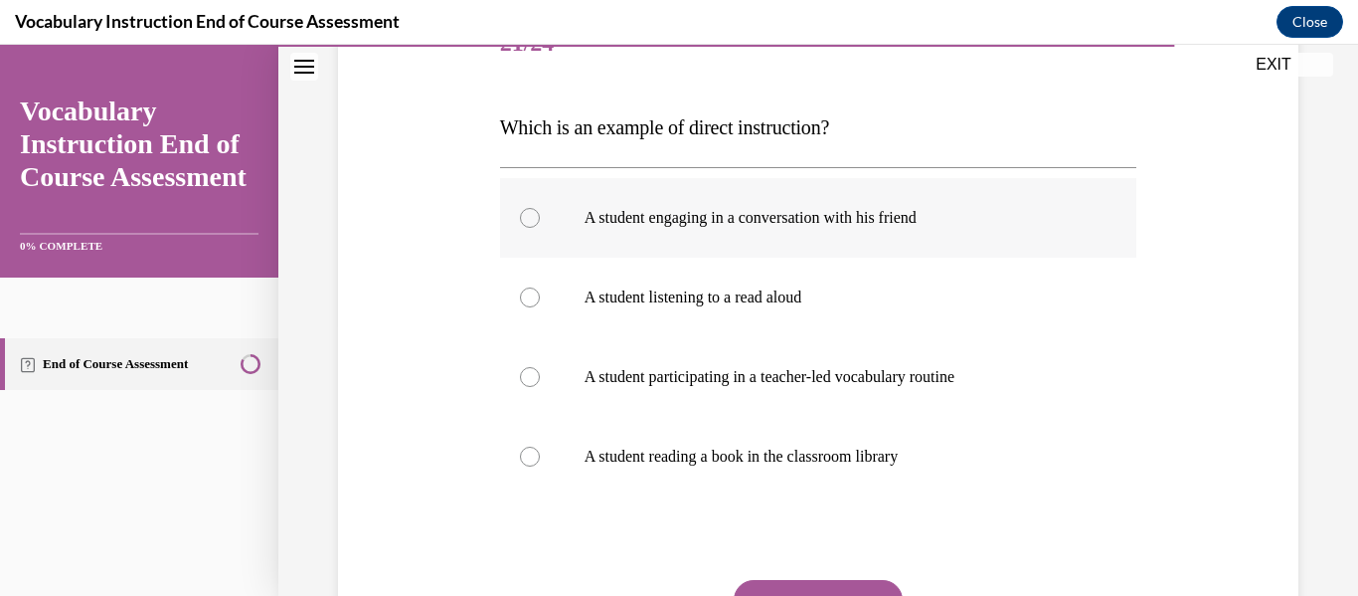
scroll to position [277, 0]
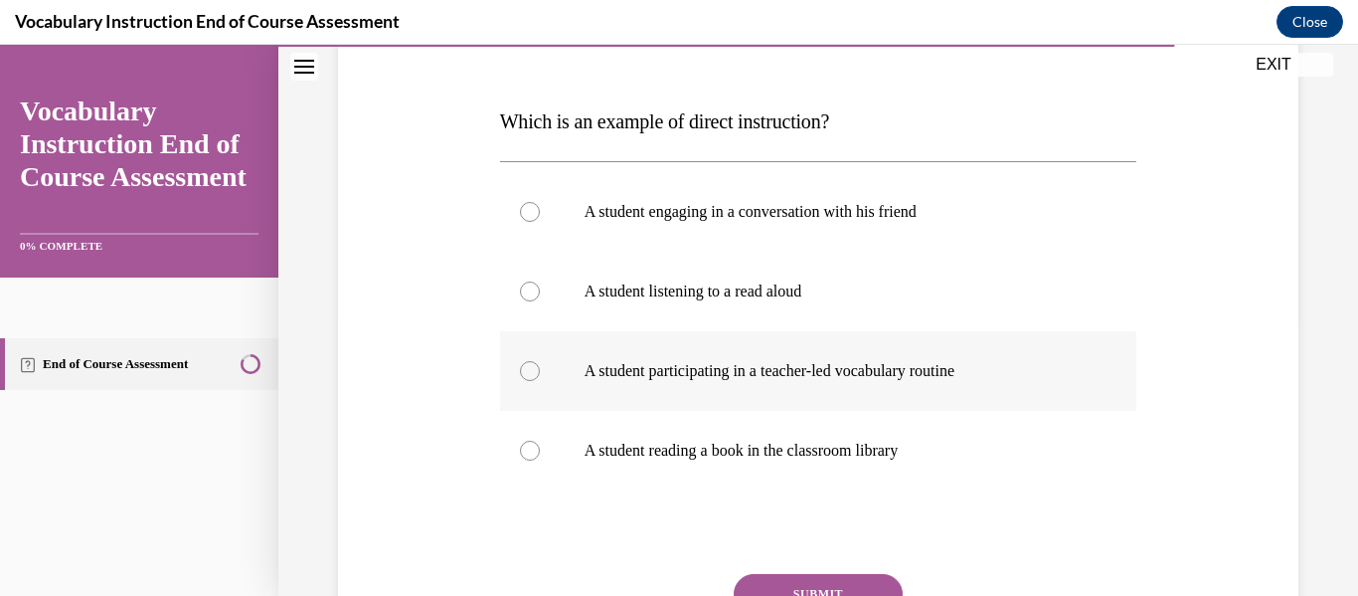
click at [523, 371] on div at bounding box center [530, 371] width 20 height 20
click at [523, 371] on input "A student participating in a teacher-led vocabulary routine" at bounding box center [530, 371] width 20 height 20
radio input "true"
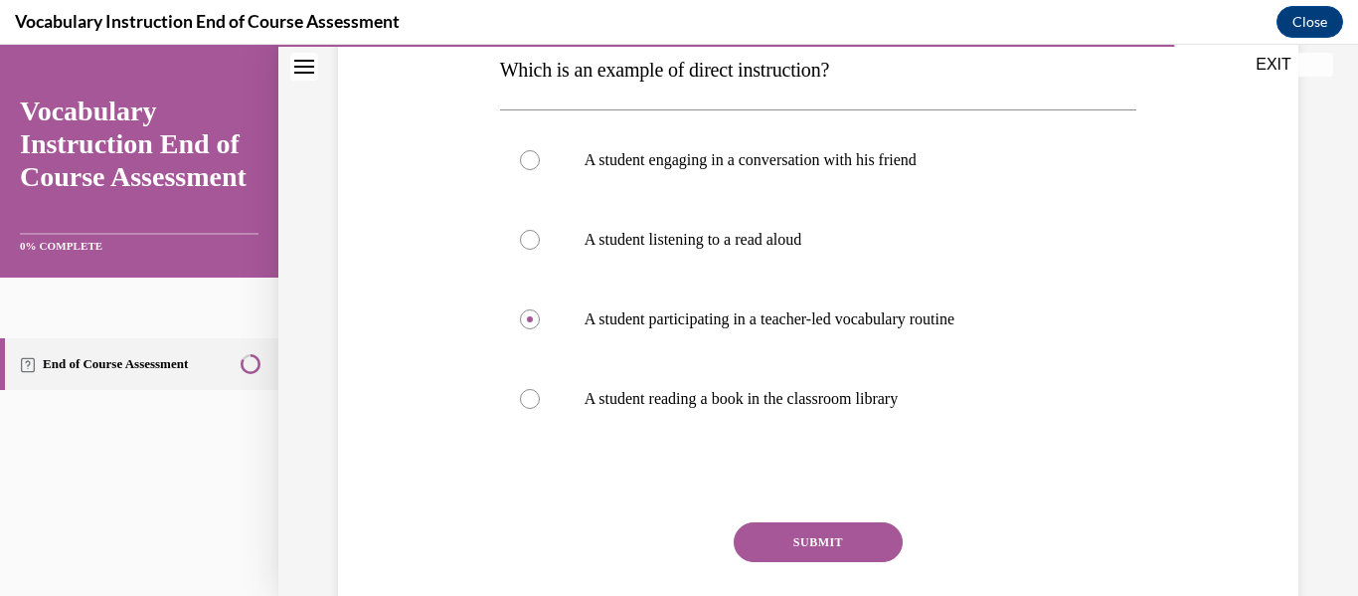
scroll to position [349, 0]
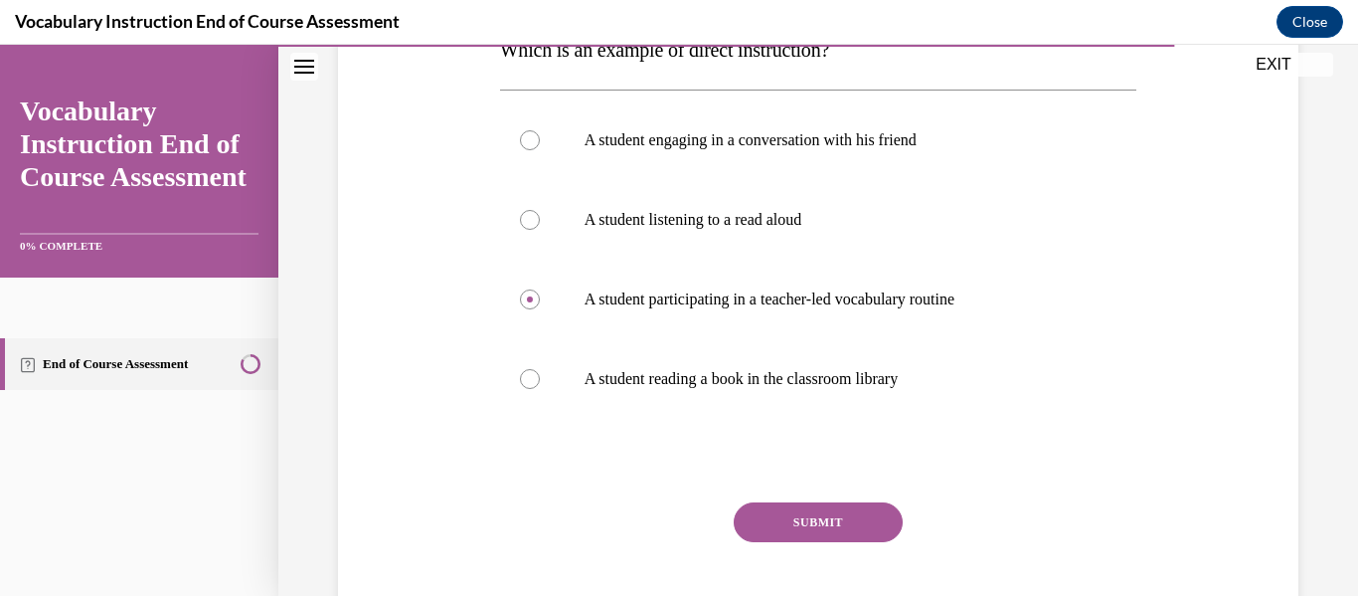
click at [823, 515] on button "SUBMIT" at bounding box center [818, 522] width 169 height 40
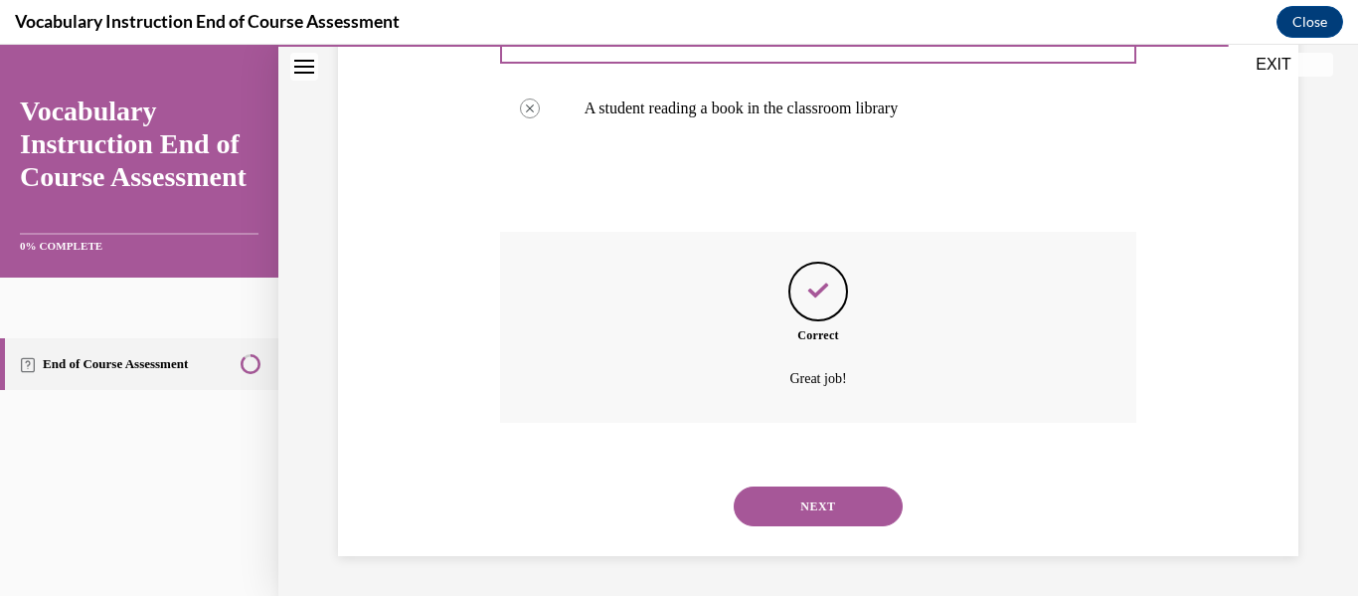
click at [835, 513] on button "NEXT" at bounding box center [818, 506] width 169 height 40
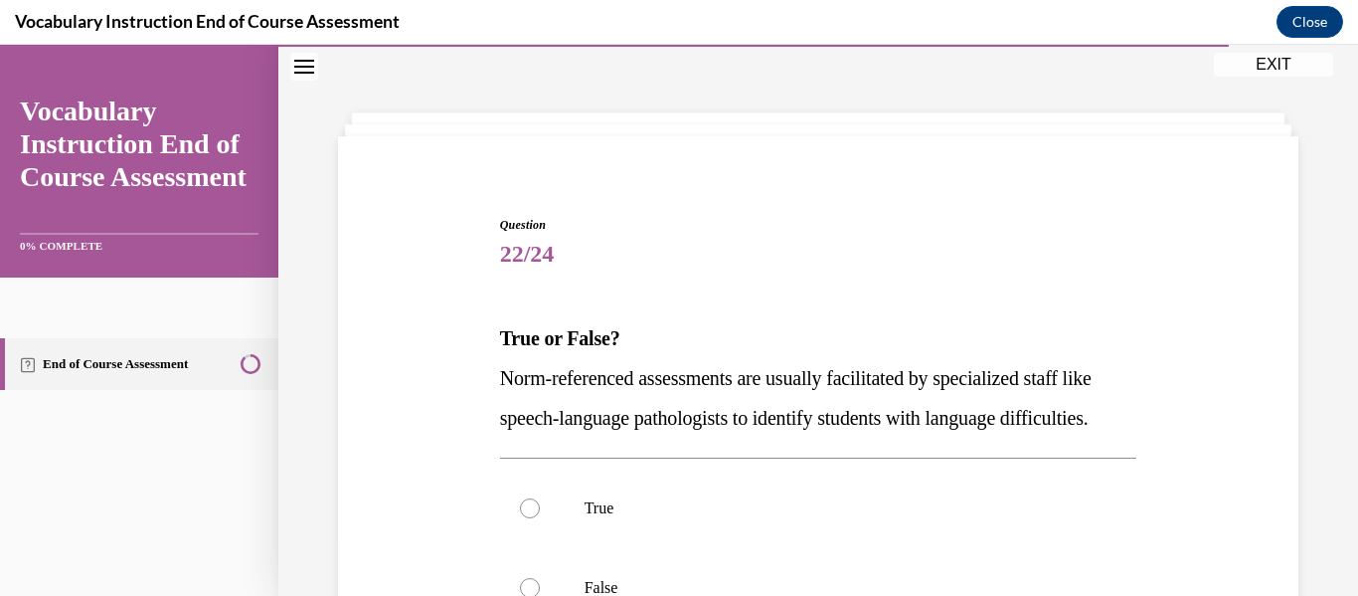
scroll to position [342, 0]
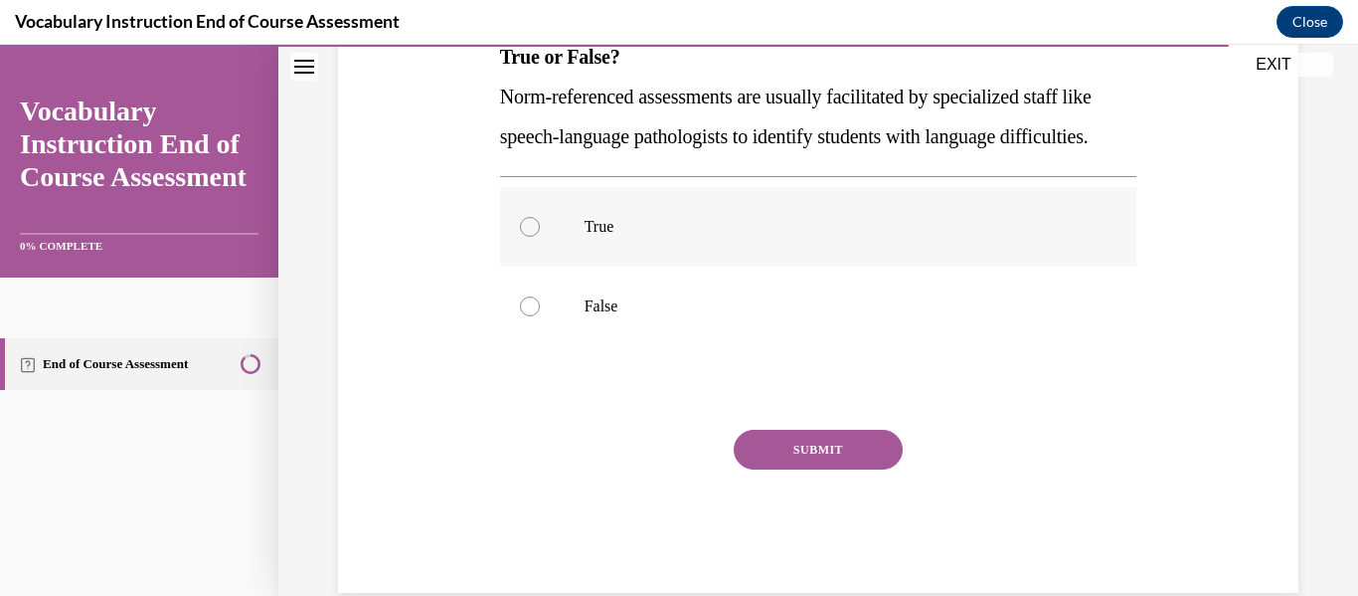
click at [528, 237] on div at bounding box center [530, 227] width 20 height 20
click at [528, 237] on input "True" at bounding box center [530, 227] width 20 height 20
radio input "true"
click at [835, 469] on button "SUBMIT" at bounding box center [818, 450] width 169 height 40
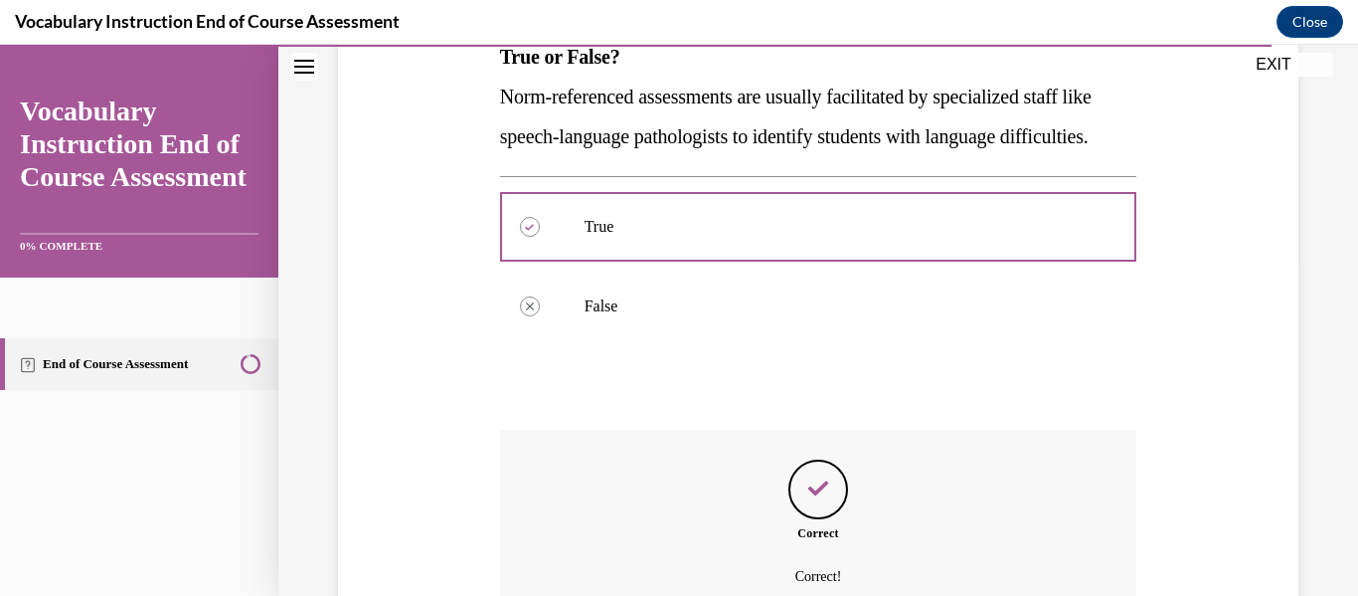
scroll to position [580, 0]
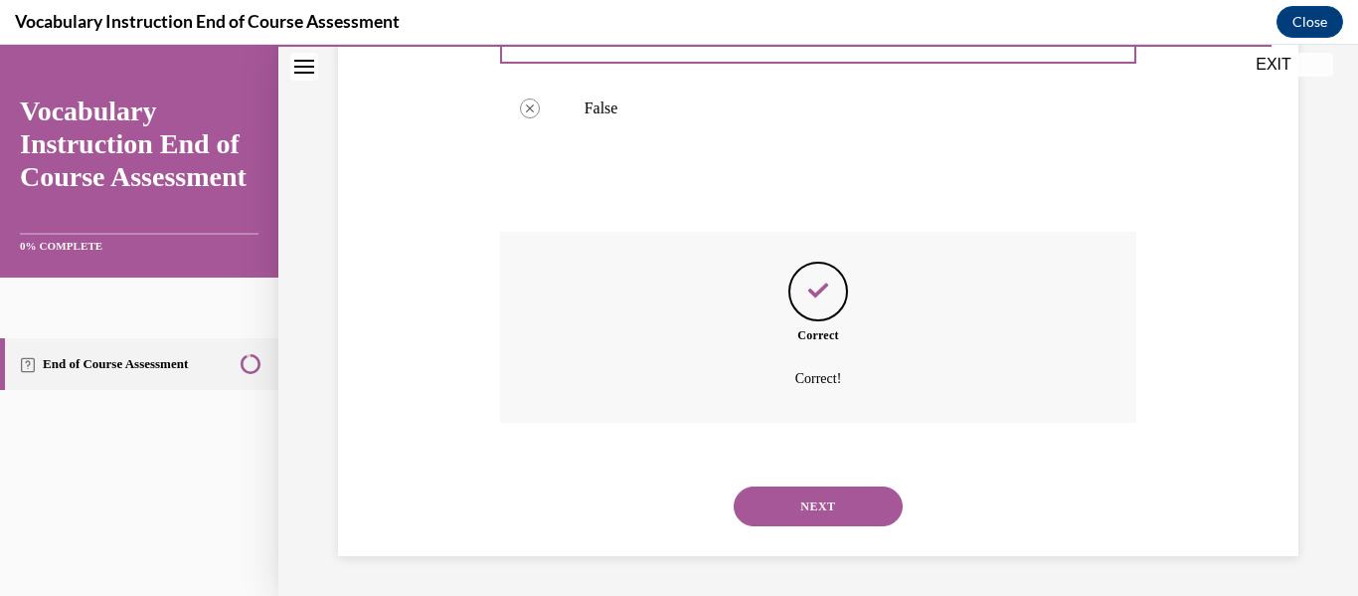
click at [830, 506] on button "NEXT" at bounding box center [818, 506] width 169 height 40
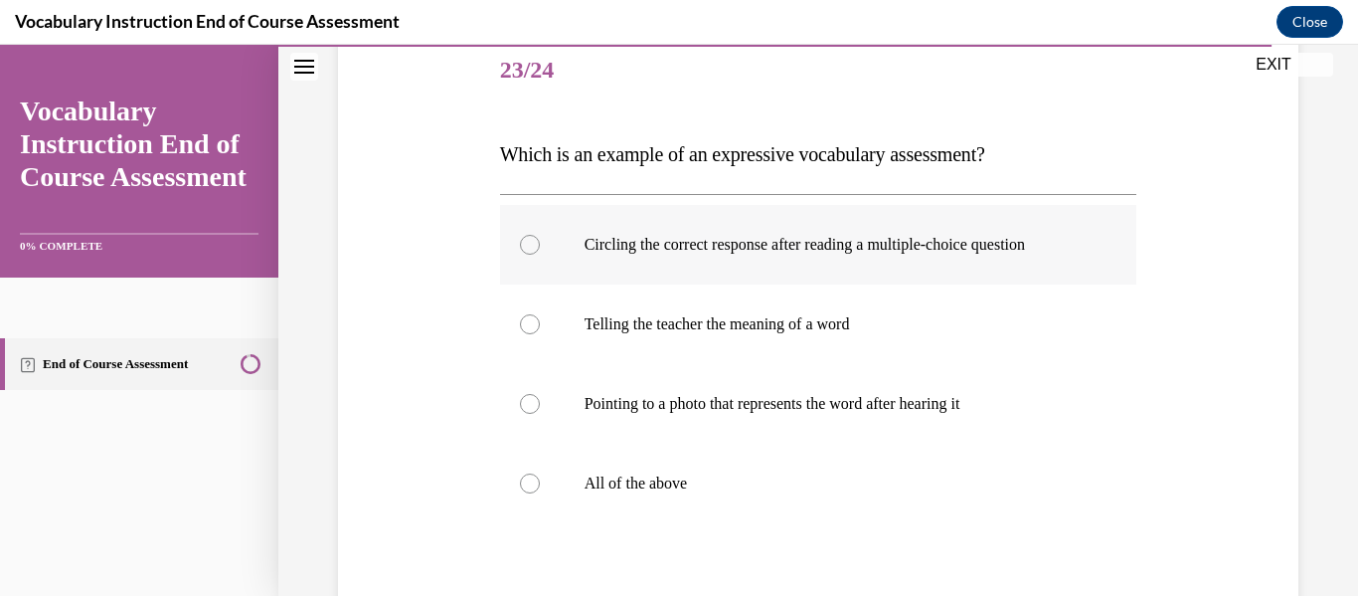
scroll to position [246, 0]
click at [526, 330] on div at bounding box center [530, 323] width 20 height 20
click at [526, 330] on input "Telling the teacher the meaning of a word" at bounding box center [530, 323] width 20 height 20
radio input "true"
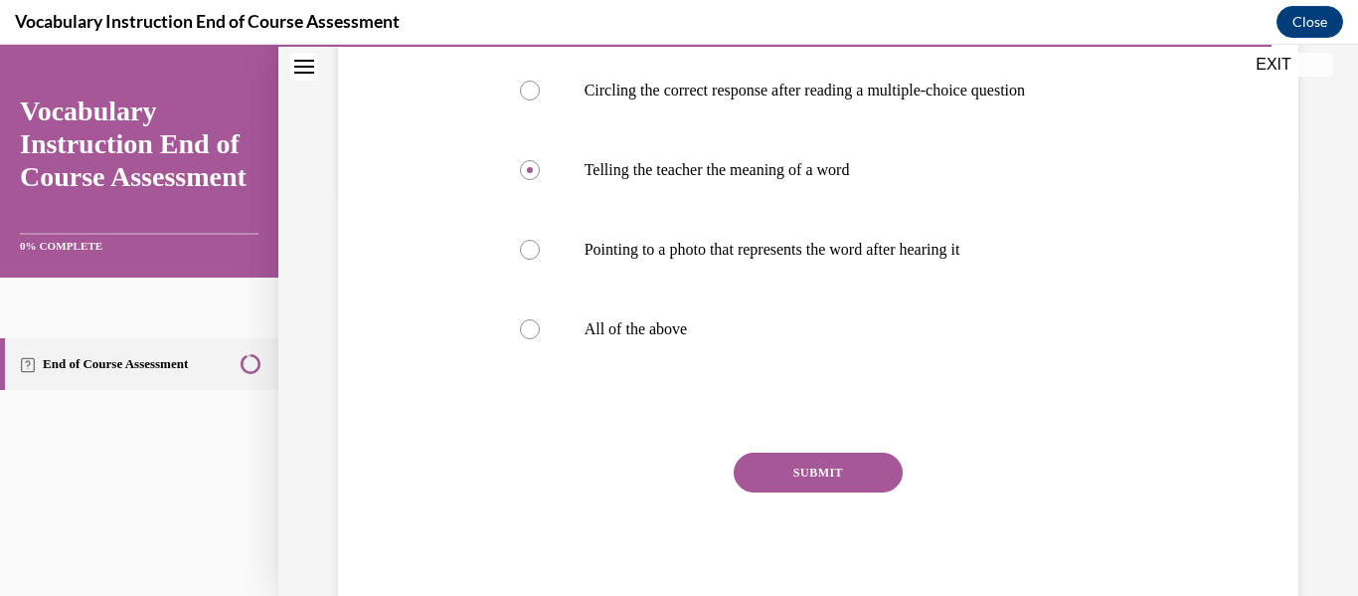
click at [843, 477] on button "SUBMIT" at bounding box center [818, 472] width 169 height 40
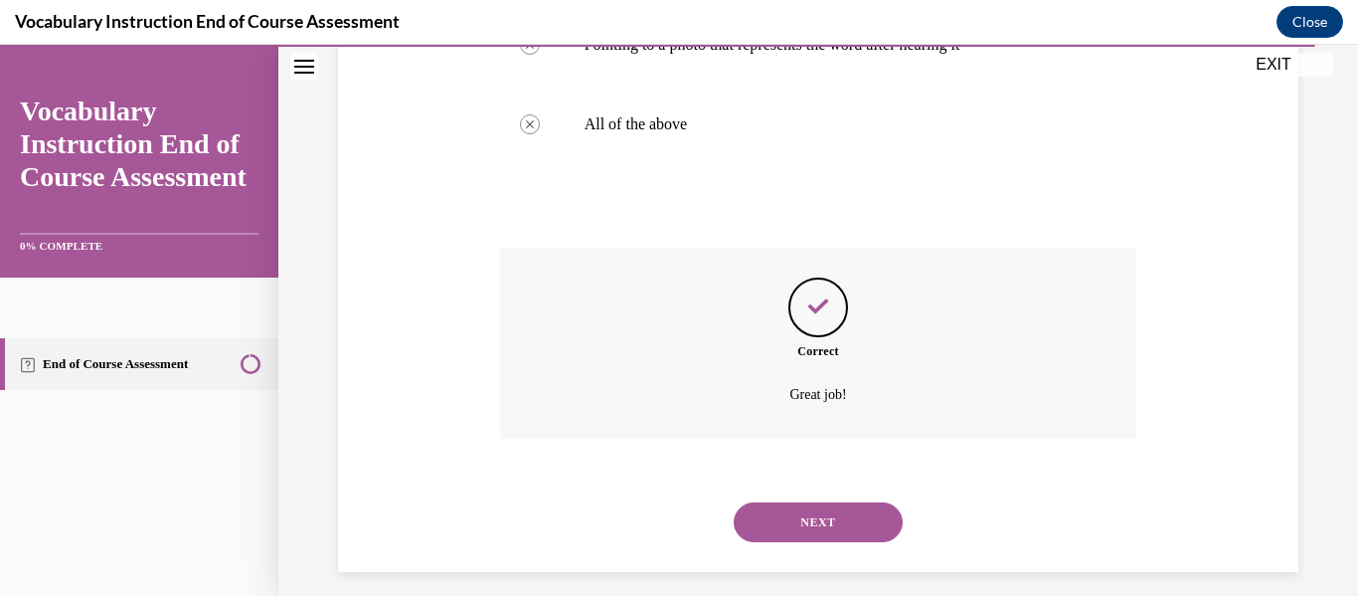
scroll to position [619, 0]
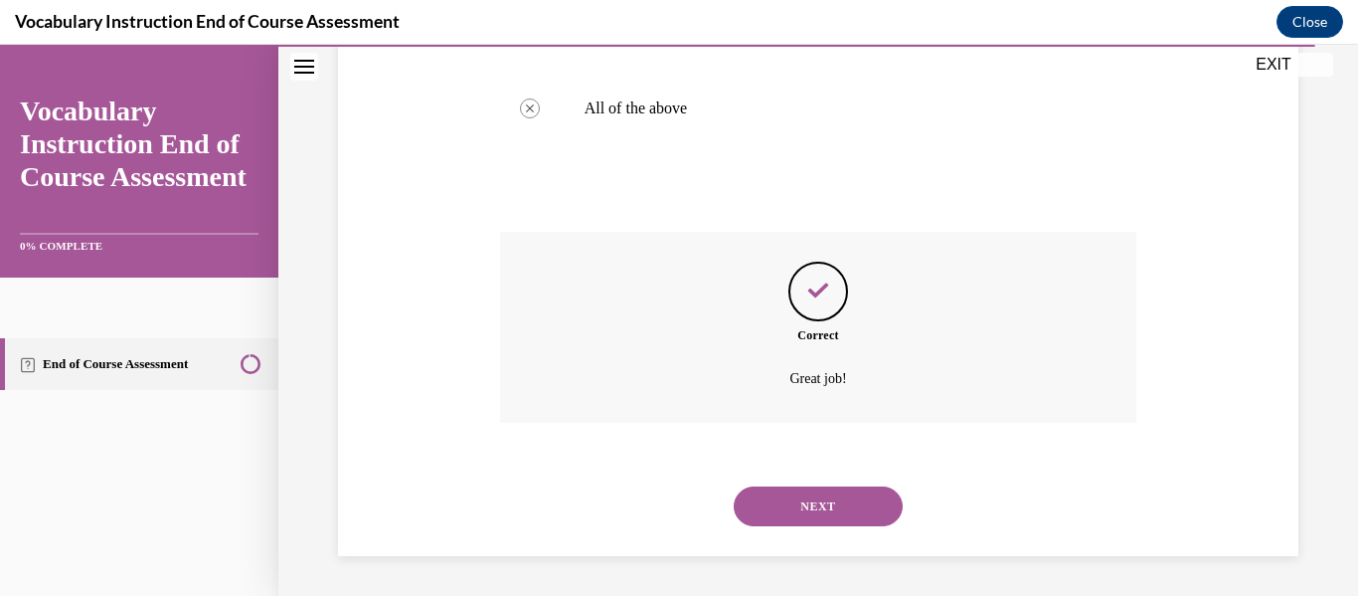
click at [854, 517] on button "NEXT" at bounding box center [818, 506] width 169 height 40
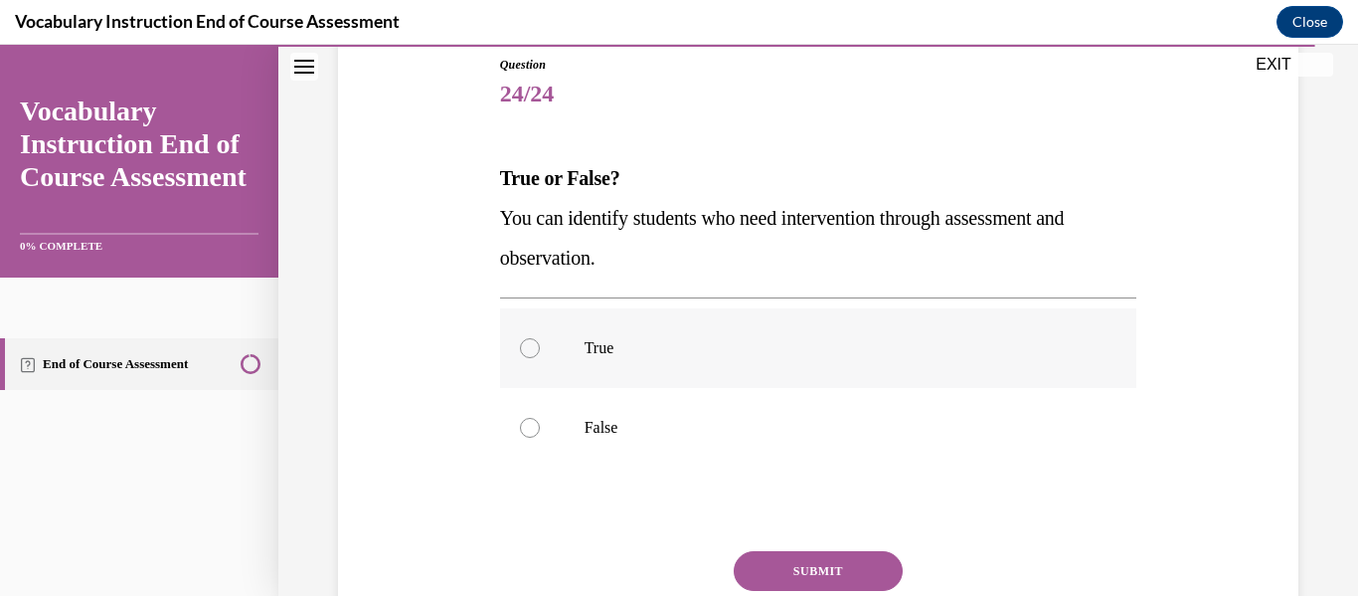
scroll to position [222, 0]
click at [529, 351] on div at bounding box center [530, 347] width 20 height 20
click at [529, 351] on input "True" at bounding box center [530, 347] width 20 height 20
radio input "true"
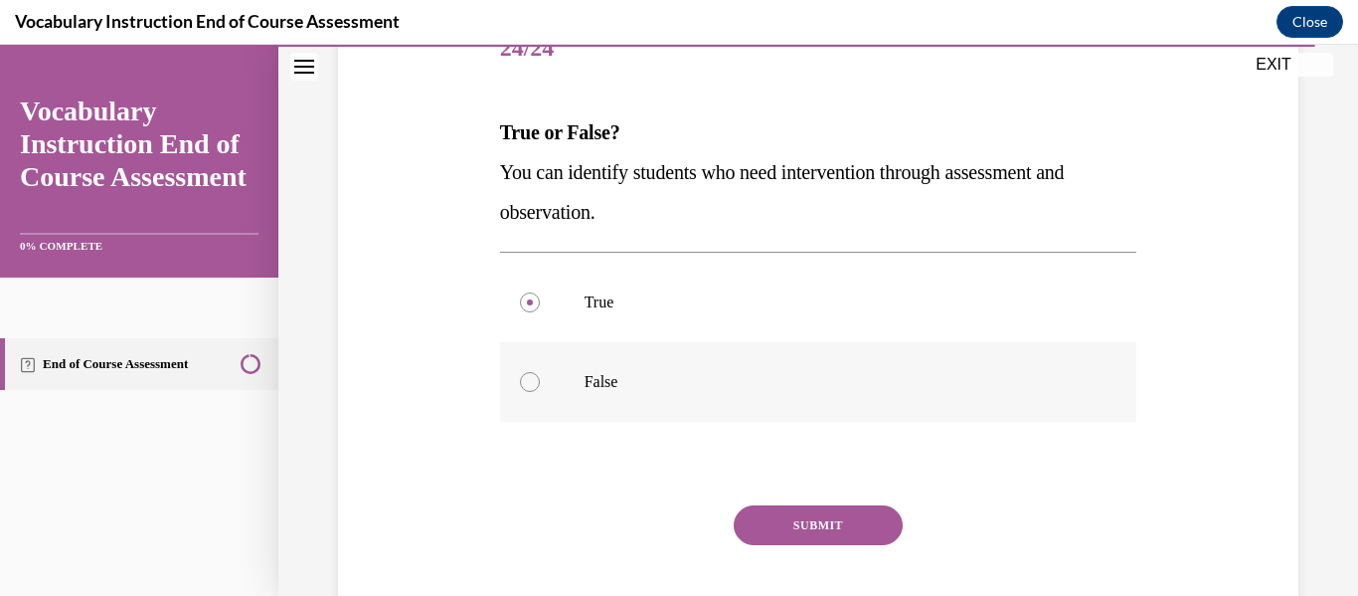
scroll to position [319, 0]
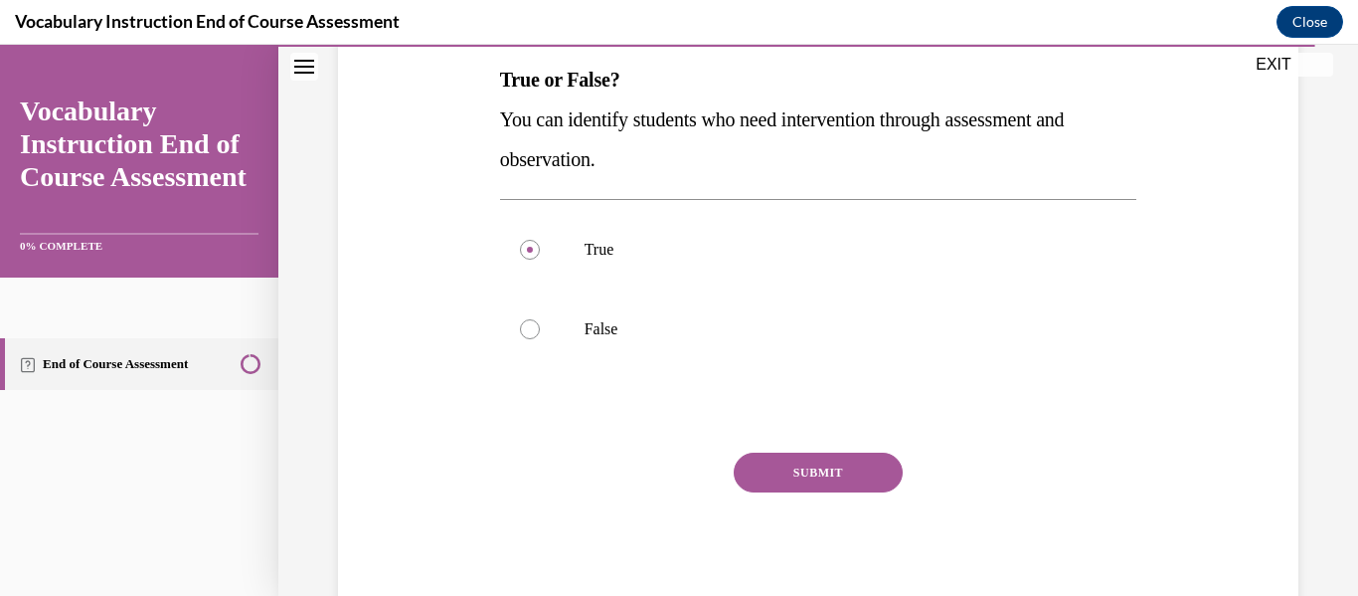
click at [772, 458] on button "SUBMIT" at bounding box center [818, 472] width 169 height 40
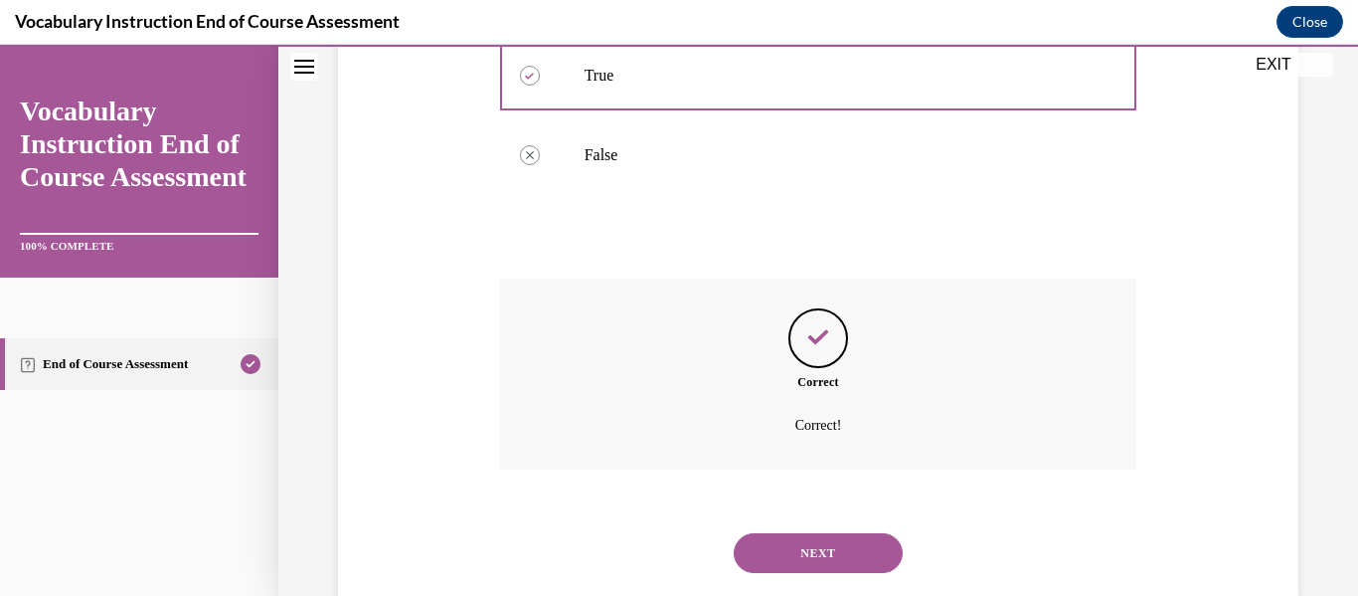
scroll to position [540, 0]
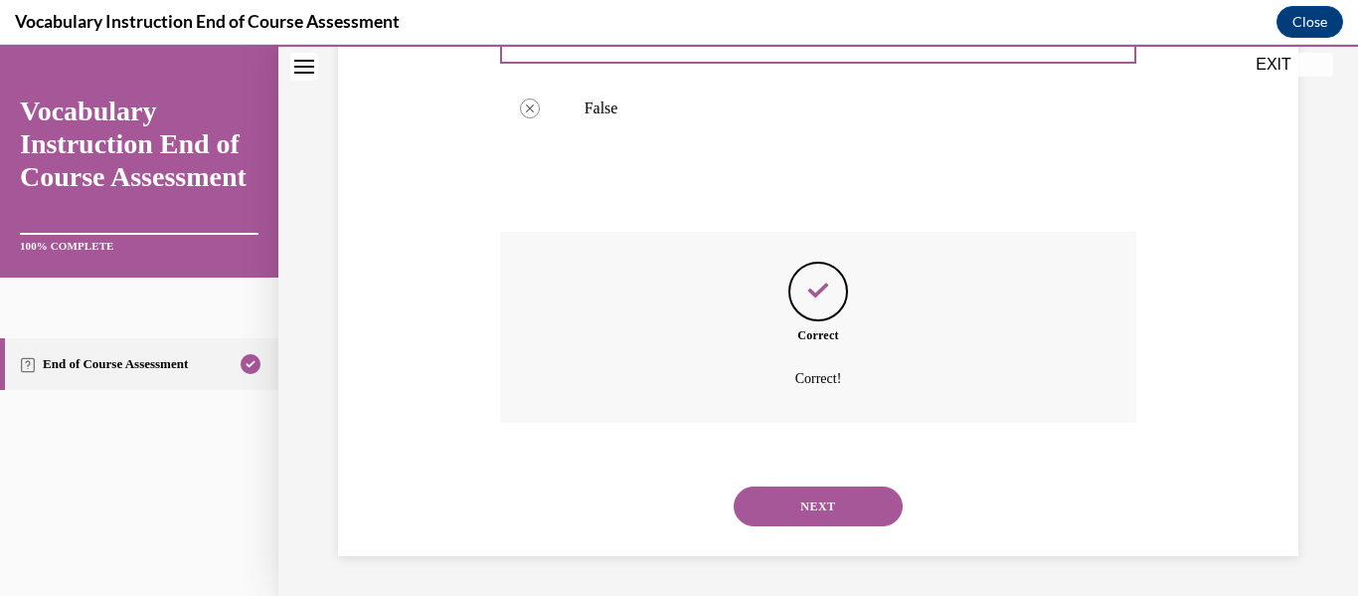
click at [770, 503] on button "NEXT" at bounding box center [818, 506] width 169 height 40
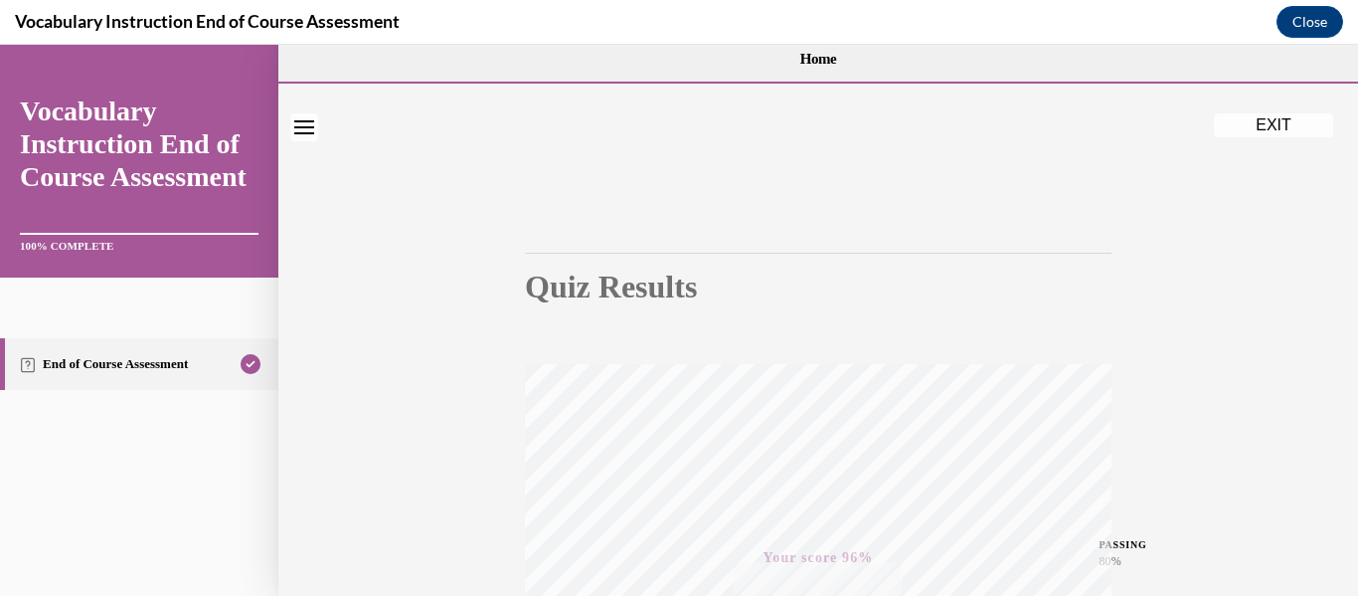
scroll to position [0, 0]
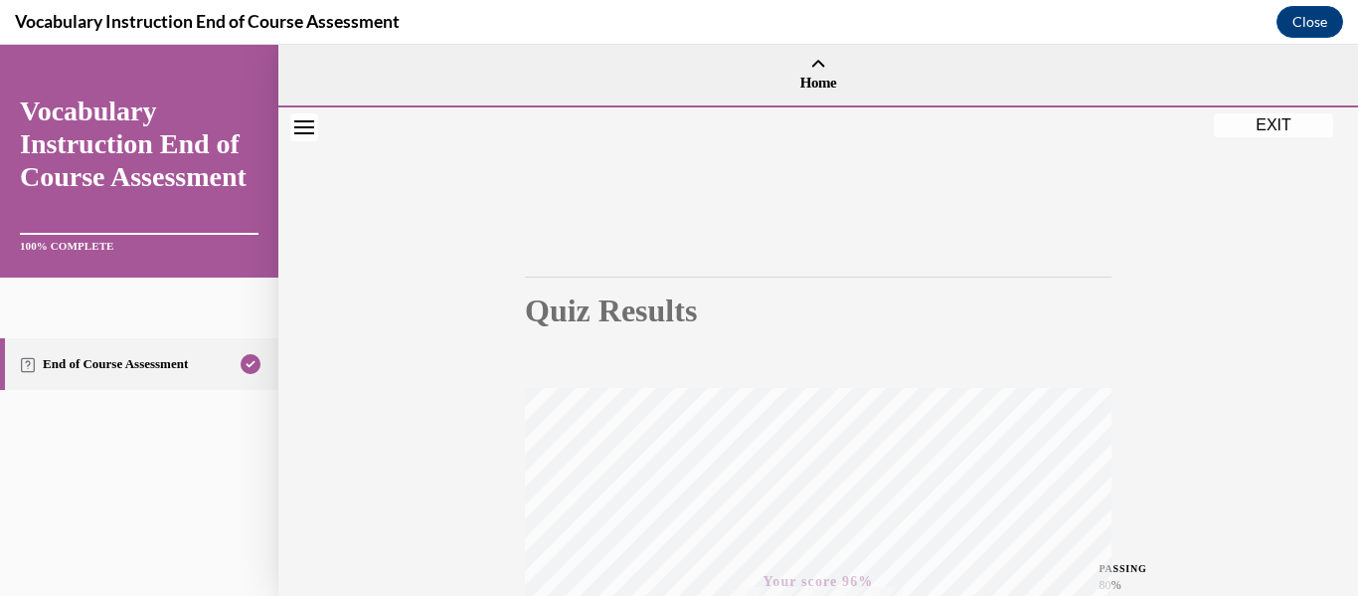
click at [1278, 128] on button "EXIT" at bounding box center [1273, 125] width 119 height 24
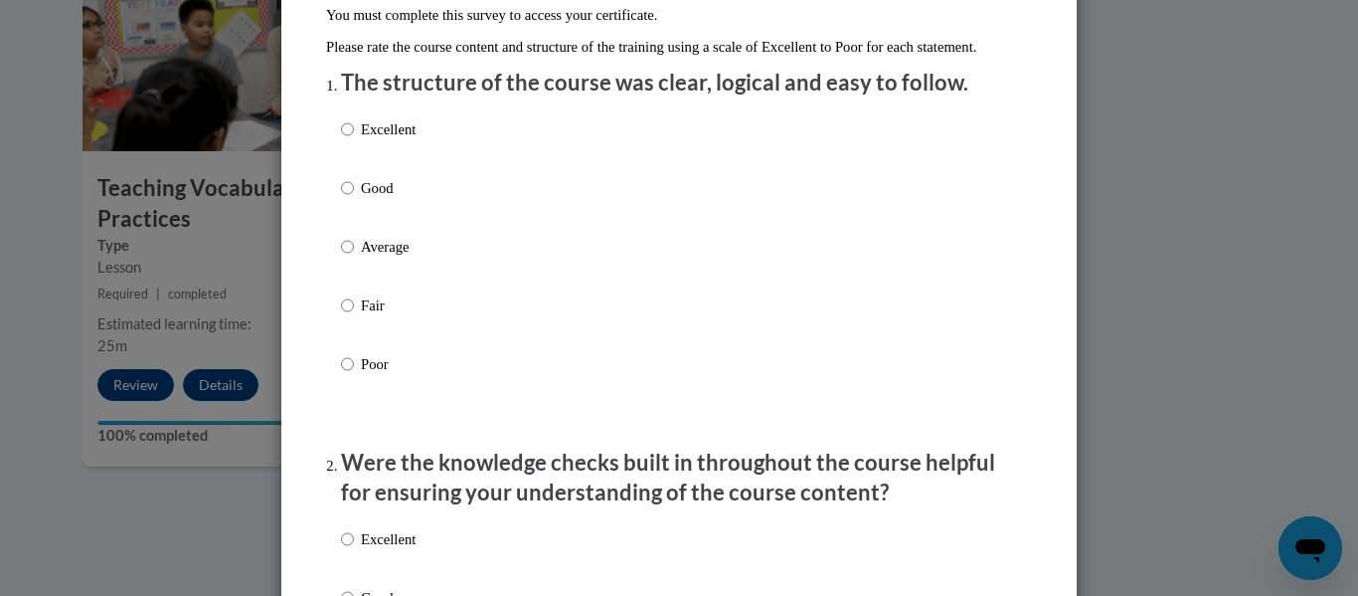
scroll to position [211, 0]
click at [341, 257] on input "Average" at bounding box center [347, 246] width 13 height 22
radio input "true"
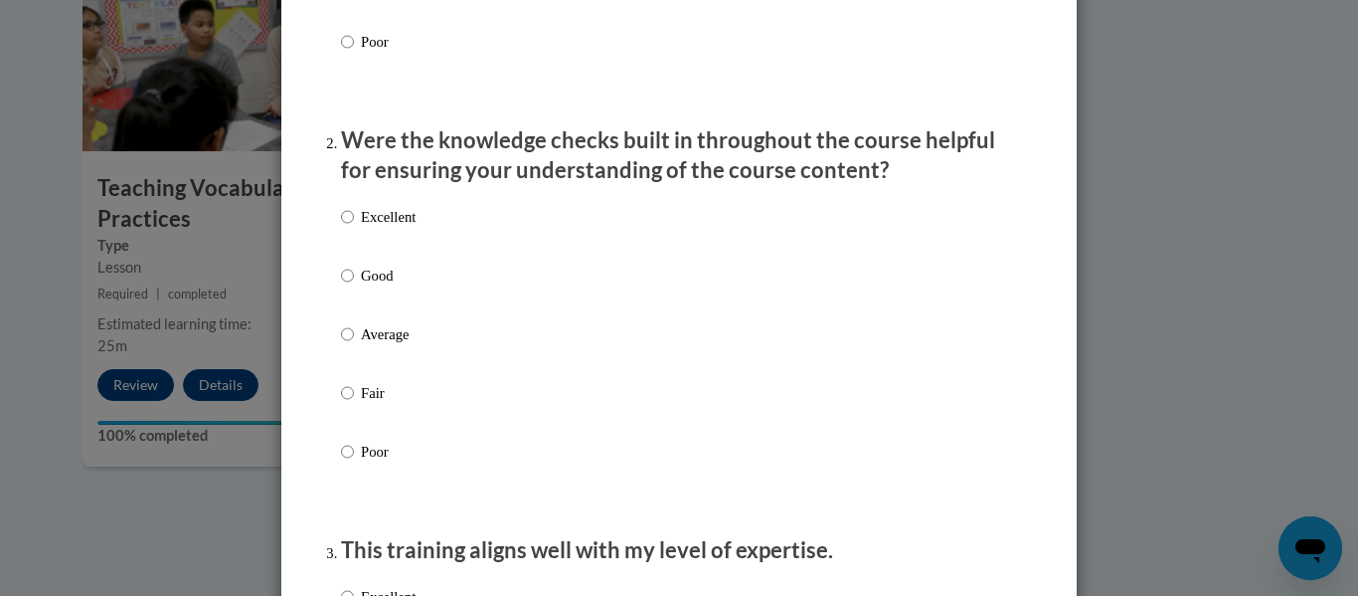
scroll to position [556, 0]
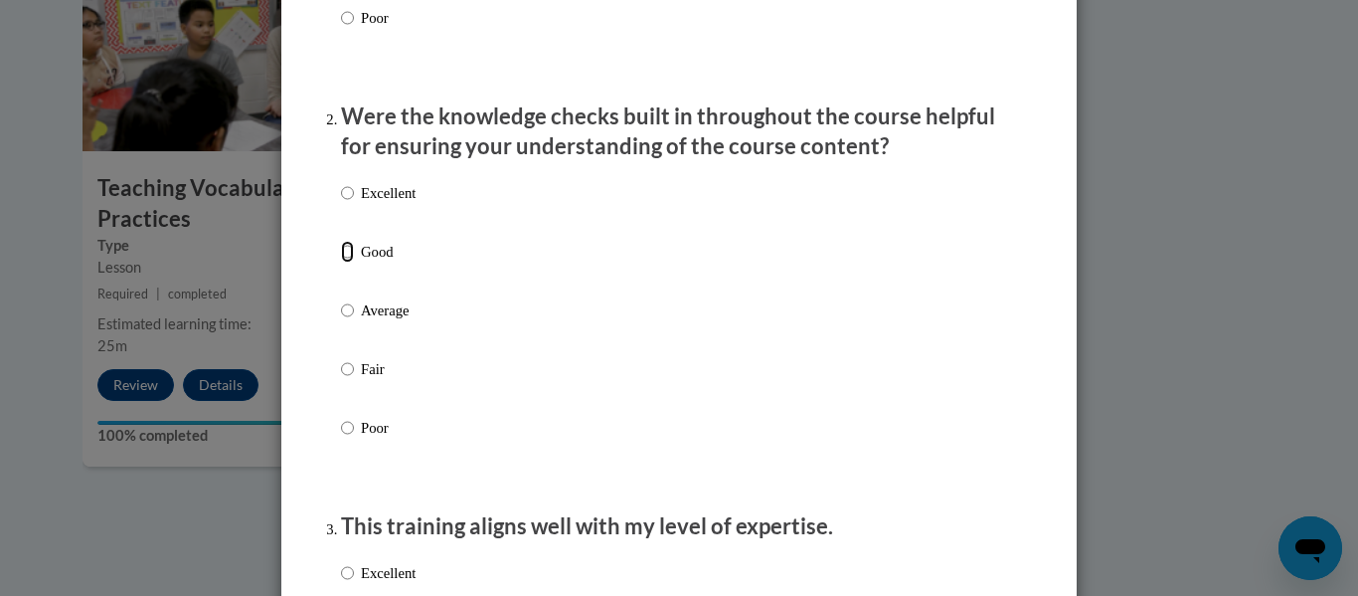
click at [341, 262] on input "Good" at bounding box center [347, 252] width 13 height 22
radio input "true"
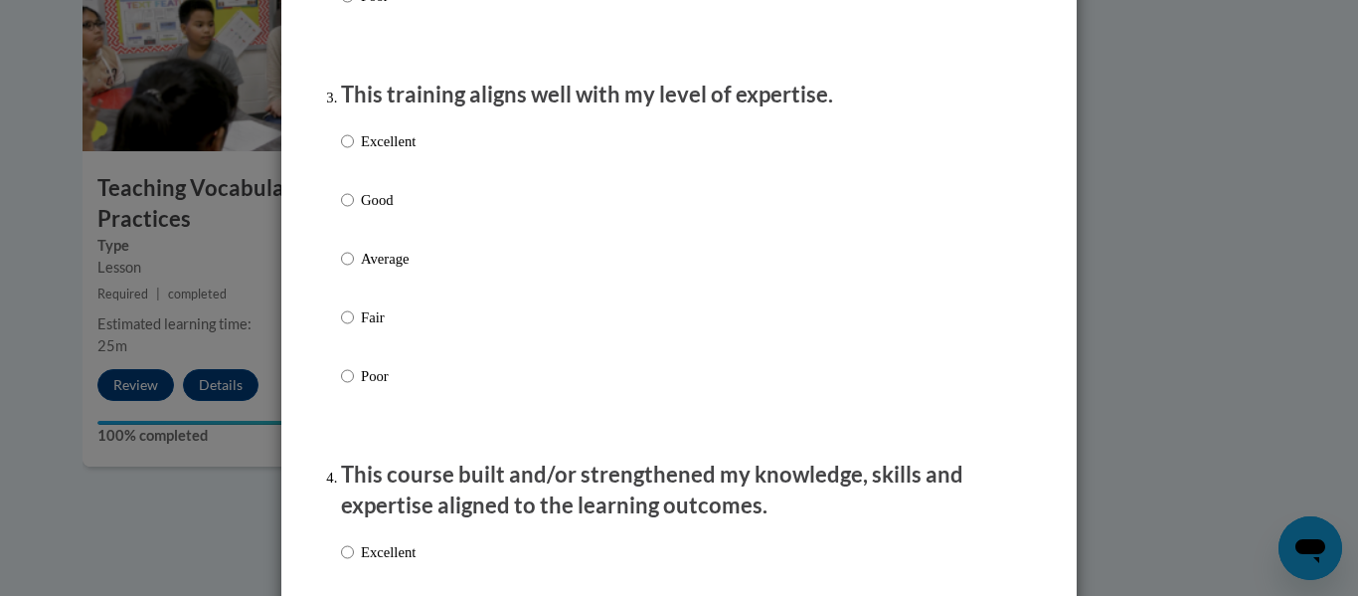
scroll to position [988, 0]
click at [343, 210] on input "Good" at bounding box center [347, 199] width 13 height 22
radio input "true"
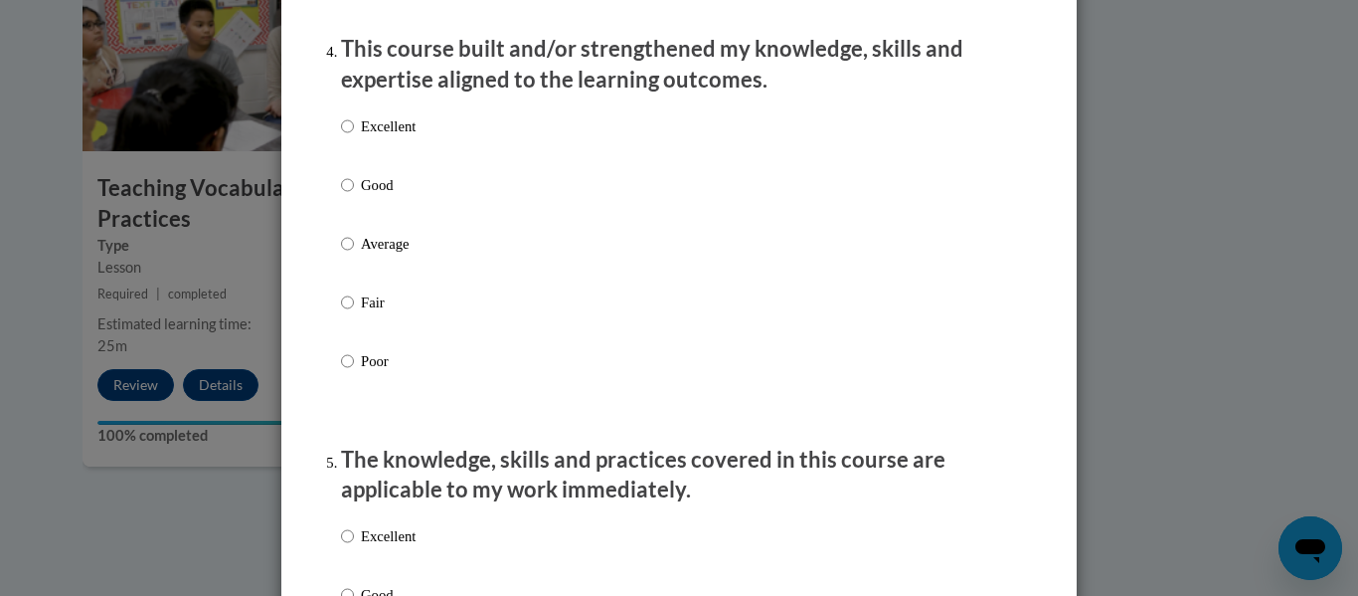
scroll to position [1427, 0]
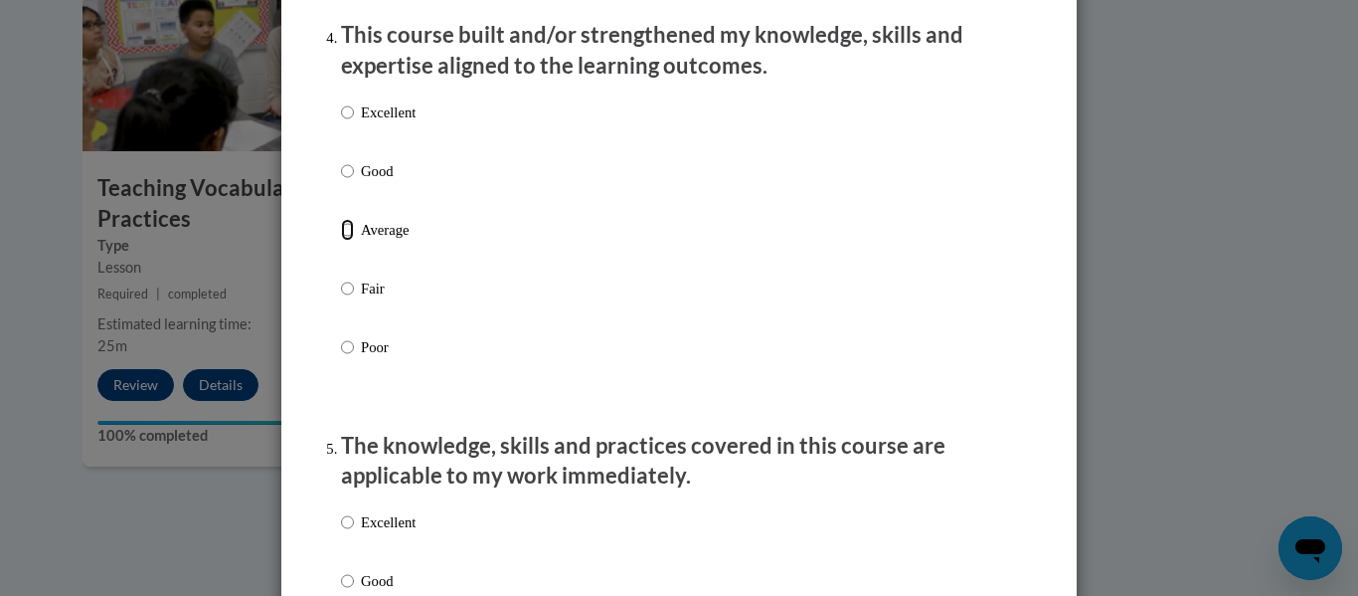
click at [342, 241] on input "Average" at bounding box center [347, 230] width 13 height 22
radio input "true"
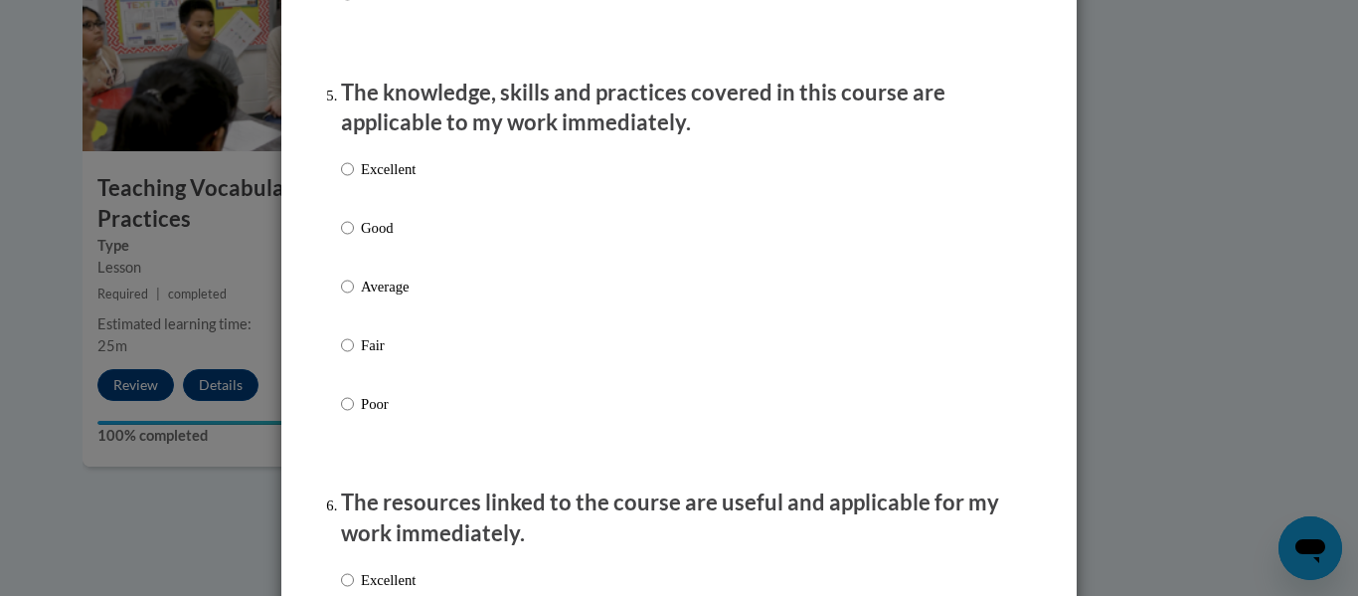
scroll to position [1783, 0]
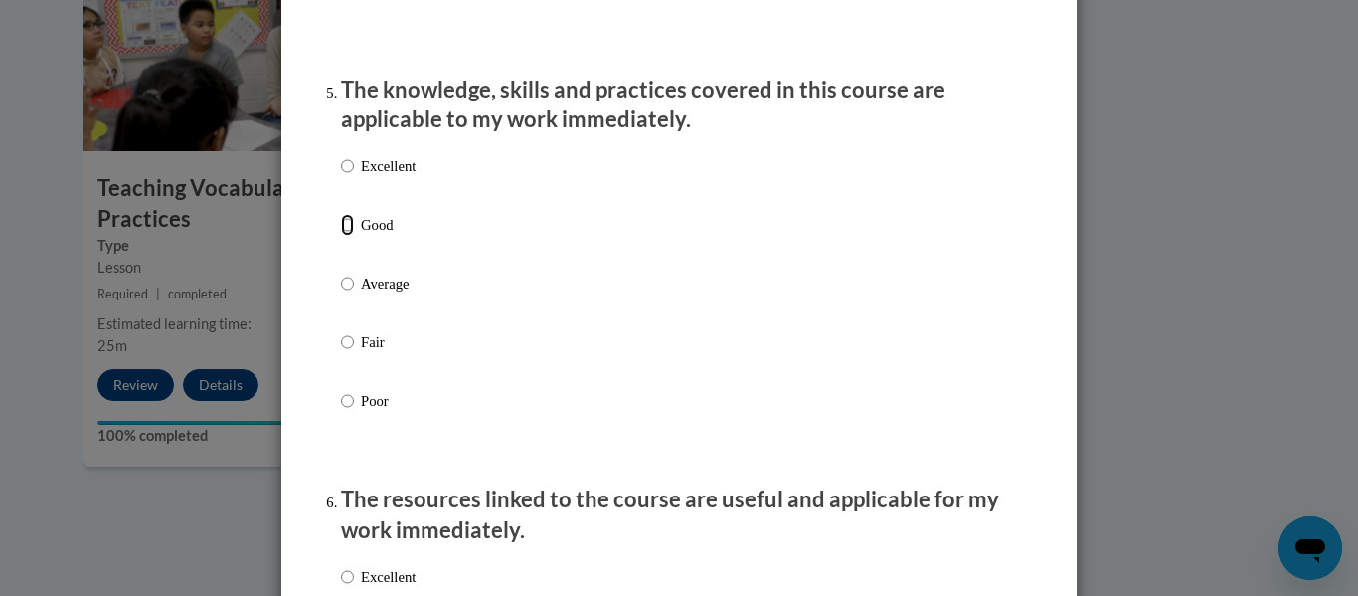
click at [342, 236] on input "Good" at bounding box center [347, 225] width 13 height 22
radio input "true"
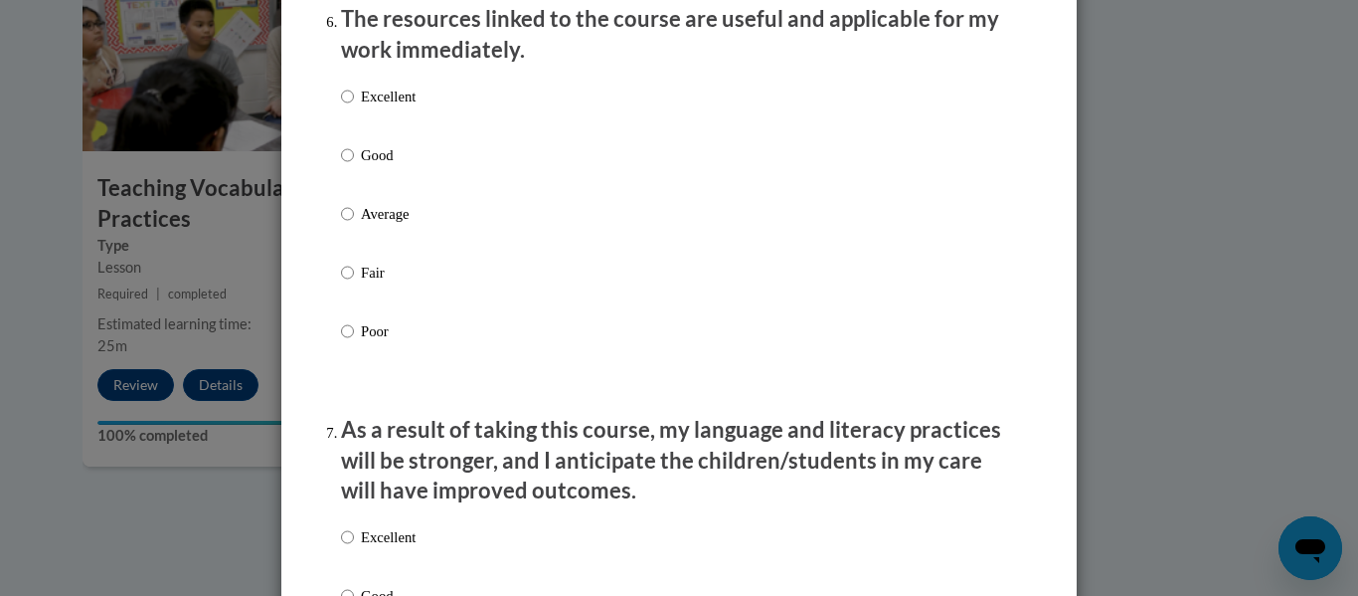
scroll to position [2264, 0]
click at [341, 224] on input "Average" at bounding box center [347, 213] width 13 height 22
radio input "true"
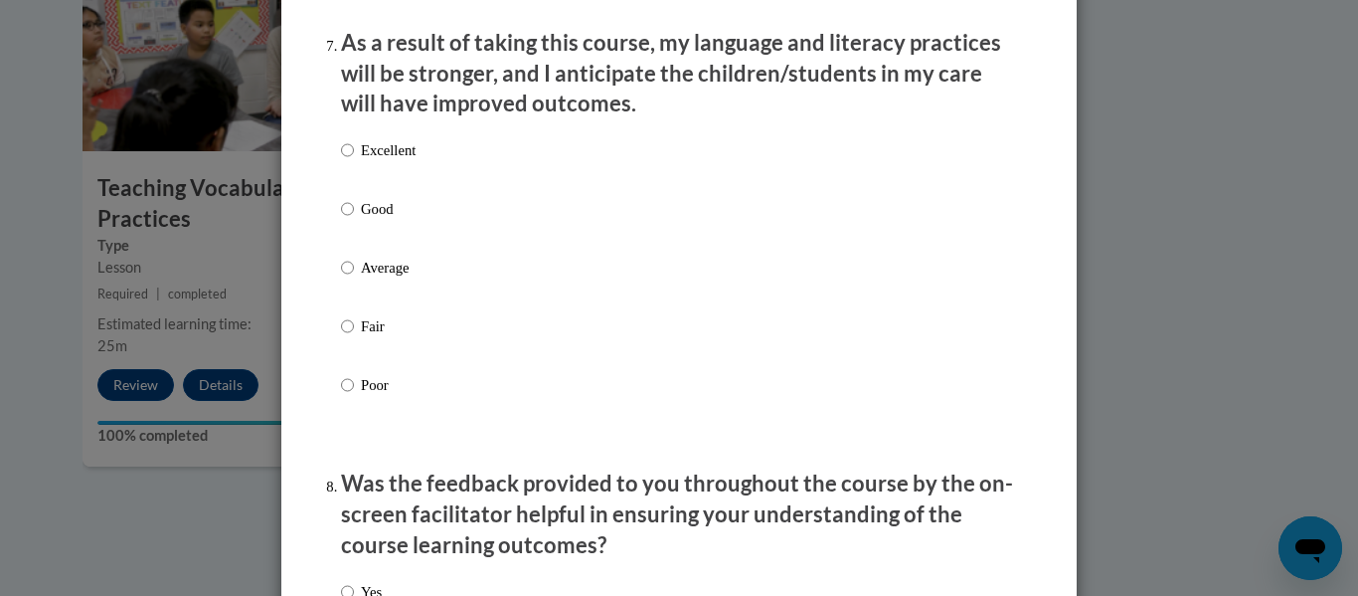
scroll to position [2665, 0]
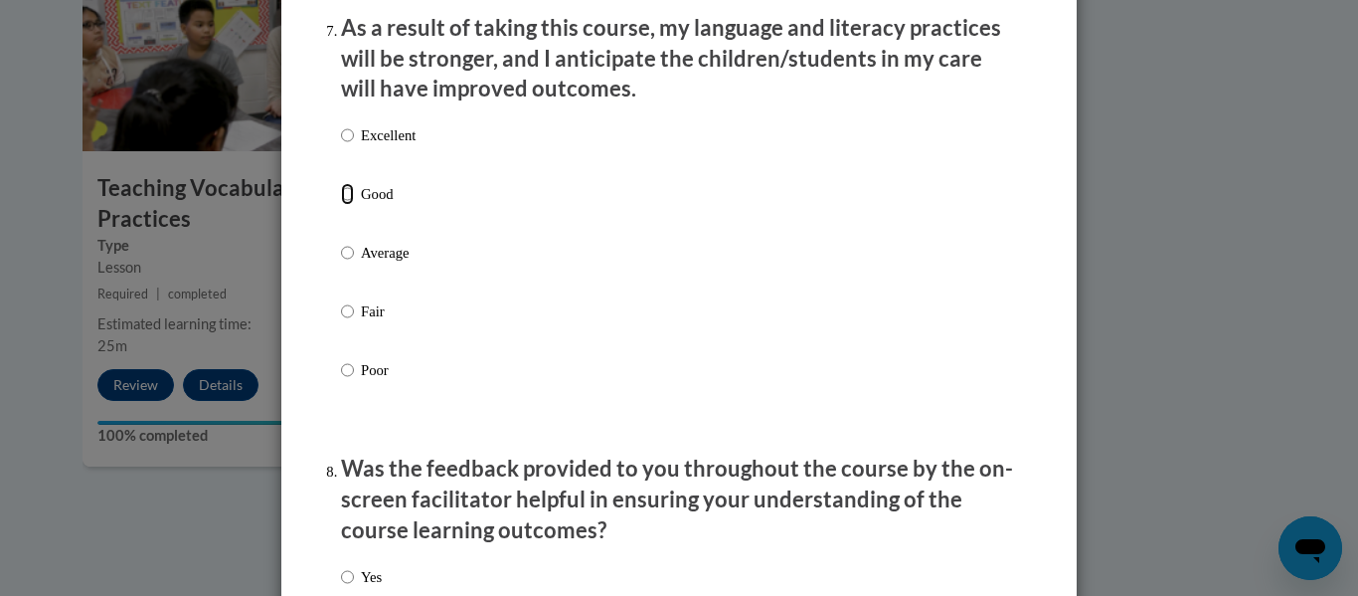
click at [341, 205] on input "Good" at bounding box center [347, 194] width 13 height 22
radio input "true"
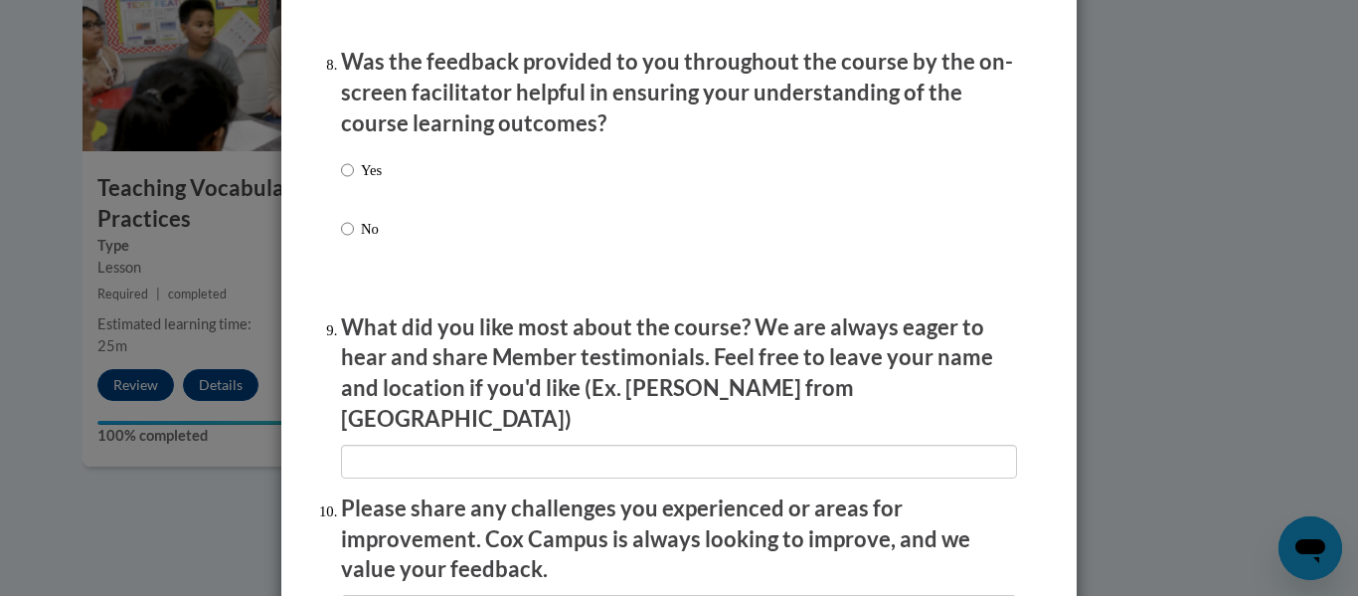
scroll to position [3072, 0]
click at [348, 184] on label "Yes" at bounding box center [361, 185] width 41 height 54
click at [348, 180] on input "Yes" at bounding box center [347, 169] width 13 height 22
radio input "true"
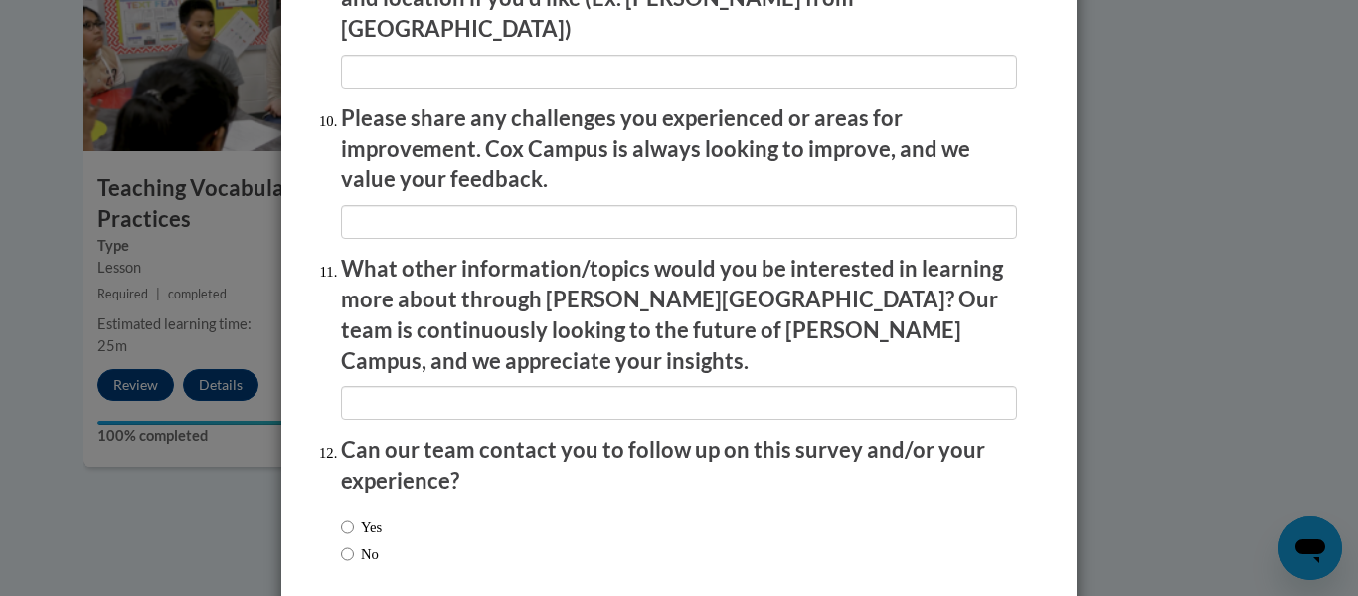
scroll to position [3535, 0]
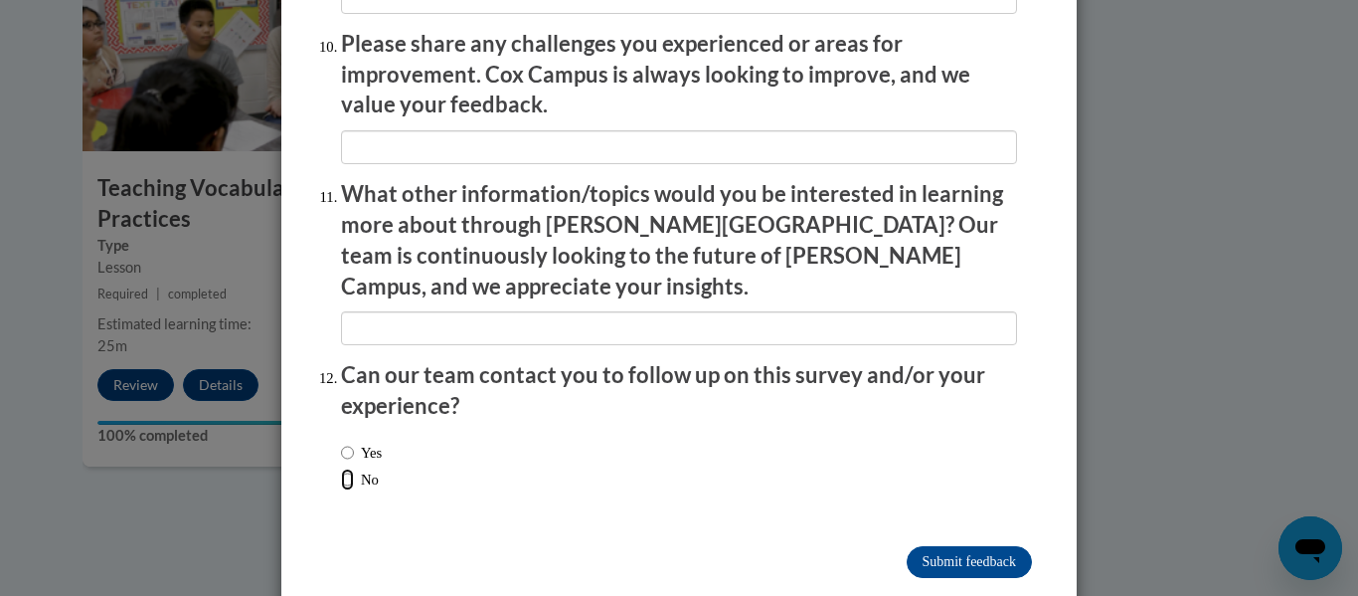
click at [342, 468] on input "No" at bounding box center [347, 479] width 13 height 22
radio input "true"
click at [950, 546] on input "Submit feedback" at bounding box center [969, 562] width 125 height 32
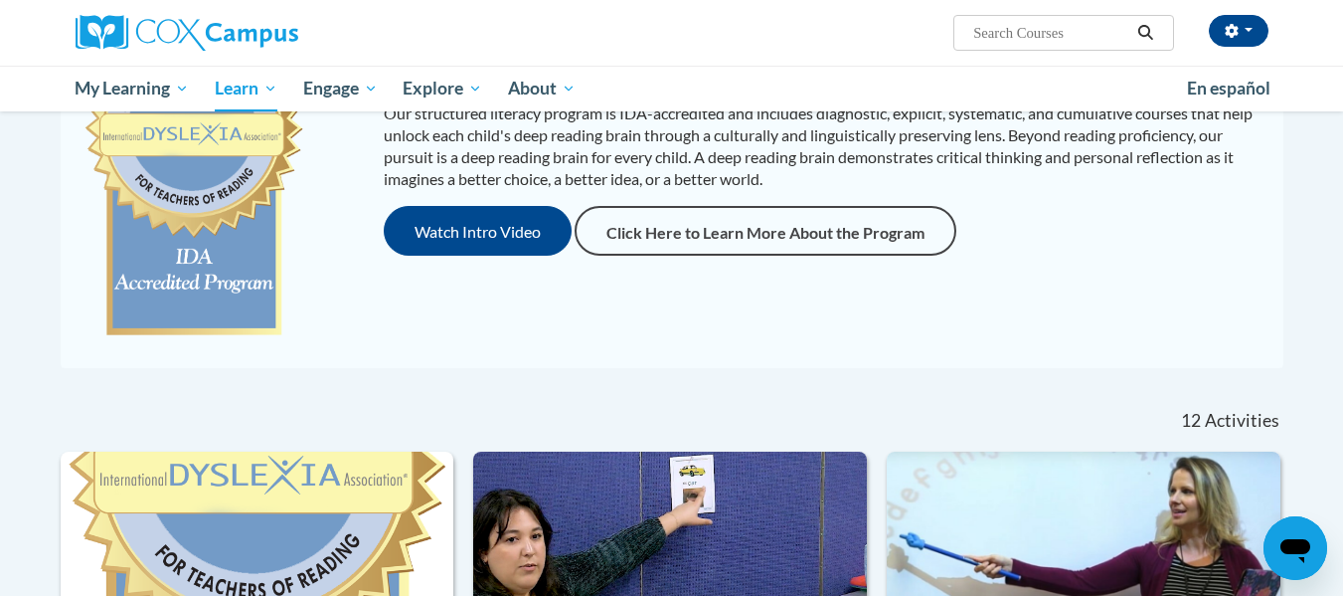
scroll to position [306, 0]
